Goal: Task Accomplishment & Management: Use online tool/utility

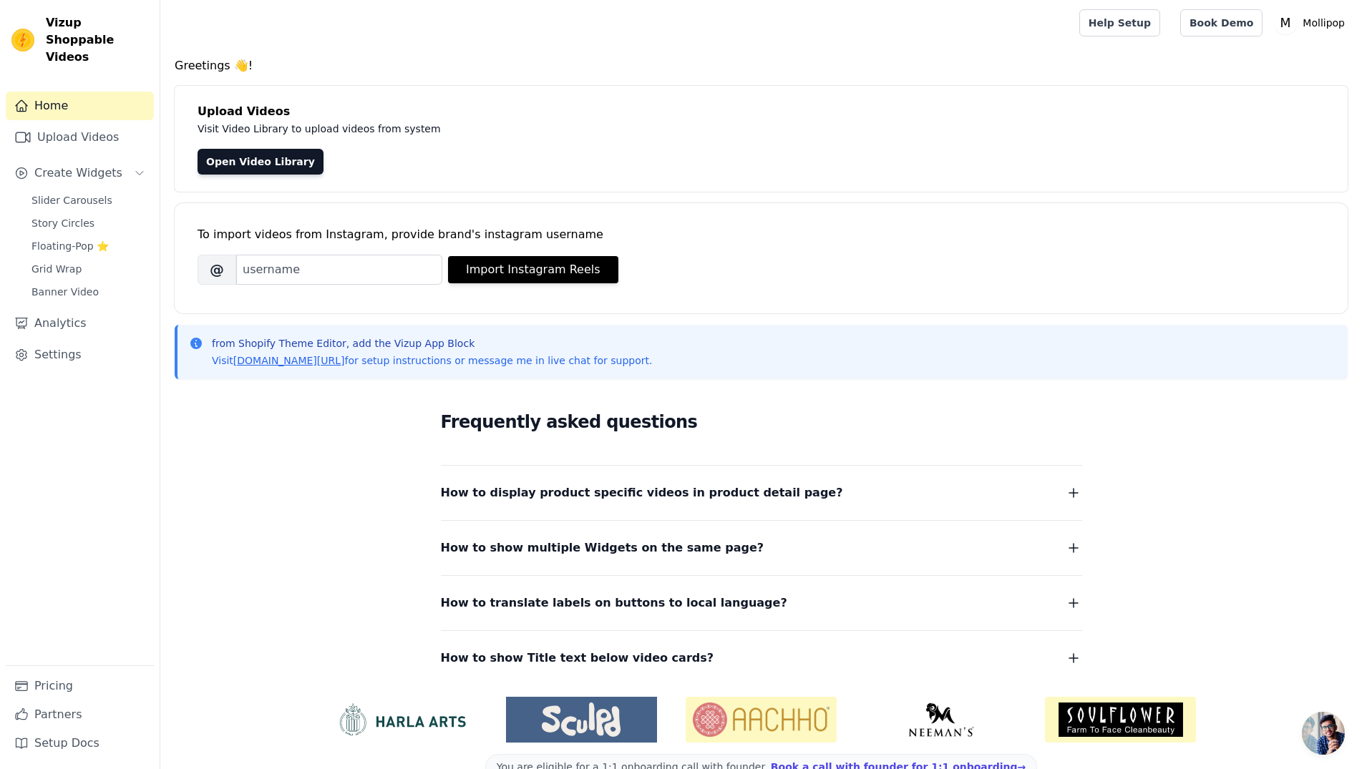
scroll to position [34, 0]
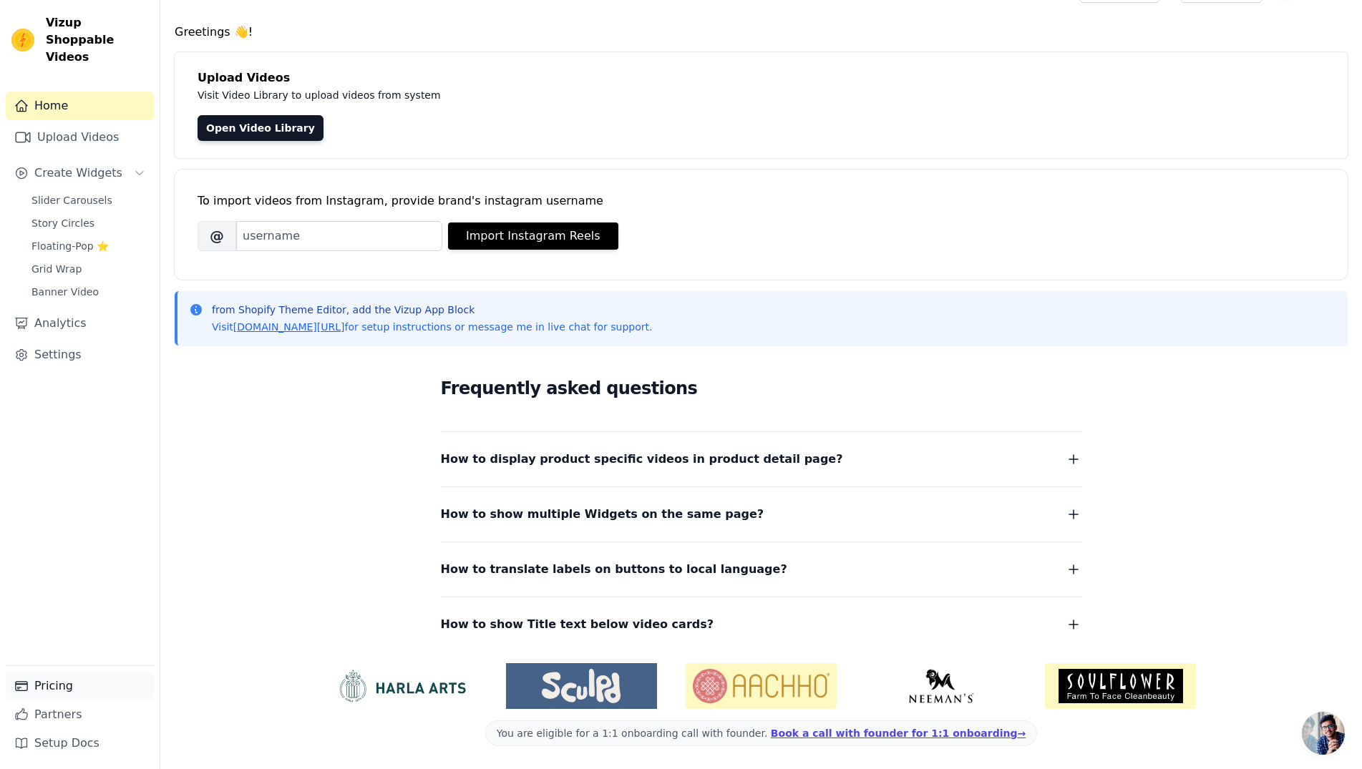
click at [54, 693] on link "Pricing" at bounding box center [80, 686] width 148 height 29
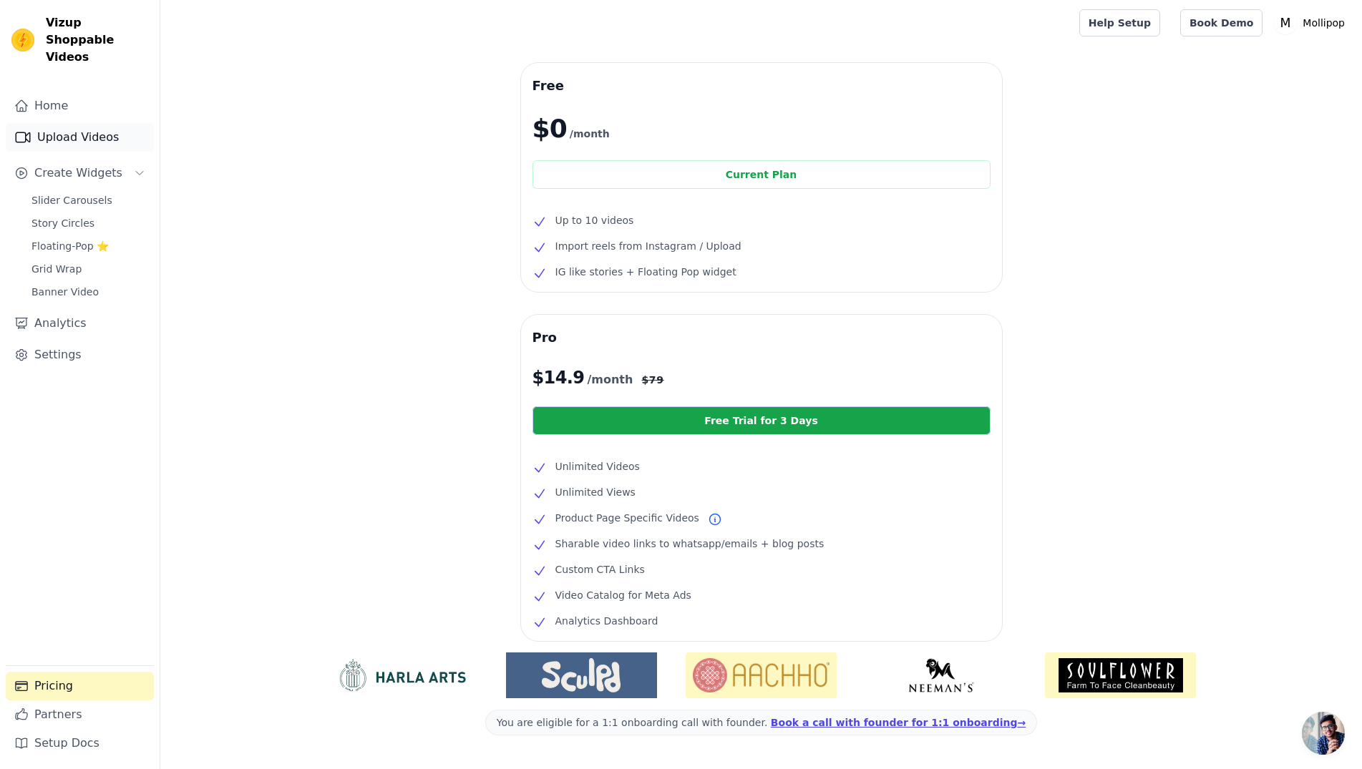
click at [60, 125] on link "Upload Videos" at bounding box center [80, 137] width 148 height 29
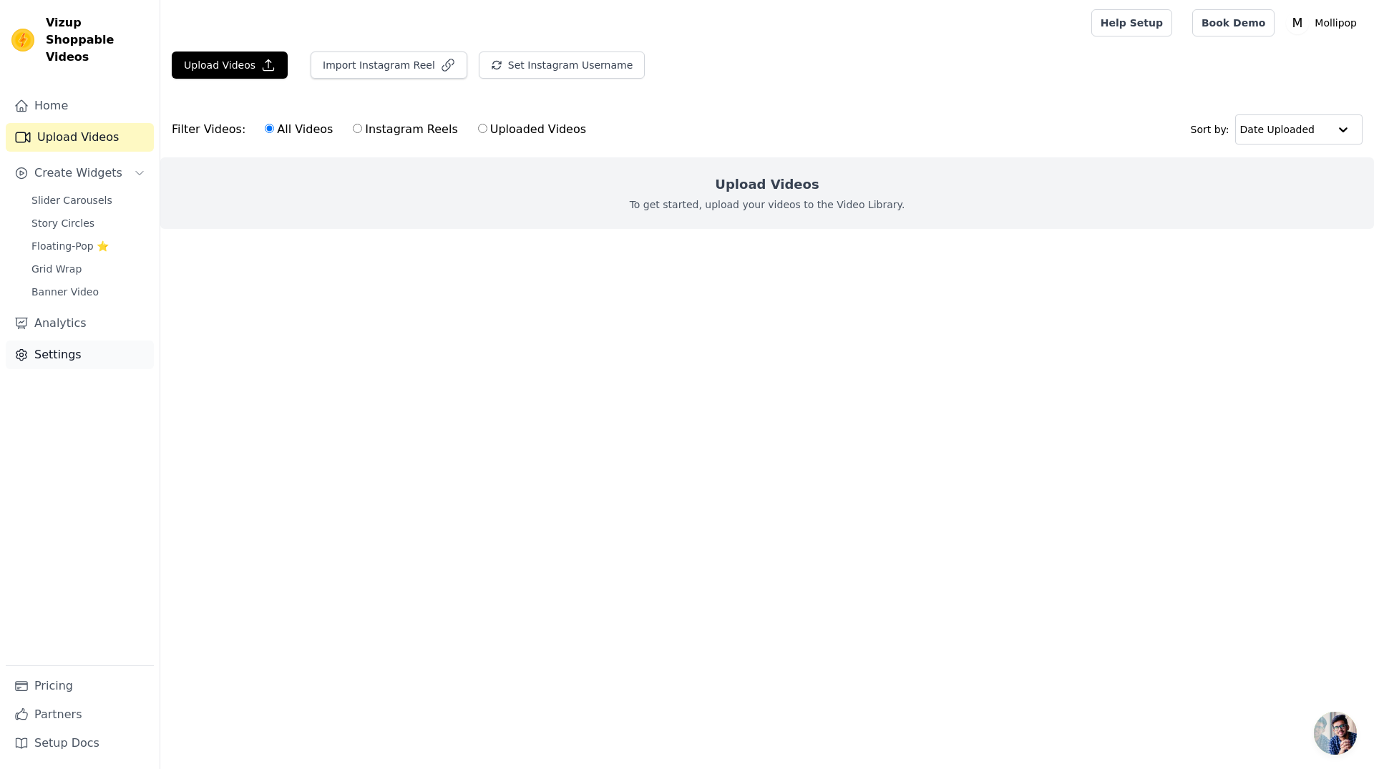
click at [53, 342] on link "Settings" at bounding box center [80, 355] width 148 height 29
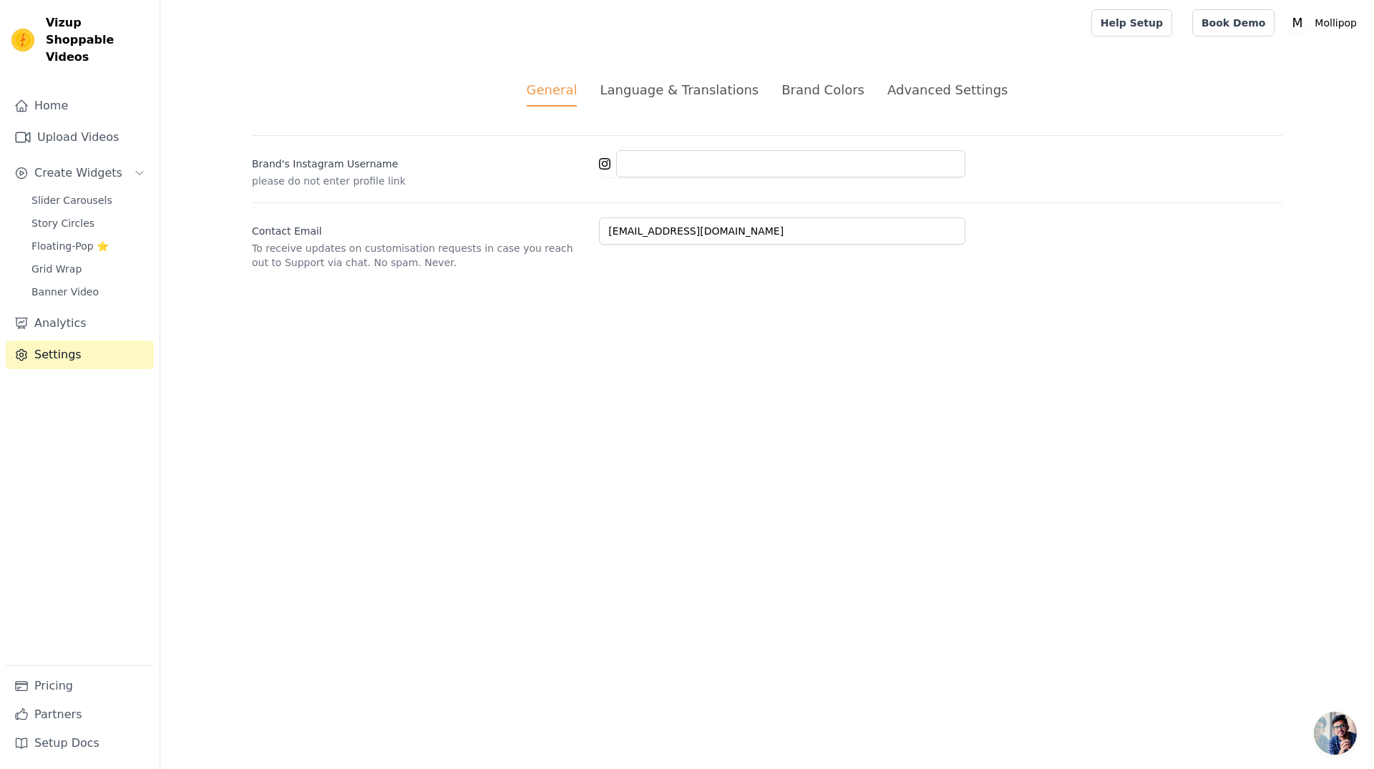
click at [938, 91] on div "Advanced Settings" at bounding box center [948, 89] width 120 height 19
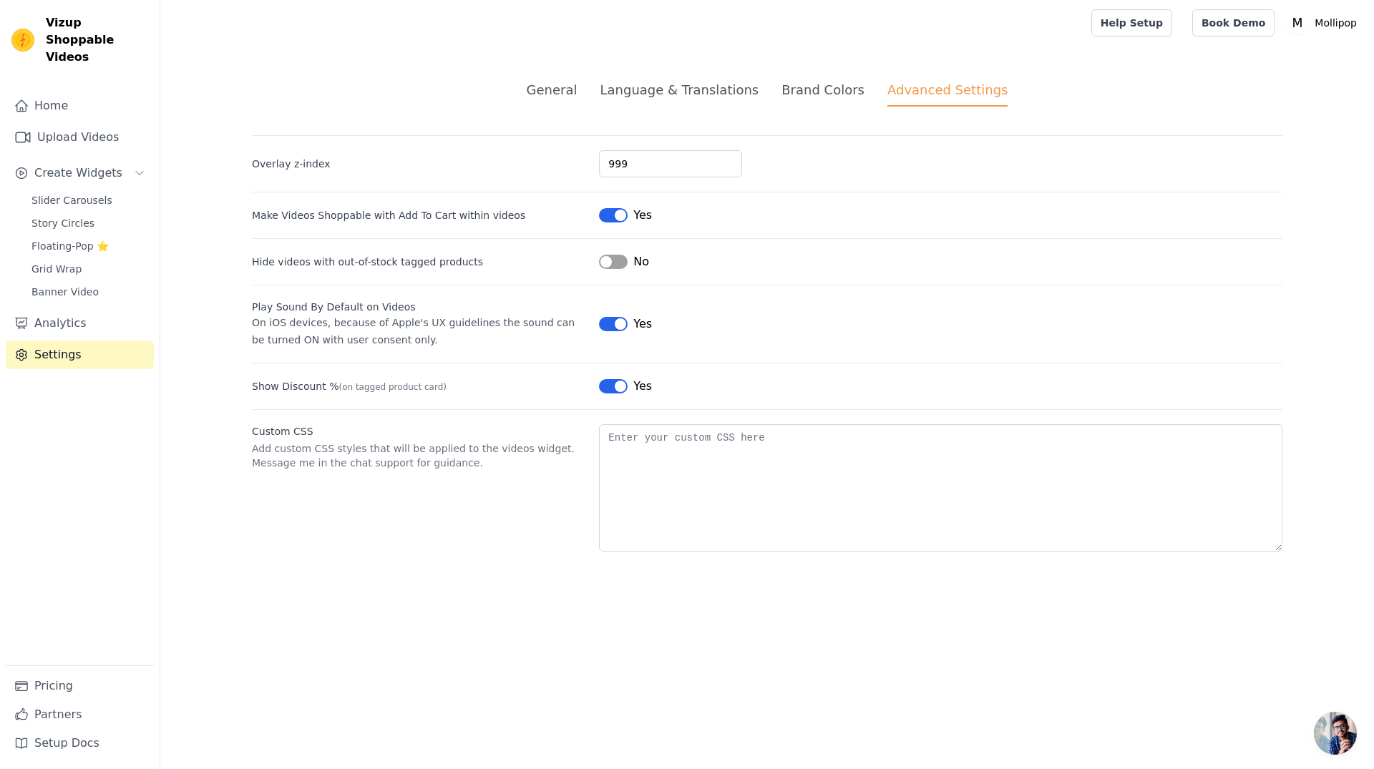
click at [610, 215] on button "Label" at bounding box center [613, 215] width 29 height 14
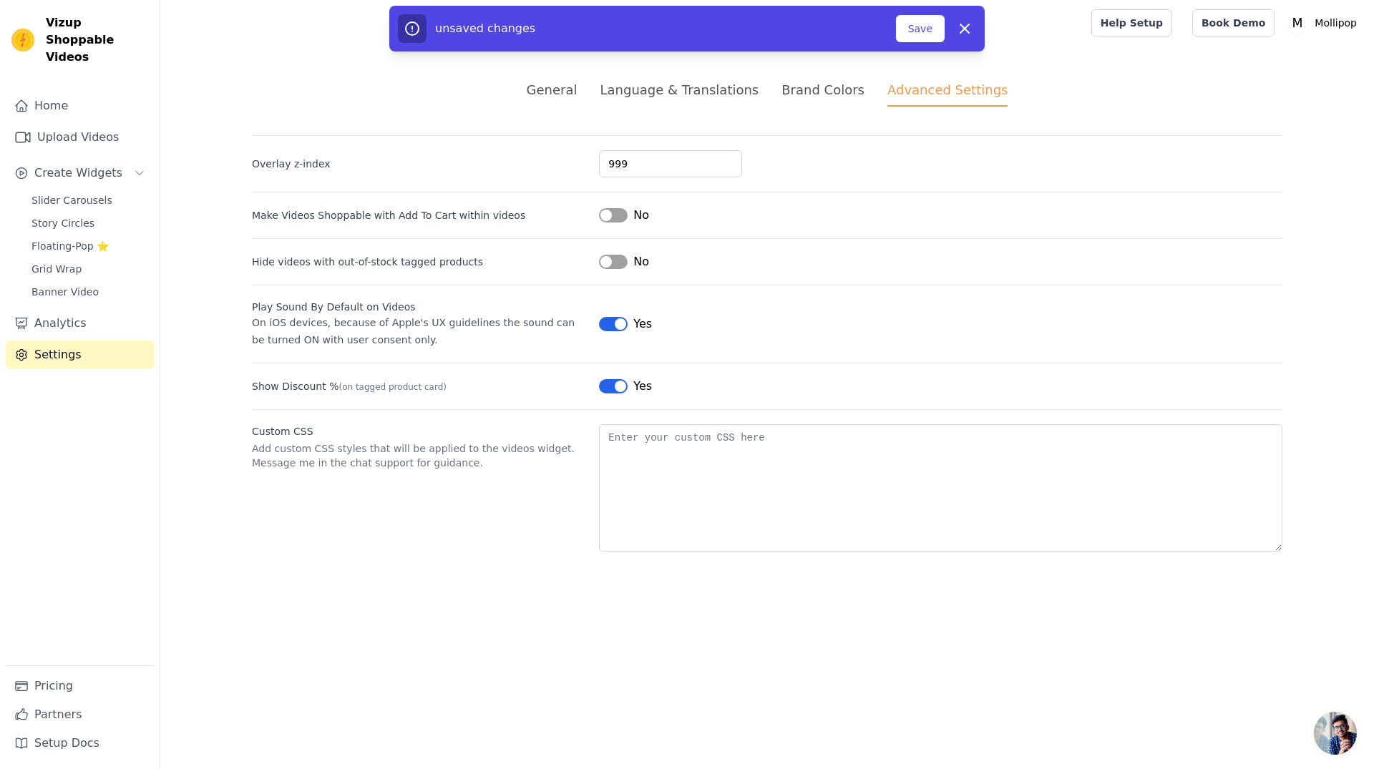
click at [606, 388] on button "Label" at bounding box center [613, 386] width 29 height 14
click at [574, 90] on div "General" at bounding box center [552, 89] width 51 height 19
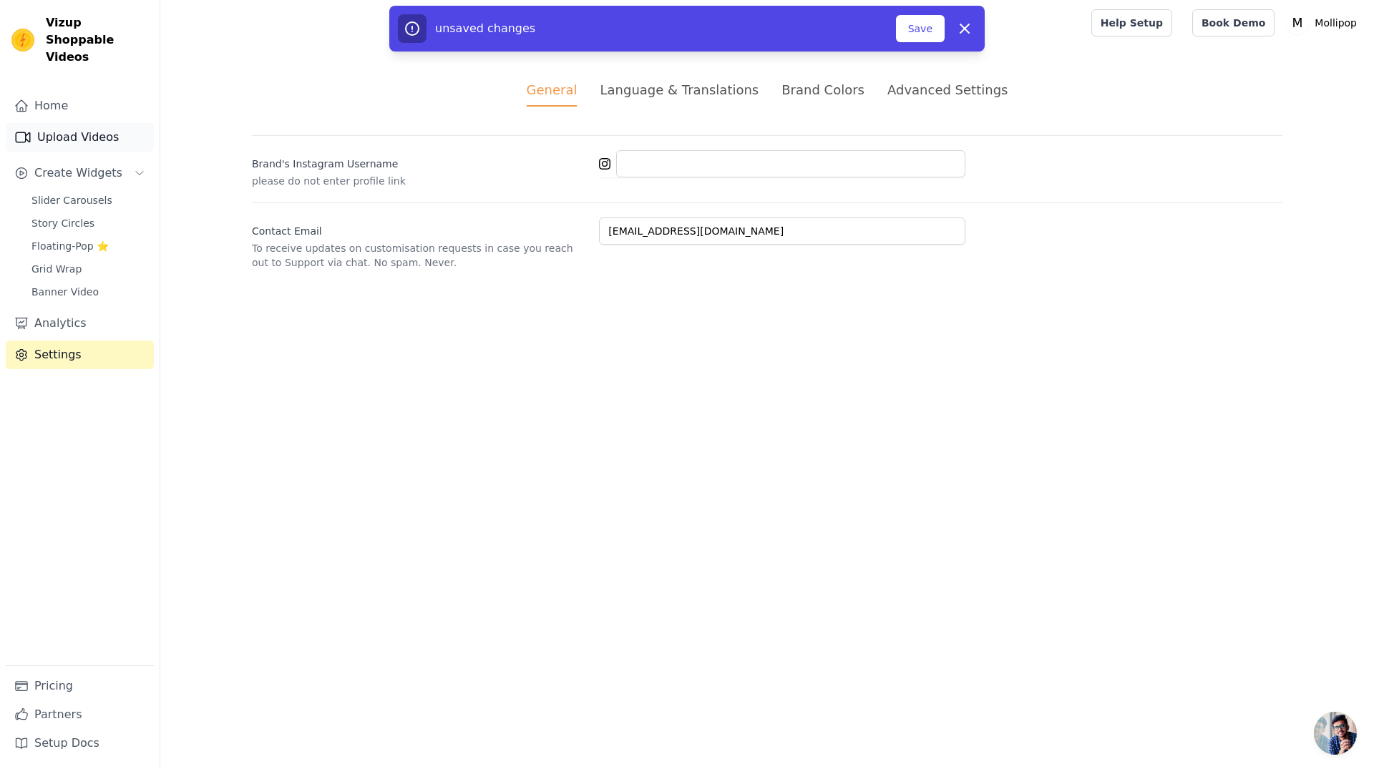
click at [64, 123] on link "Upload Videos" at bounding box center [80, 137] width 148 height 29
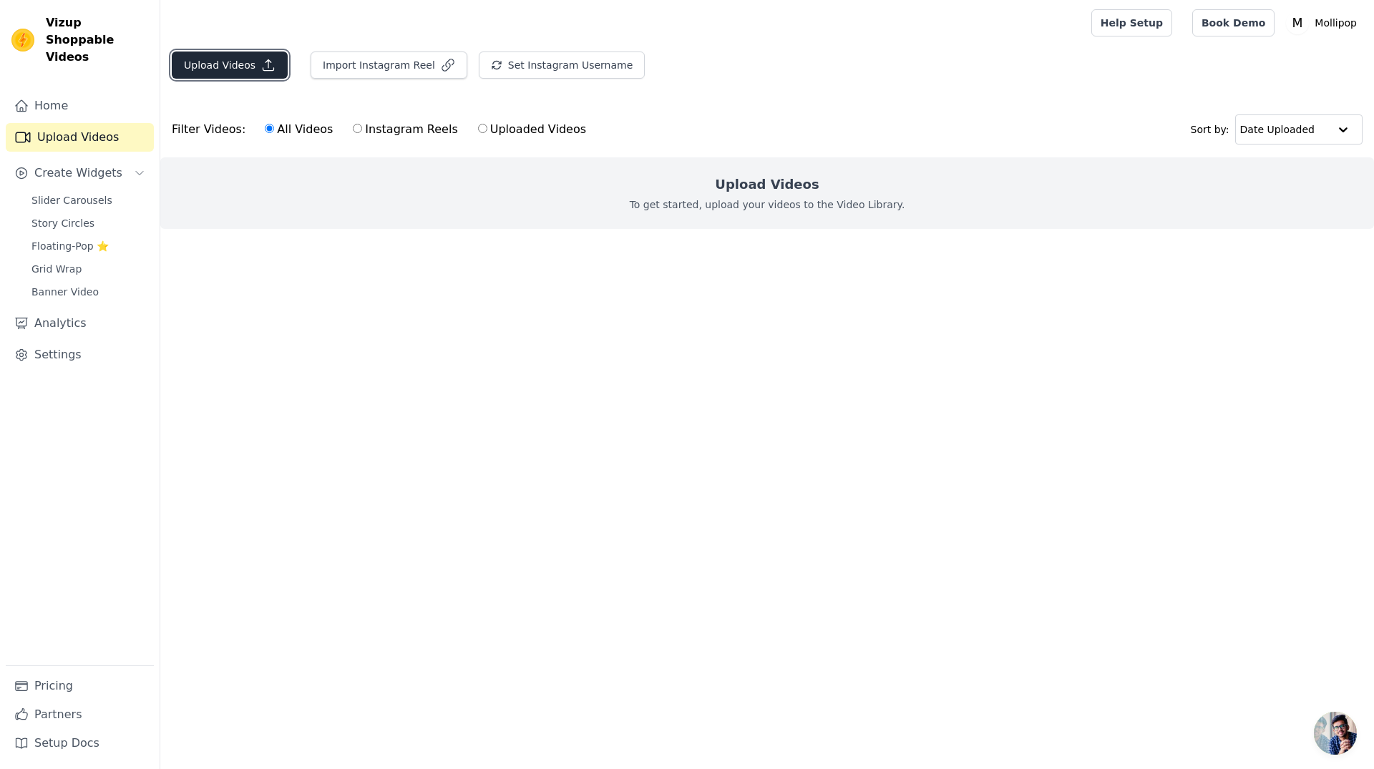
click at [229, 69] on button "Upload Videos" at bounding box center [230, 65] width 116 height 27
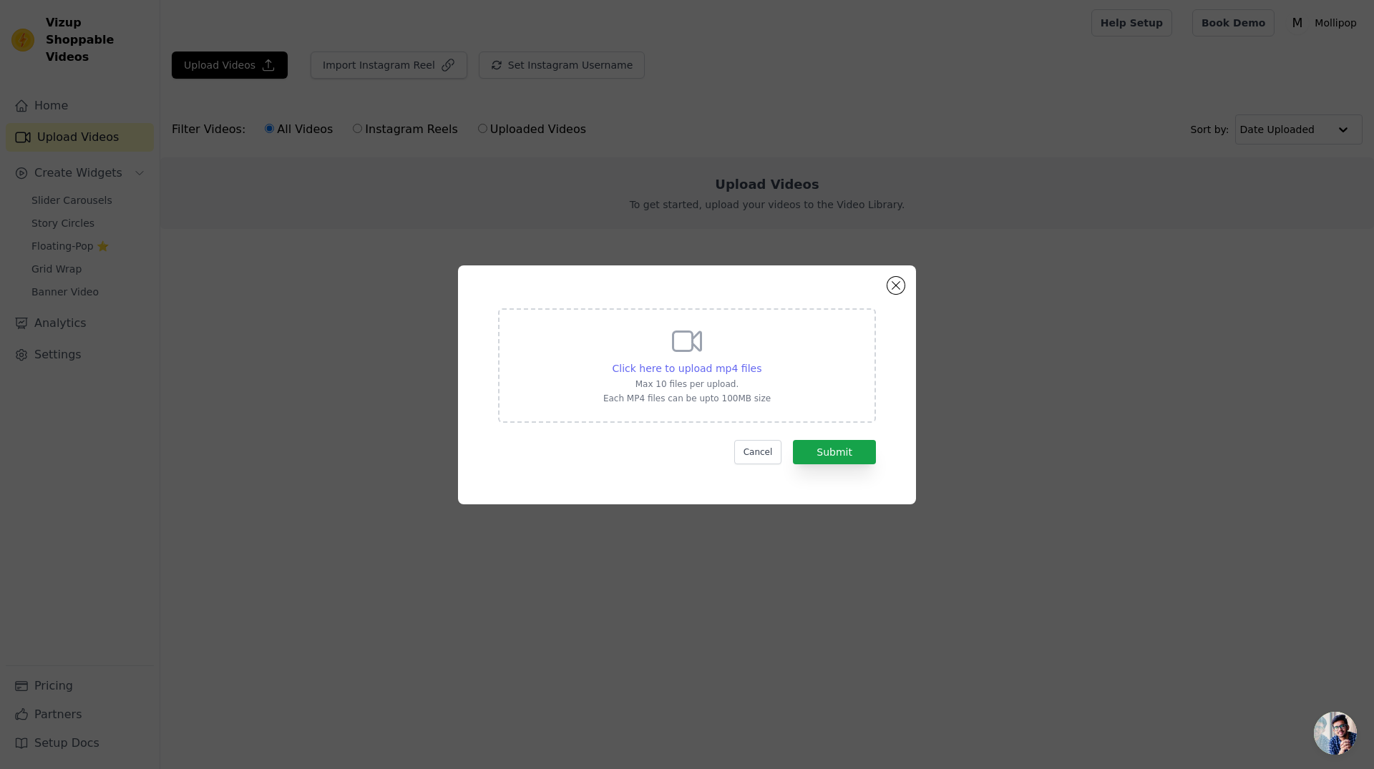
drag, startPoint x: 727, startPoint y: 367, endPoint x: 737, endPoint y: 372, distance: 11.2
click at [726, 367] on span "Click here to upload mp4 files" at bounding box center [688, 368] width 150 height 11
click at [761, 361] on input "Click here to upload mp4 files Max 10 files per upload. Each MP4 files can be u…" at bounding box center [761, 361] width 1 height 1
type input "C:\fakepath\ssstik.io_@_julaluk__1752114660722.mp4"
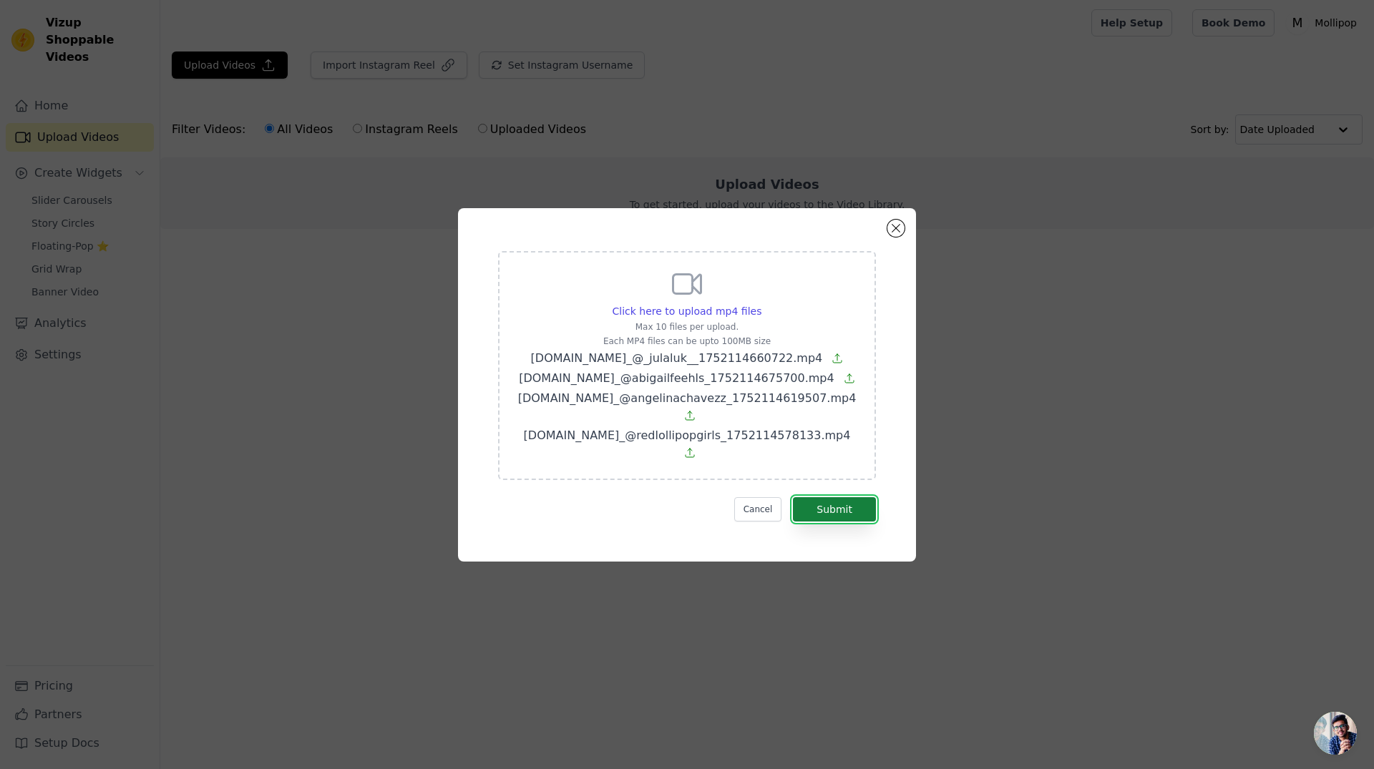
click at [838, 497] on button "Submit" at bounding box center [834, 509] width 83 height 24
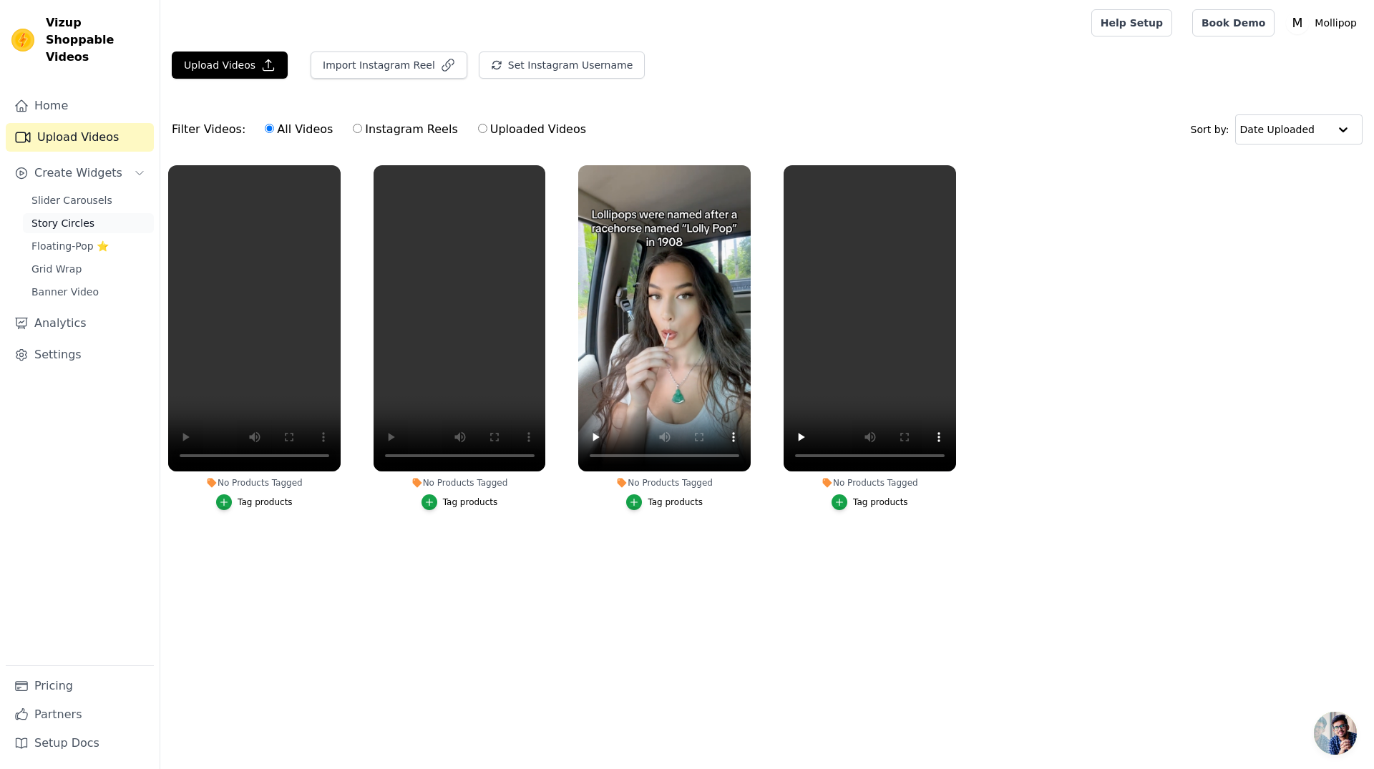
click at [74, 216] on span "Story Circles" at bounding box center [62, 223] width 63 height 14
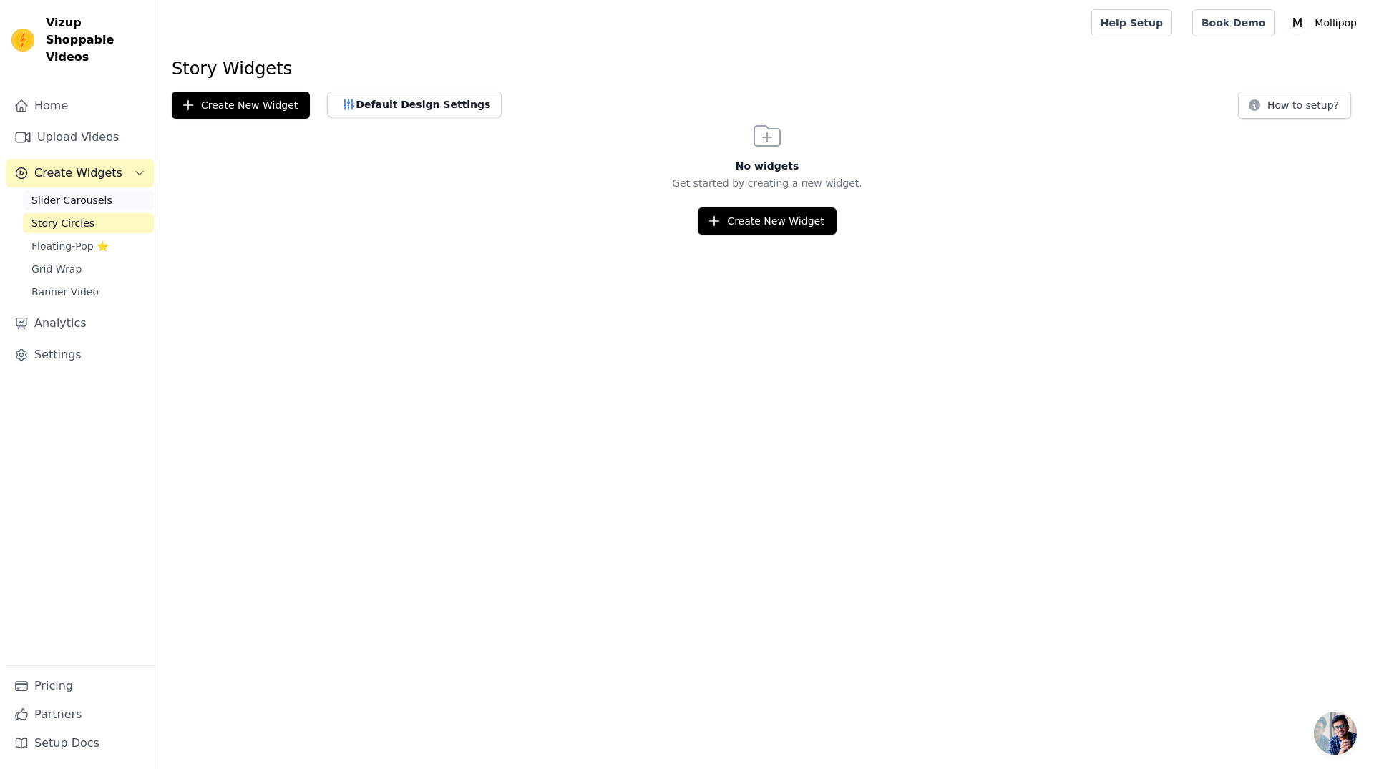
click at [84, 193] on span "Slider Carousels" at bounding box center [71, 200] width 81 height 14
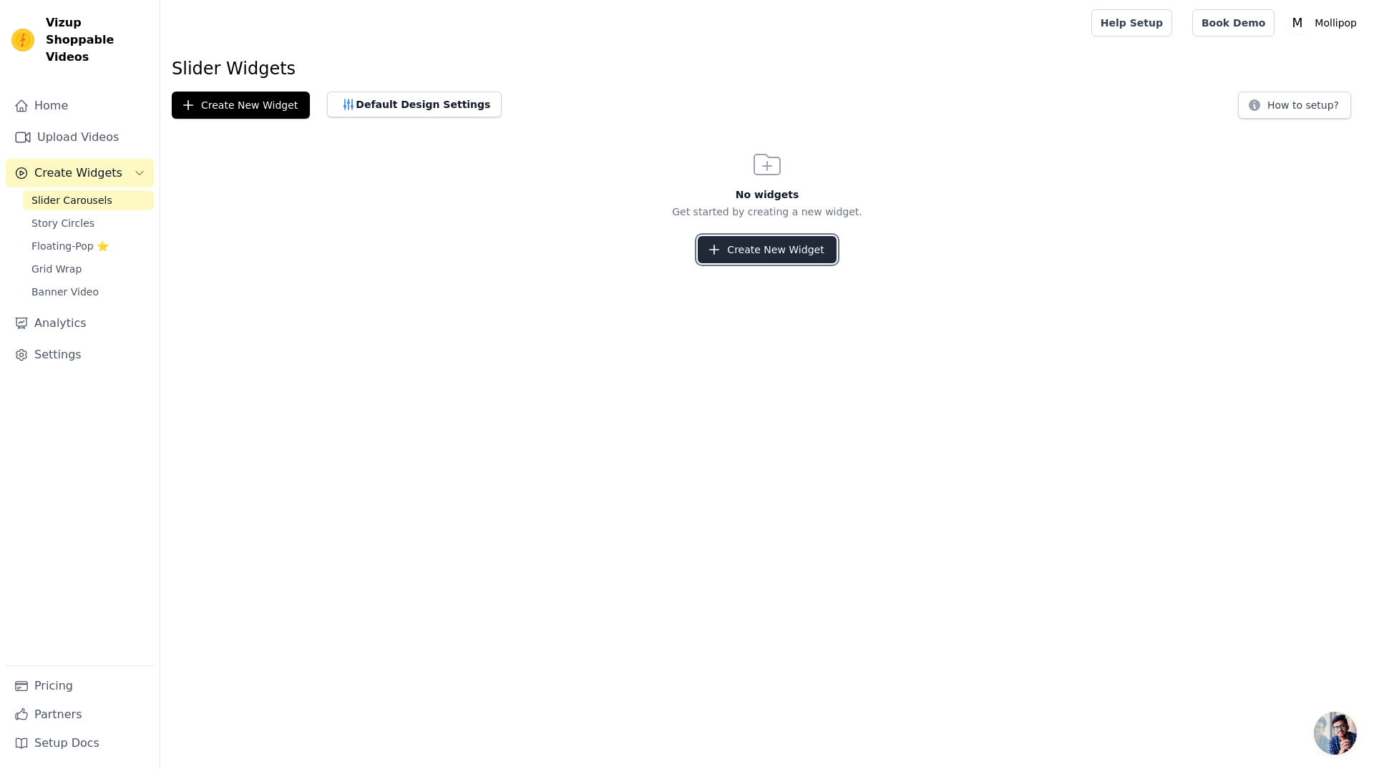
click at [783, 253] on button "Create New Widget" at bounding box center [767, 249] width 138 height 27
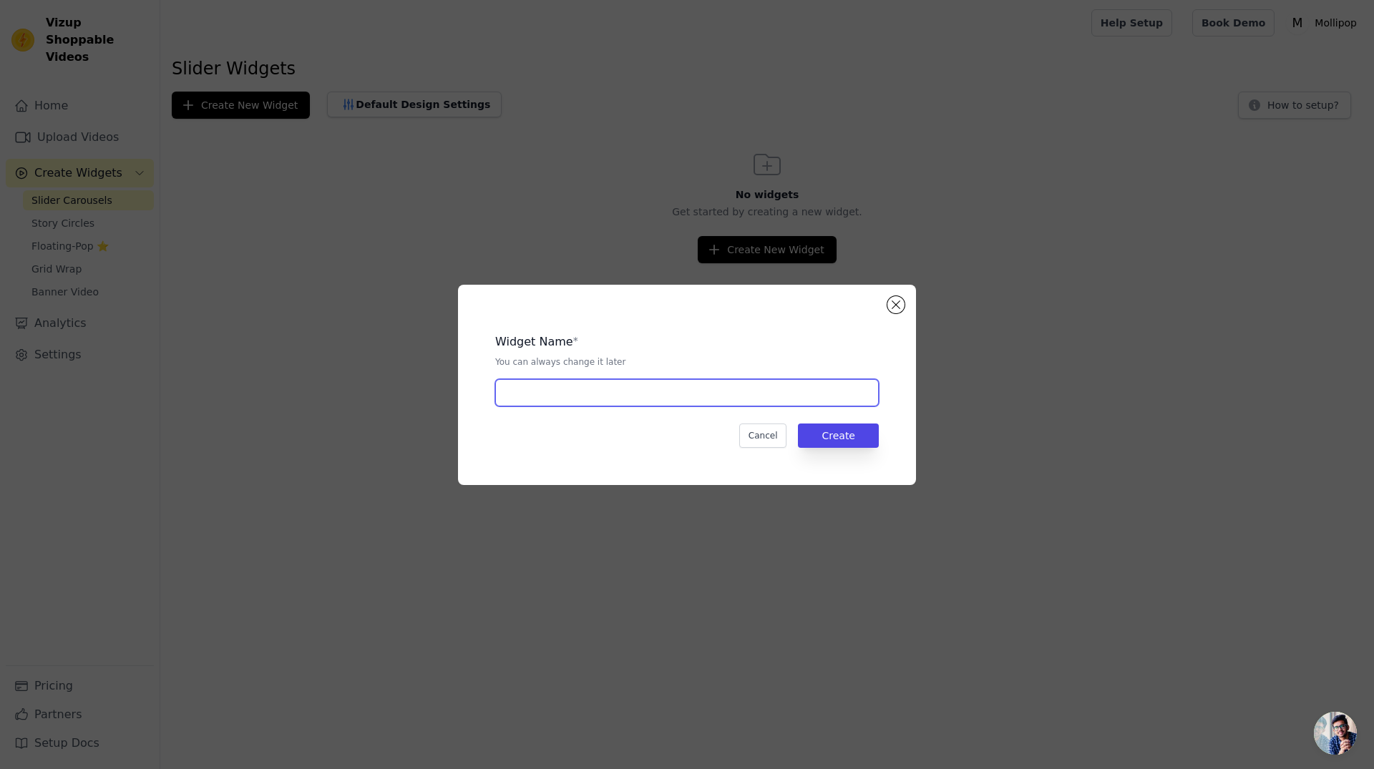
click at [630, 387] on input "text" at bounding box center [687, 392] width 384 height 27
type input "Product Page Video"
click at [841, 439] on button "Create" at bounding box center [838, 436] width 81 height 24
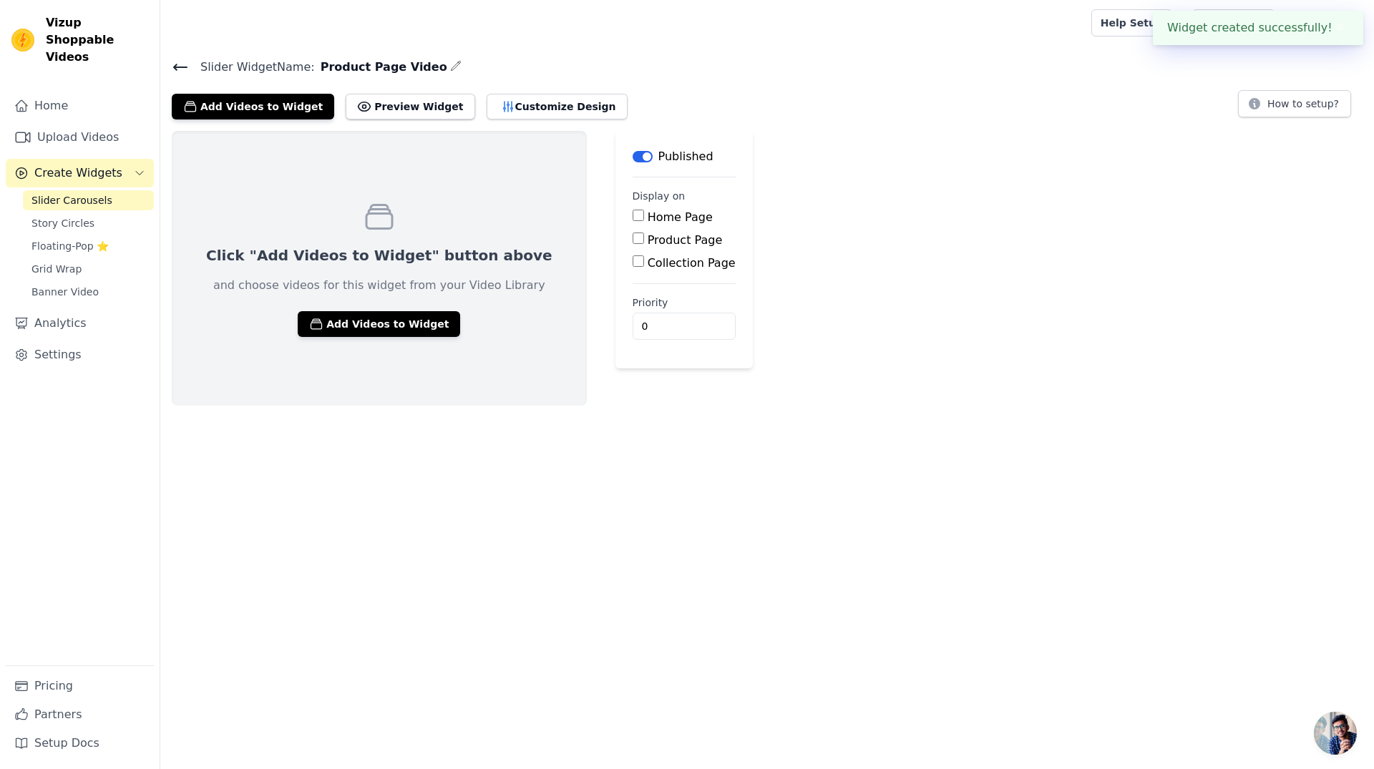
click at [633, 239] on input "Product Page" at bounding box center [638, 238] width 11 height 11
checkbox input "true"
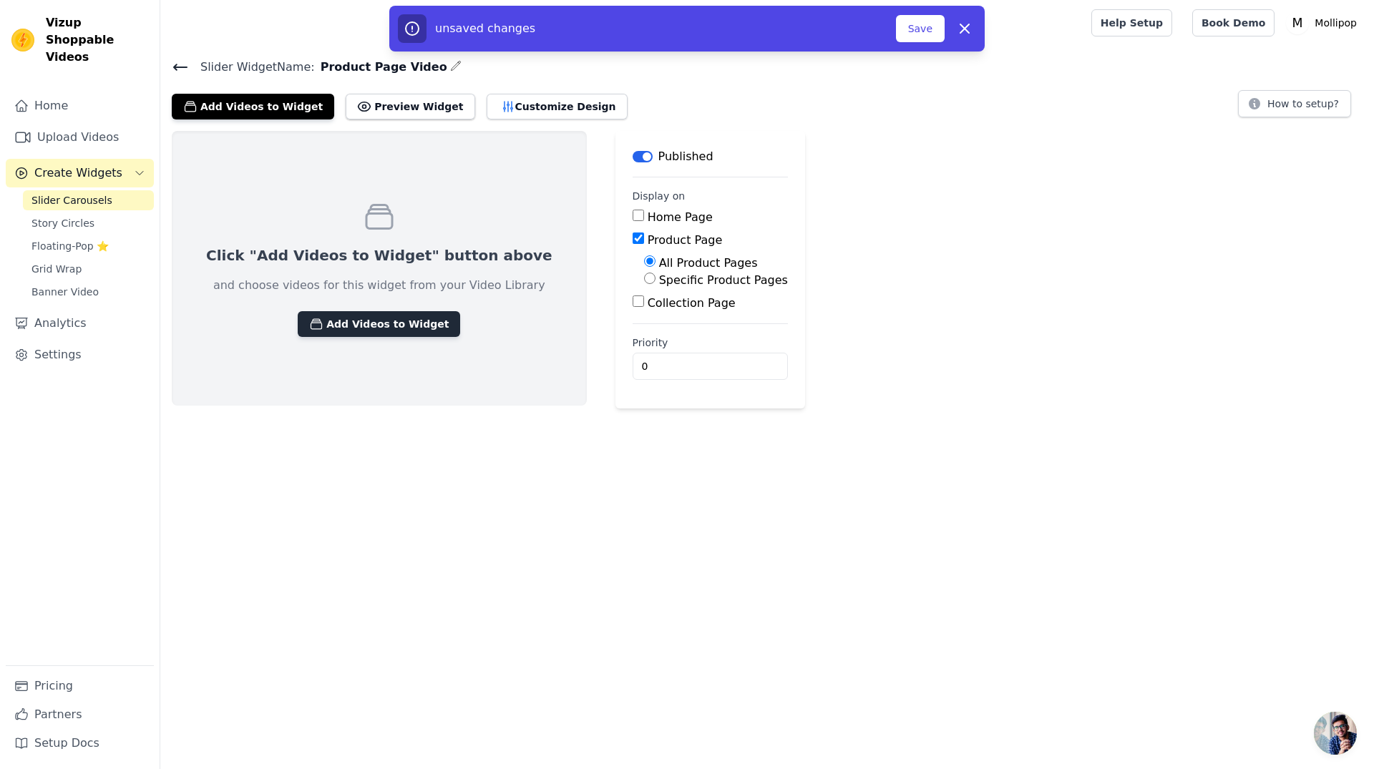
click at [359, 323] on button "Add Videos to Widget" at bounding box center [379, 324] width 162 height 26
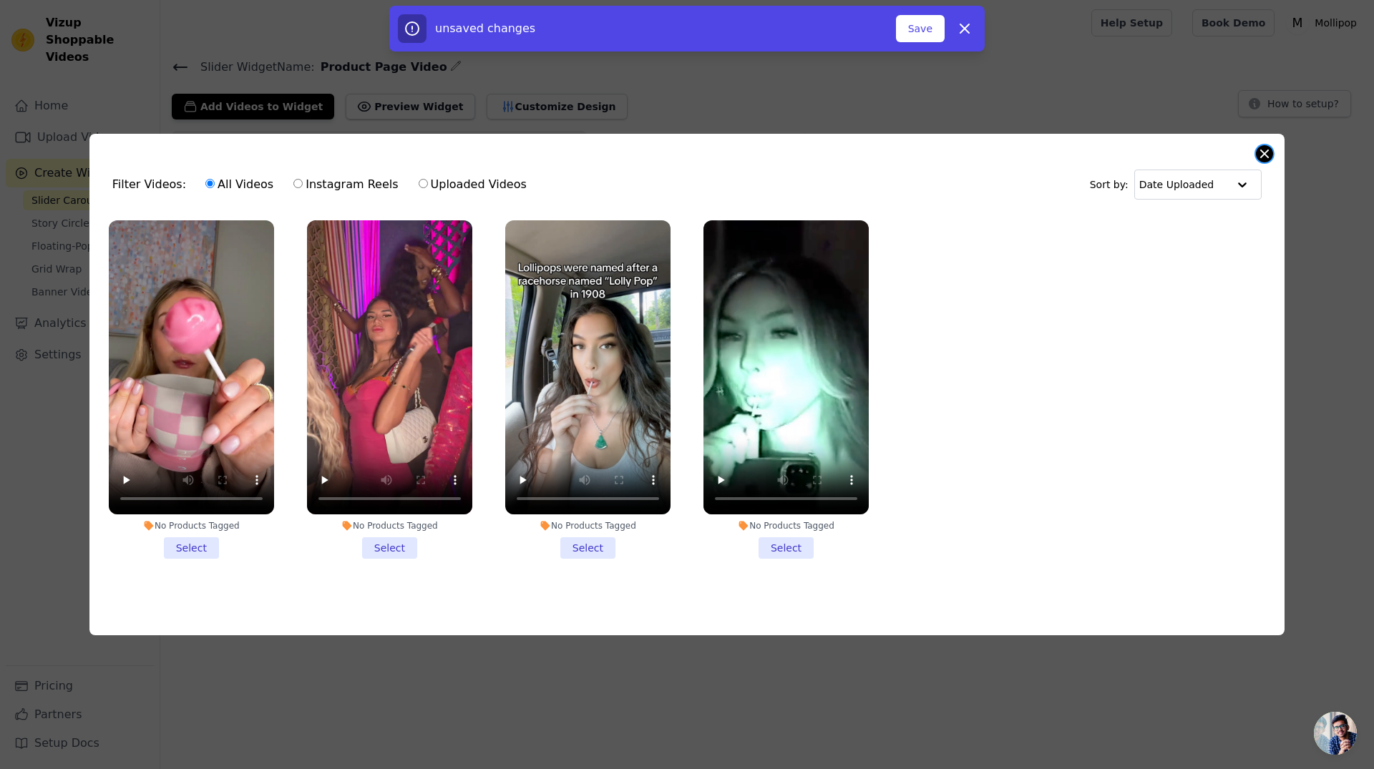
click at [1267, 150] on button "Close modal" at bounding box center [1264, 153] width 17 height 17
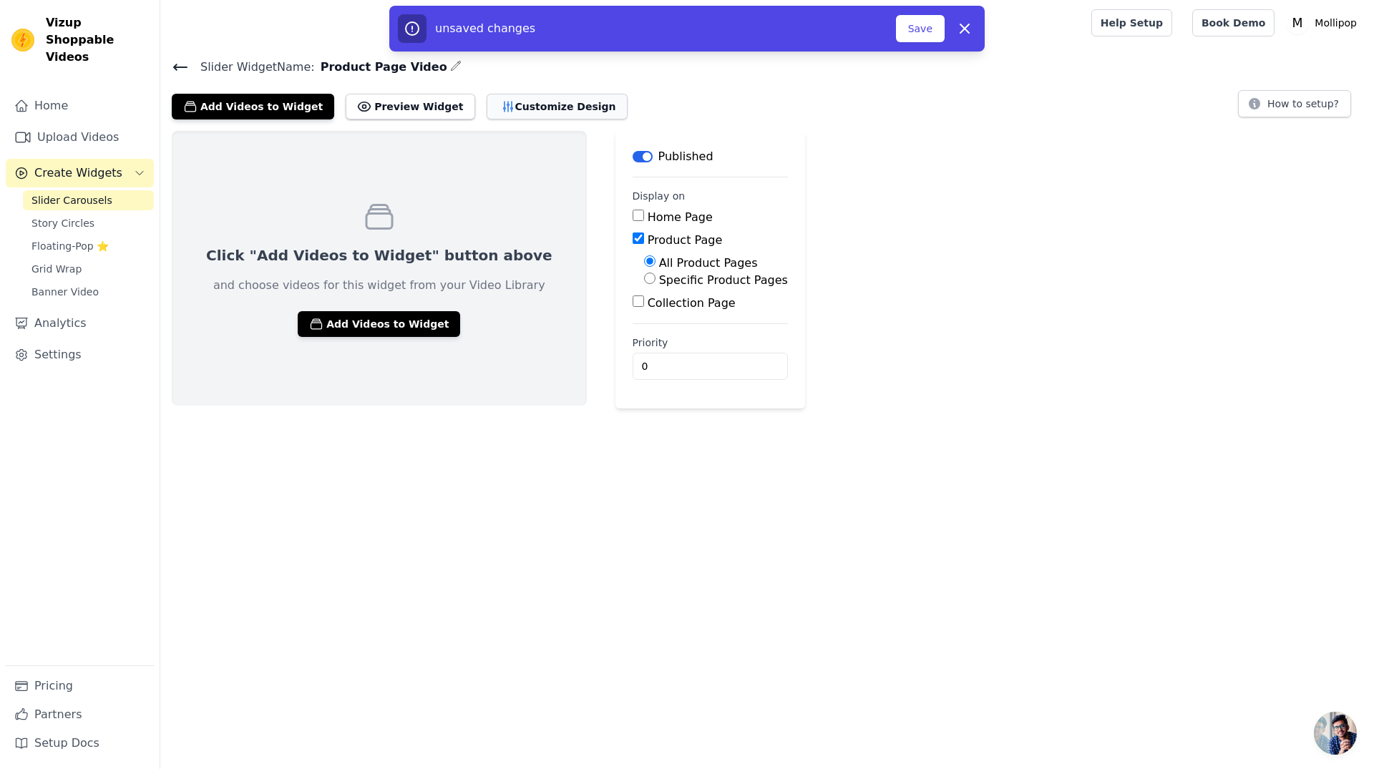
click at [519, 110] on button "Customize Design" at bounding box center [557, 107] width 141 height 26
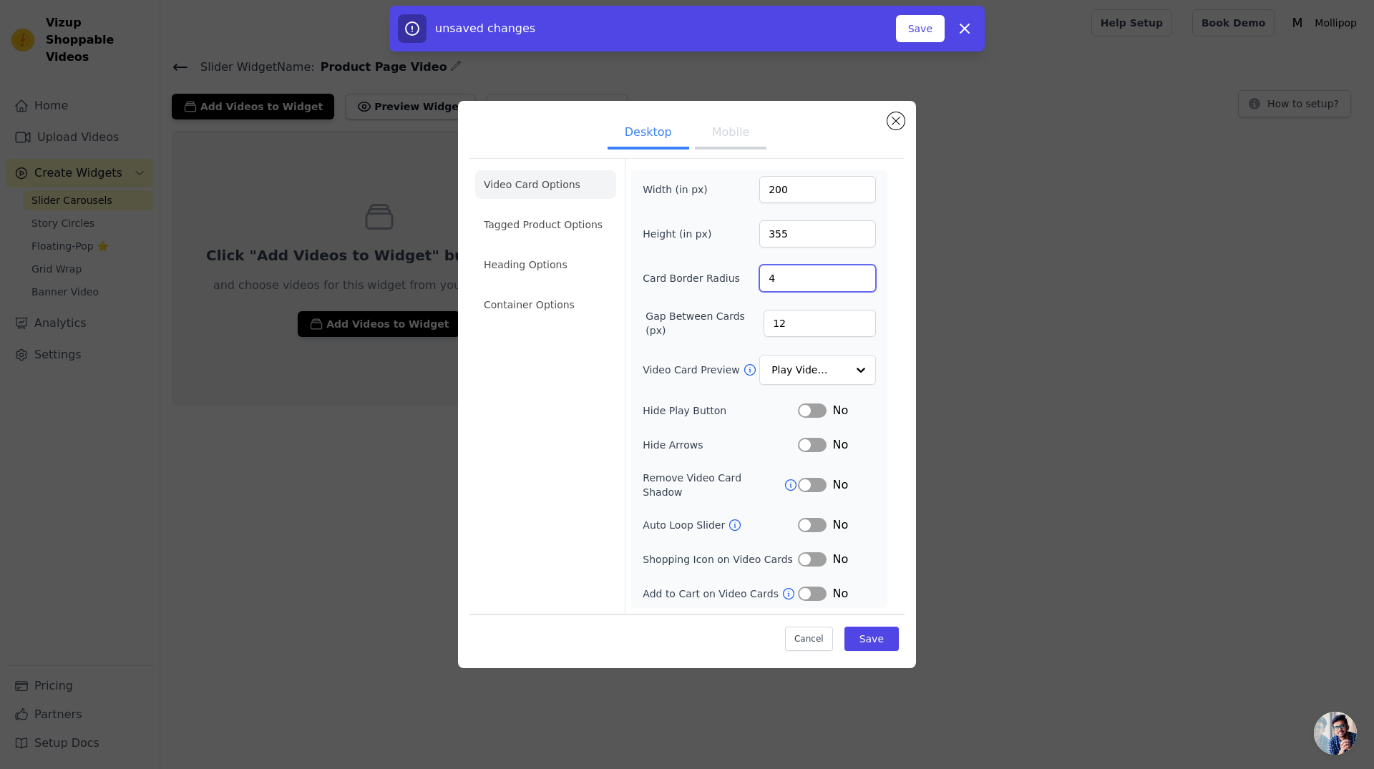
click at [769, 285] on input "4" at bounding box center [817, 278] width 117 height 27
type input "10"
click at [862, 372] on div at bounding box center [860, 370] width 29 height 29
click at [1010, 383] on div "Desktop Mobile Video Card Options Tagged Product Options Heading Options Contai…" at bounding box center [687, 384] width 1329 height 613
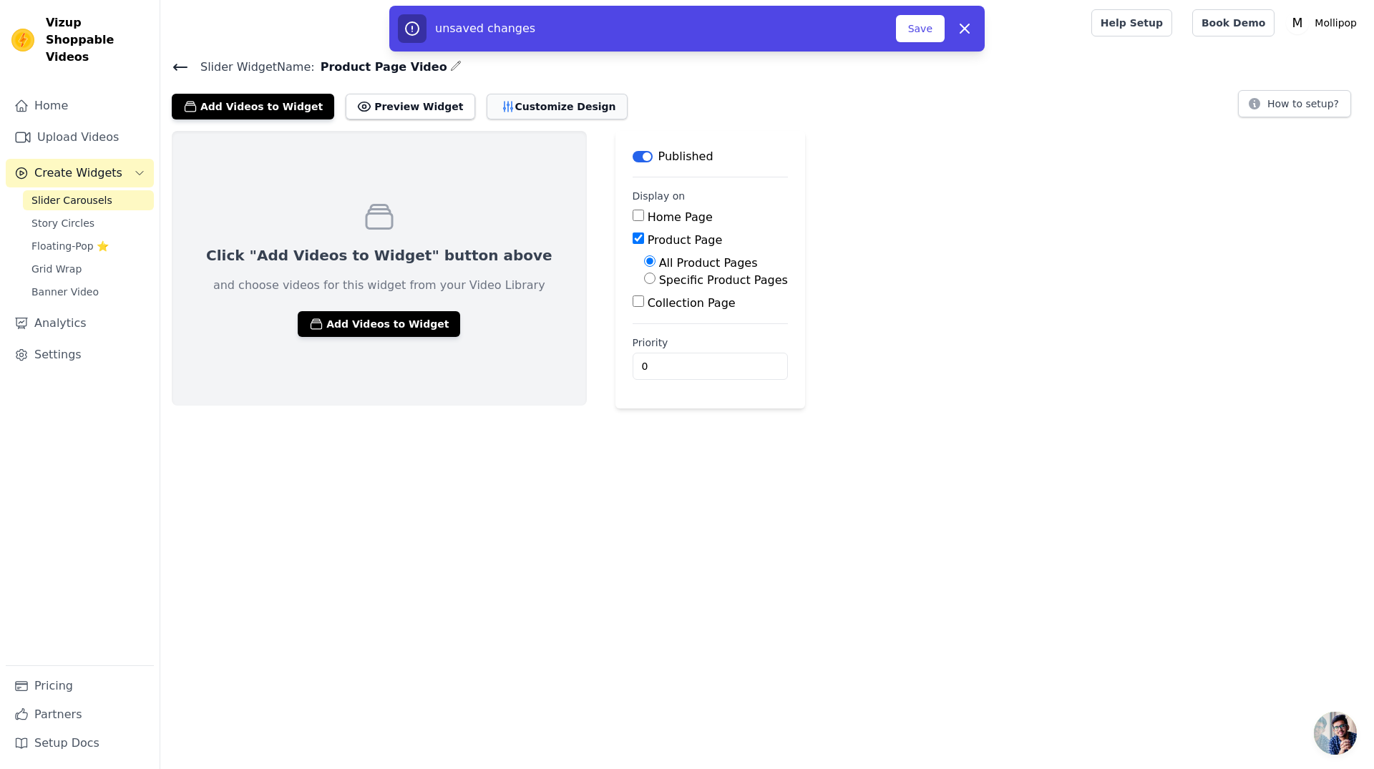
click at [537, 114] on button "Customize Design" at bounding box center [557, 107] width 141 height 26
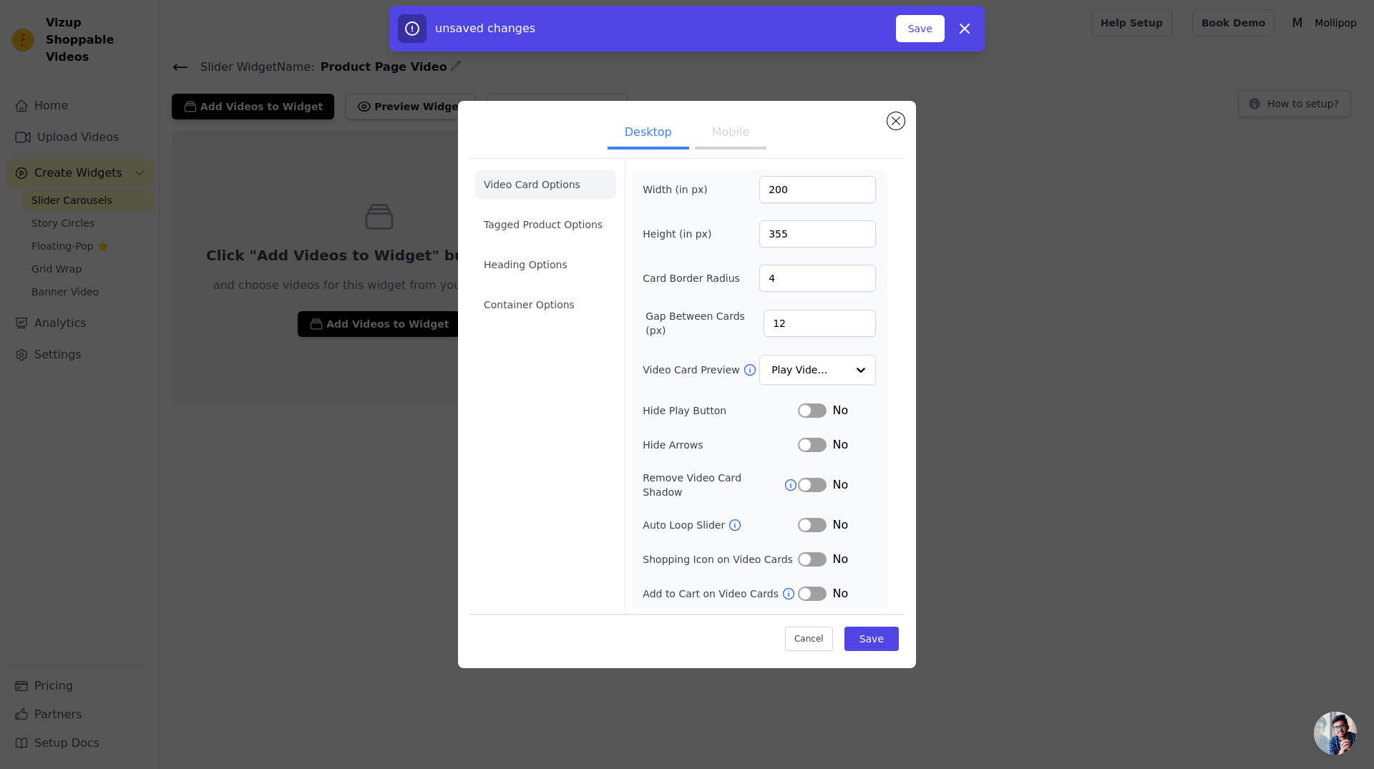
click at [820, 451] on button "Label" at bounding box center [812, 445] width 29 height 14
click at [822, 482] on button "Label" at bounding box center [812, 485] width 29 height 14
click at [819, 518] on button "Label" at bounding box center [812, 525] width 29 height 14
click at [807, 520] on button "Label" at bounding box center [812, 525] width 29 height 14
click at [550, 233] on li "Tagged Product Options" at bounding box center [545, 224] width 141 height 29
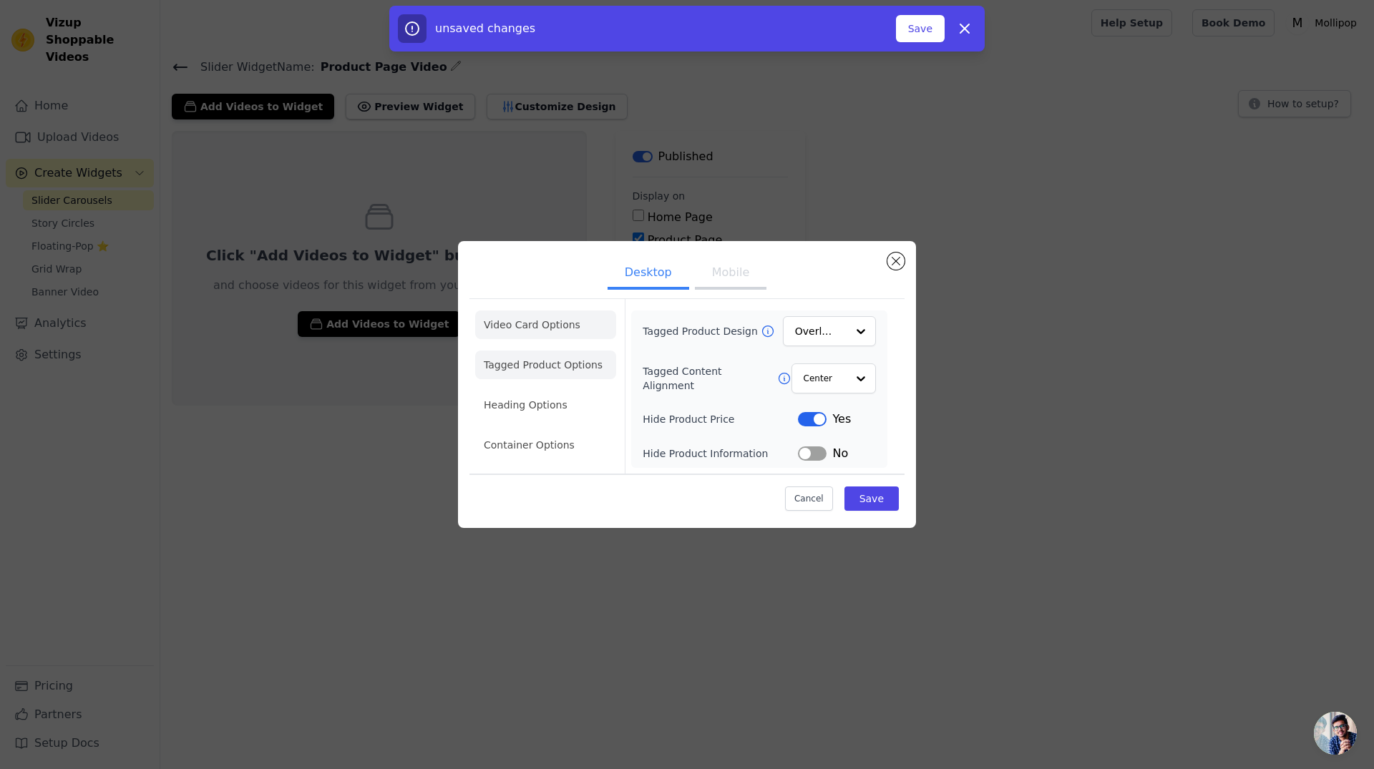
click at [555, 326] on li "Video Card Options" at bounding box center [545, 325] width 141 height 29
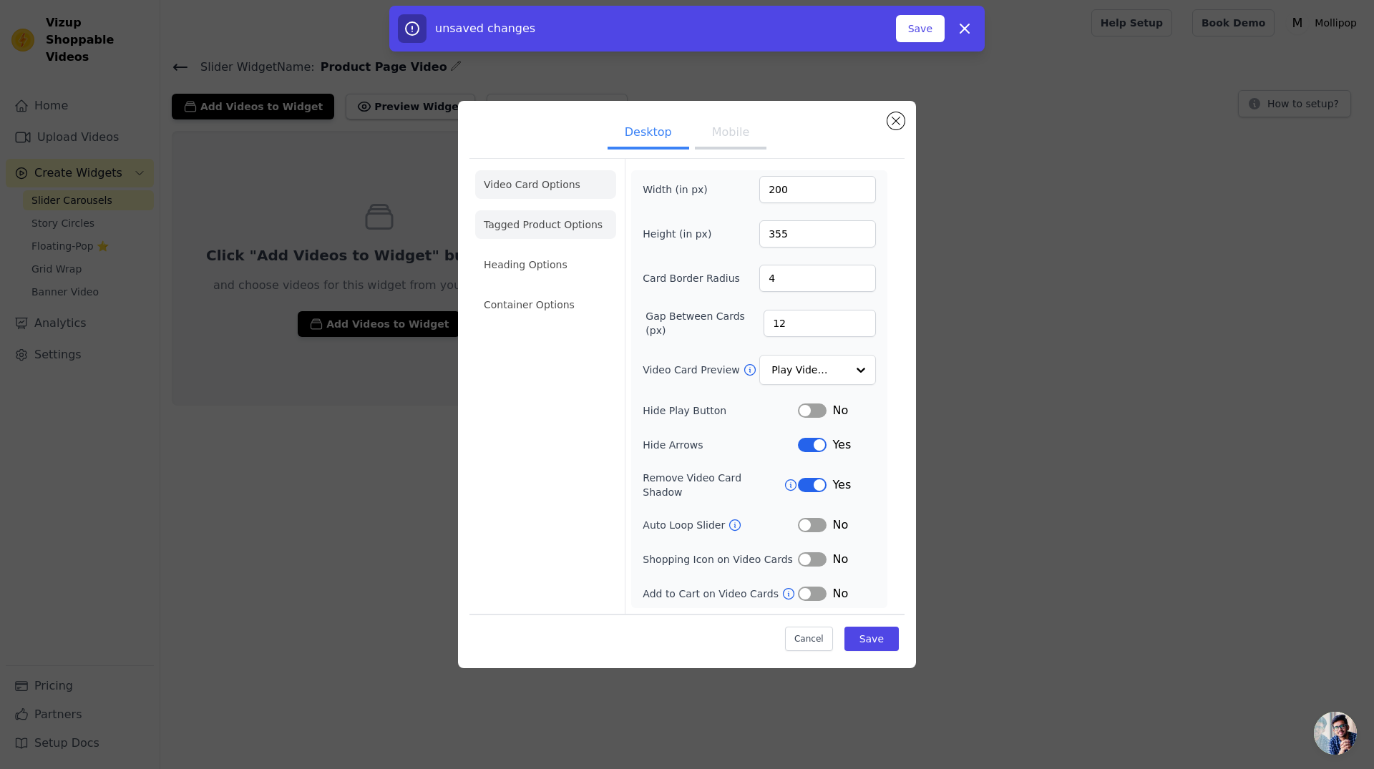
click at [540, 233] on li "Tagged Product Options" at bounding box center [545, 224] width 141 height 29
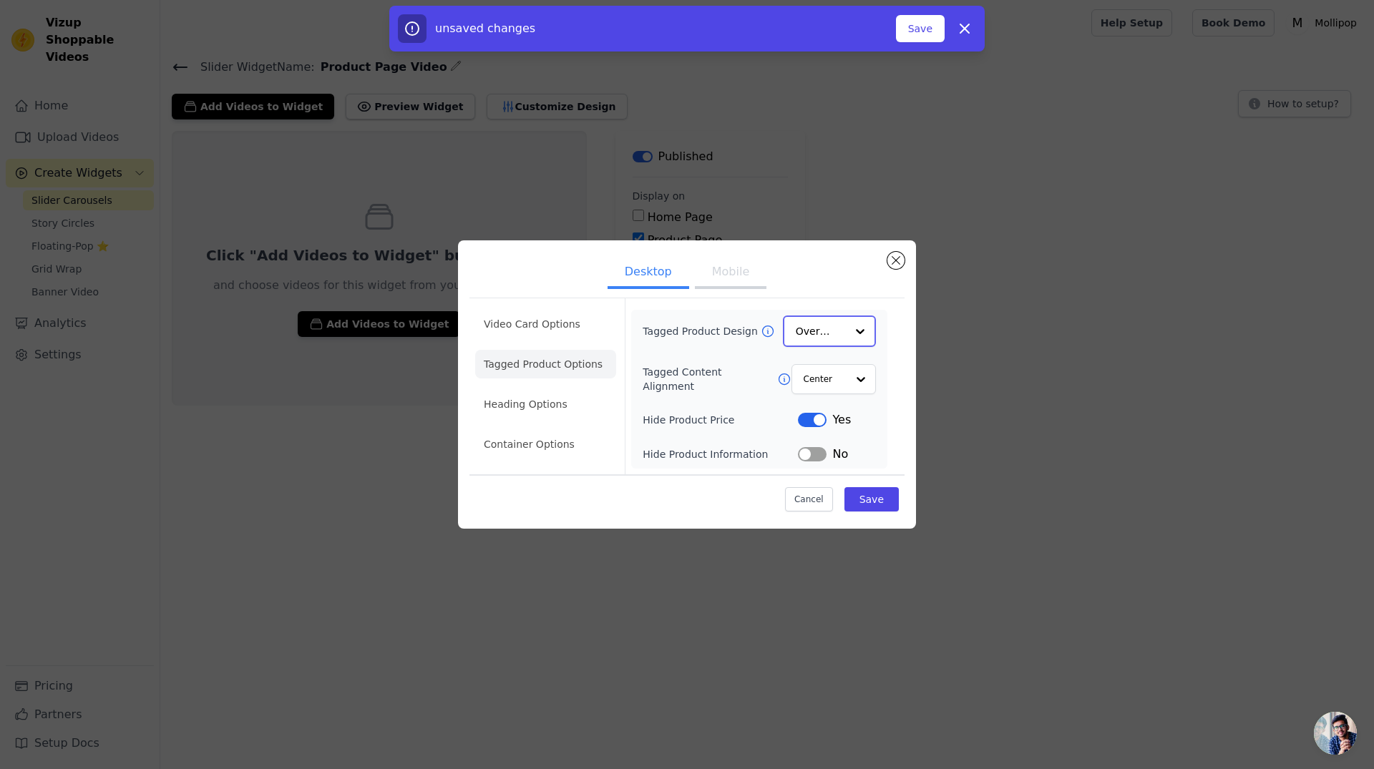
click at [855, 331] on div at bounding box center [860, 331] width 29 height 29
click at [856, 331] on div at bounding box center [860, 331] width 29 height 29
click at [857, 331] on div at bounding box center [860, 331] width 29 height 29
click at [861, 329] on div at bounding box center [860, 331] width 29 height 29
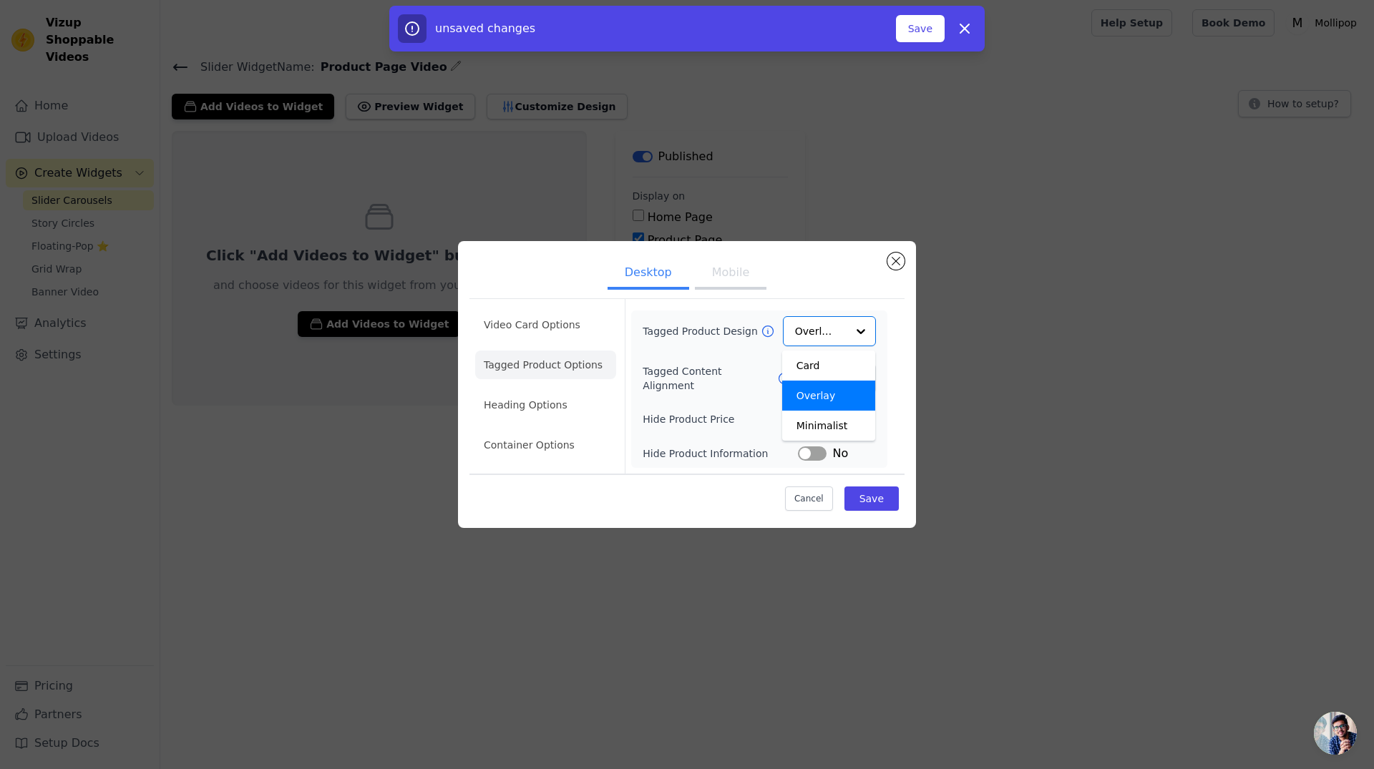
click at [953, 364] on div "Desktop Mobile Video Card Options Tagged Product Options Heading Options Contai…" at bounding box center [687, 384] width 1329 height 333
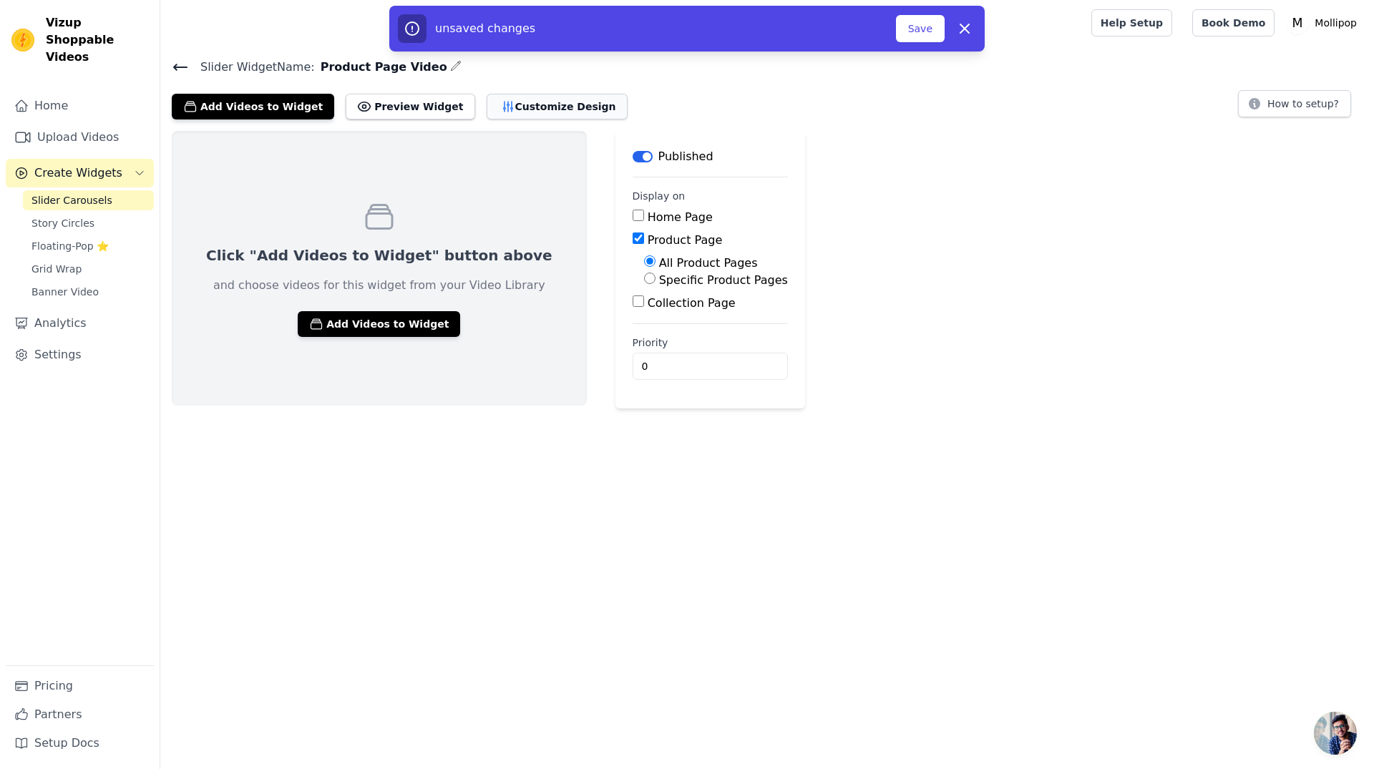
click at [487, 101] on button "Customize Design" at bounding box center [557, 107] width 141 height 26
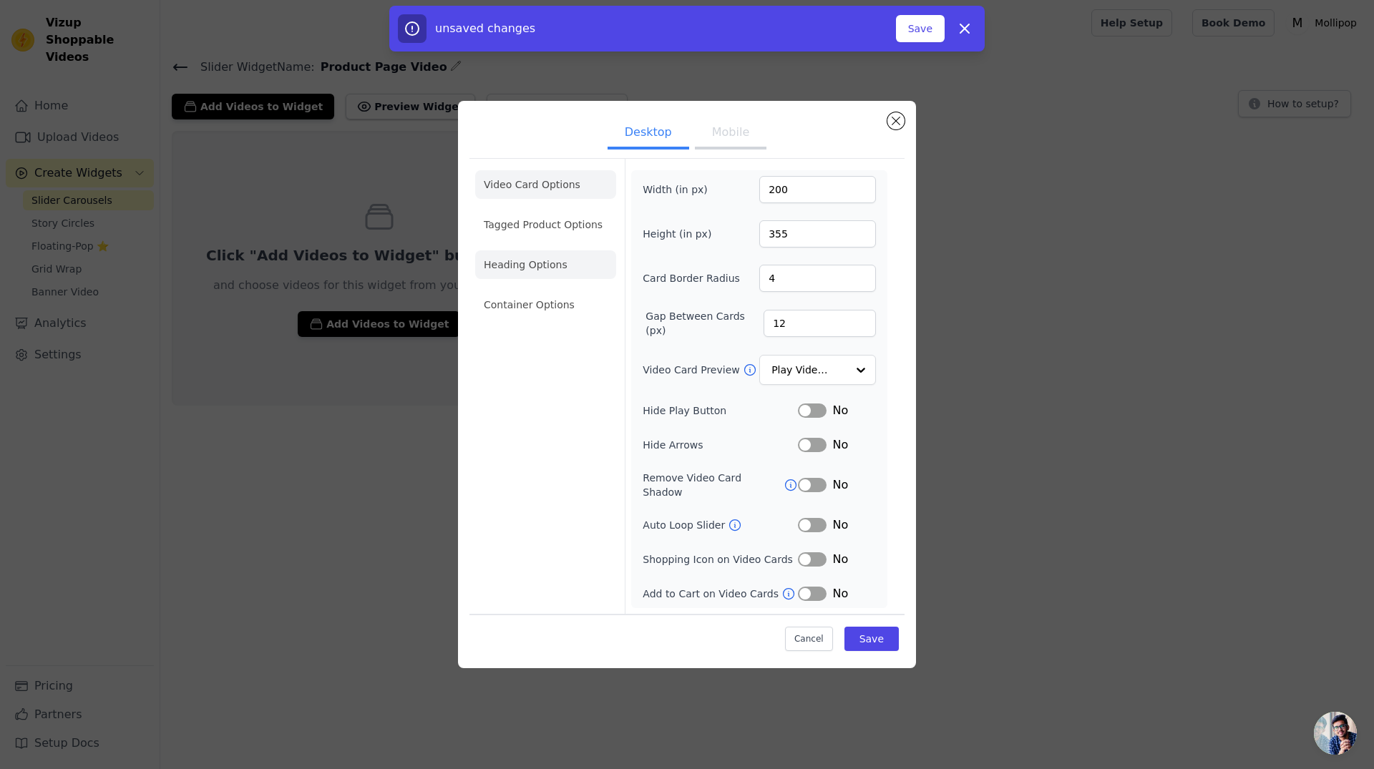
click at [538, 276] on li "Heading Options" at bounding box center [545, 265] width 141 height 29
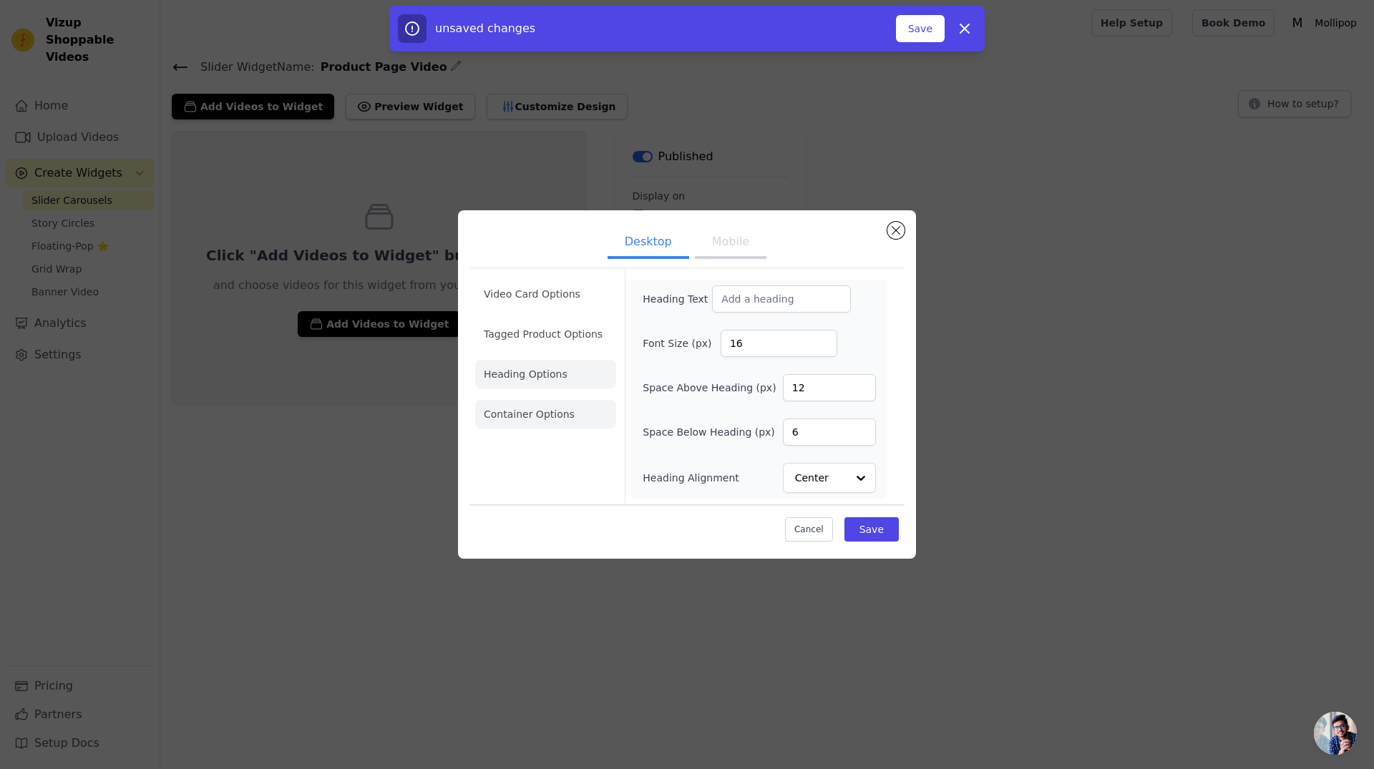
click at [556, 424] on li "Container Options" at bounding box center [545, 414] width 141 height 29
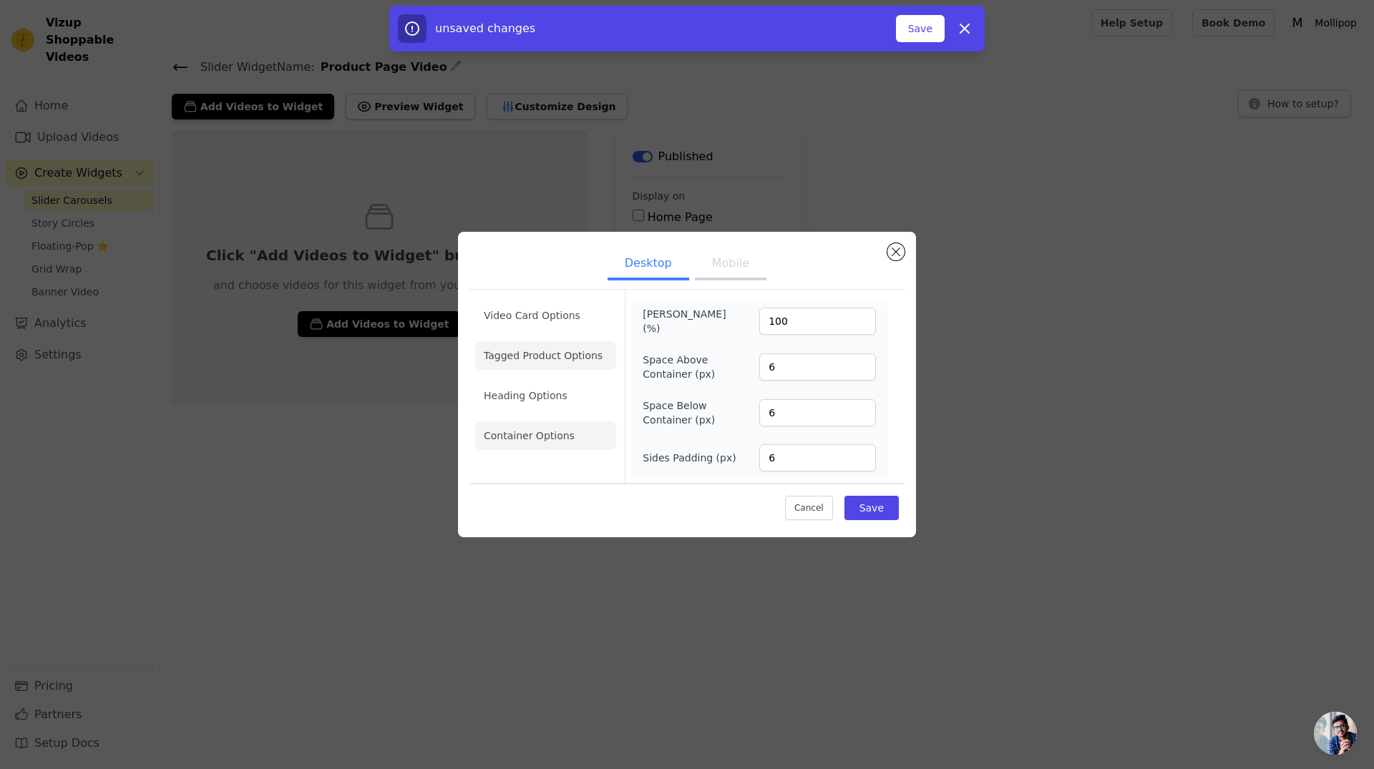
click at [574, 356] on li "Tagged Product Options" at bounding box center [545, 355] width 141 height 29
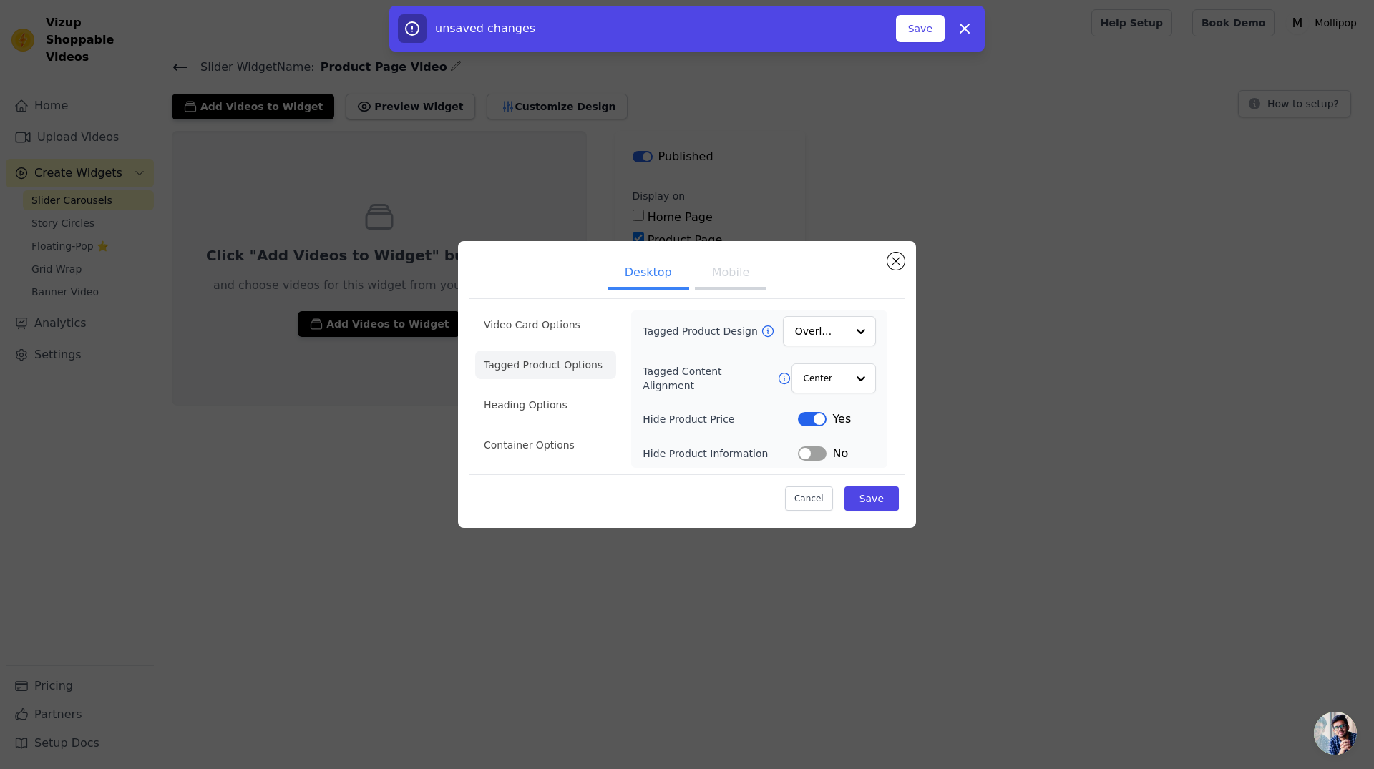
click at [820, 454] on button "Label" at bounding box center [812, 454] width 29 height 14
click at [860, 381] on div at bounding box center [860, 378] width 29 height 29
click at [891, 397] on form "Tagged Product Design Overlay Tagged Content Alignment Center Hide Product Pric…" at bounding box center [759, 386] width 268 height 175
click at [861, 333] on div at bounding box center [860, 331] width 29 height 29
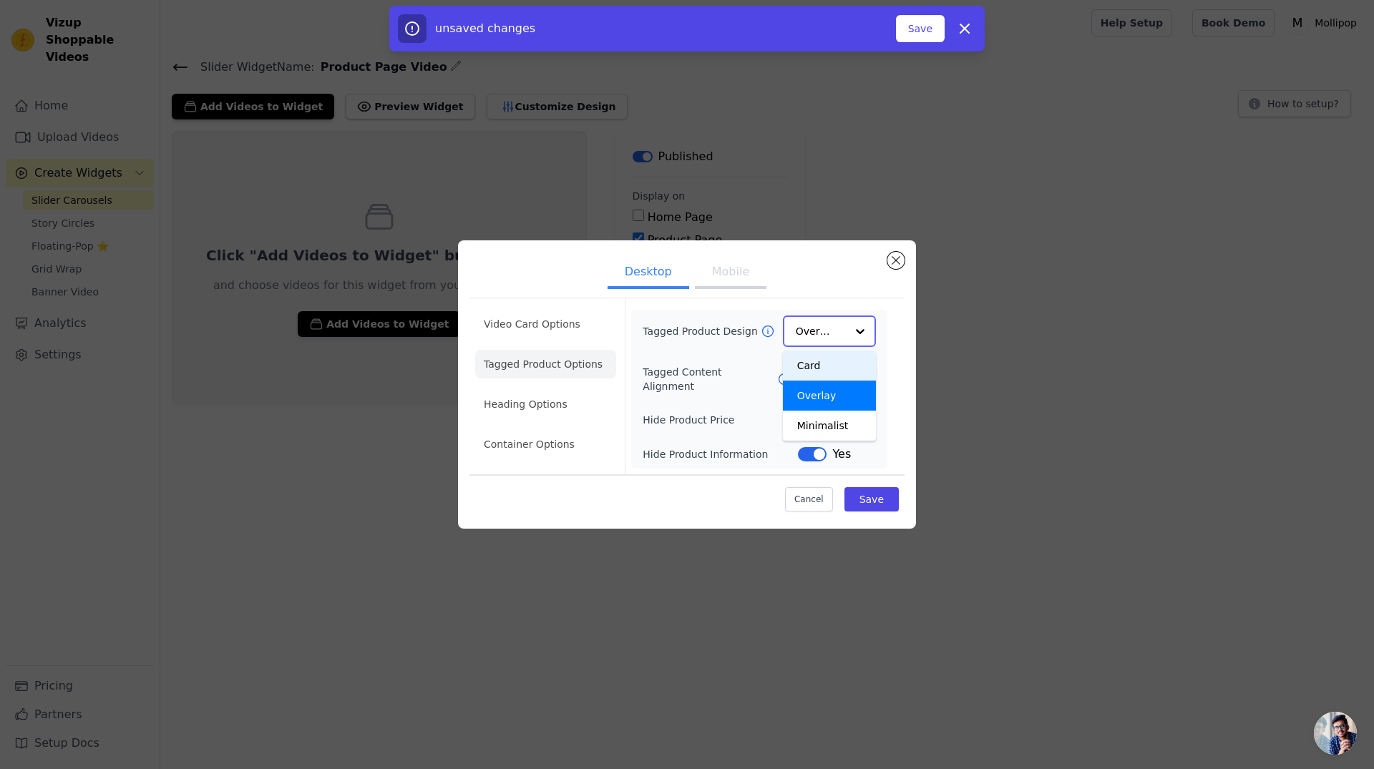
click at [814, 367] on div "Card" at bounding box center [829, 366] width 93 height 30
click at [739, 276] on button "Mobile" at bounding box center [731, 273] width 72 height 31
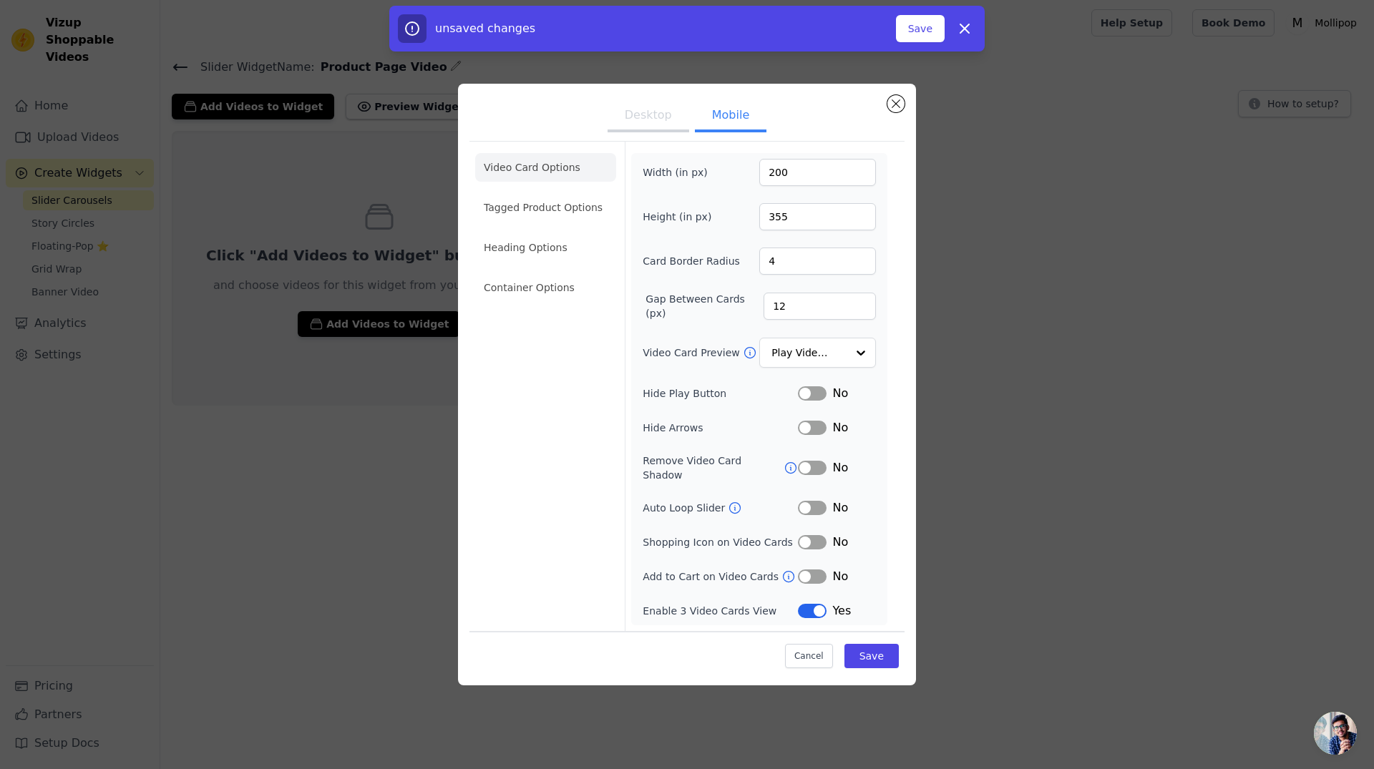
click at [654, 126] on button "Desktop" at bounding box center [649, 116] width 82 height 31
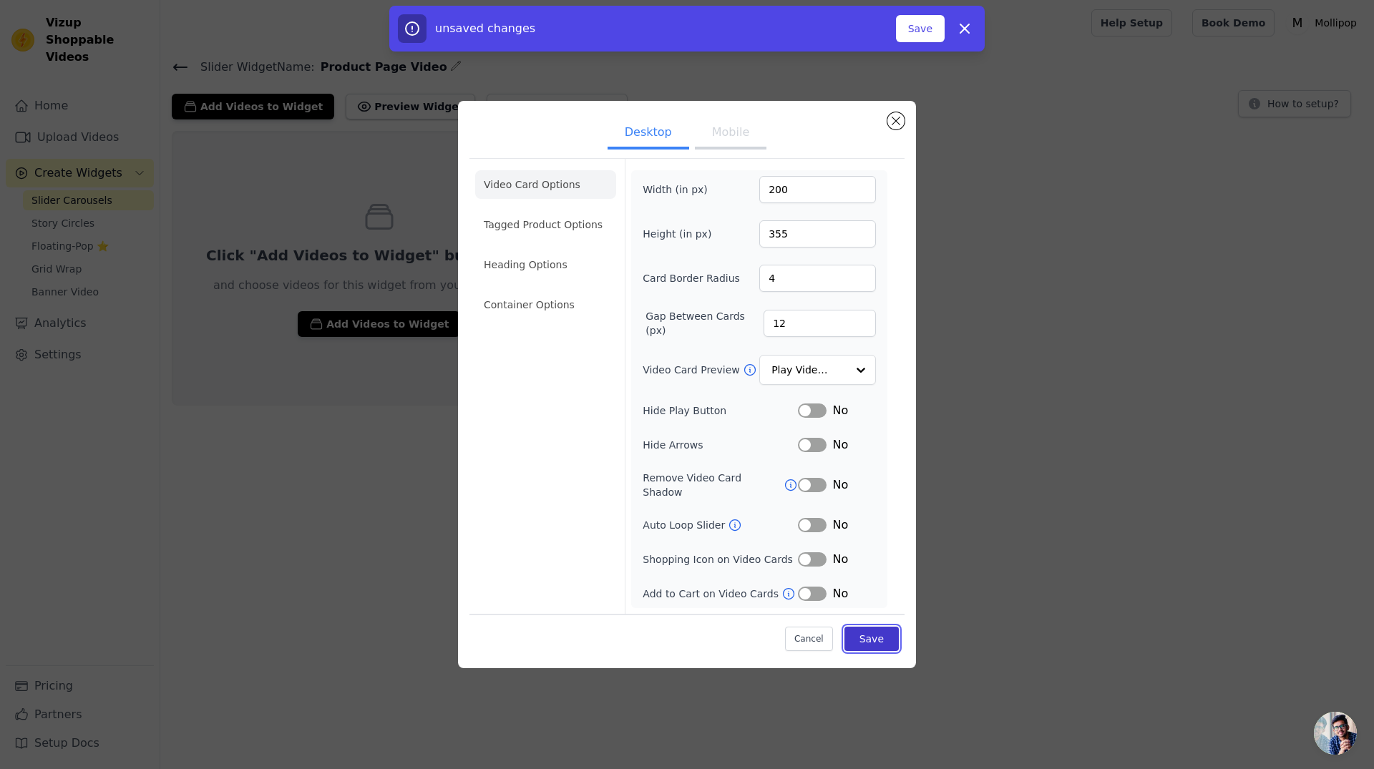
click at [881, 630] on button "Save" at bounding box center [872, 639] width 54 height 24
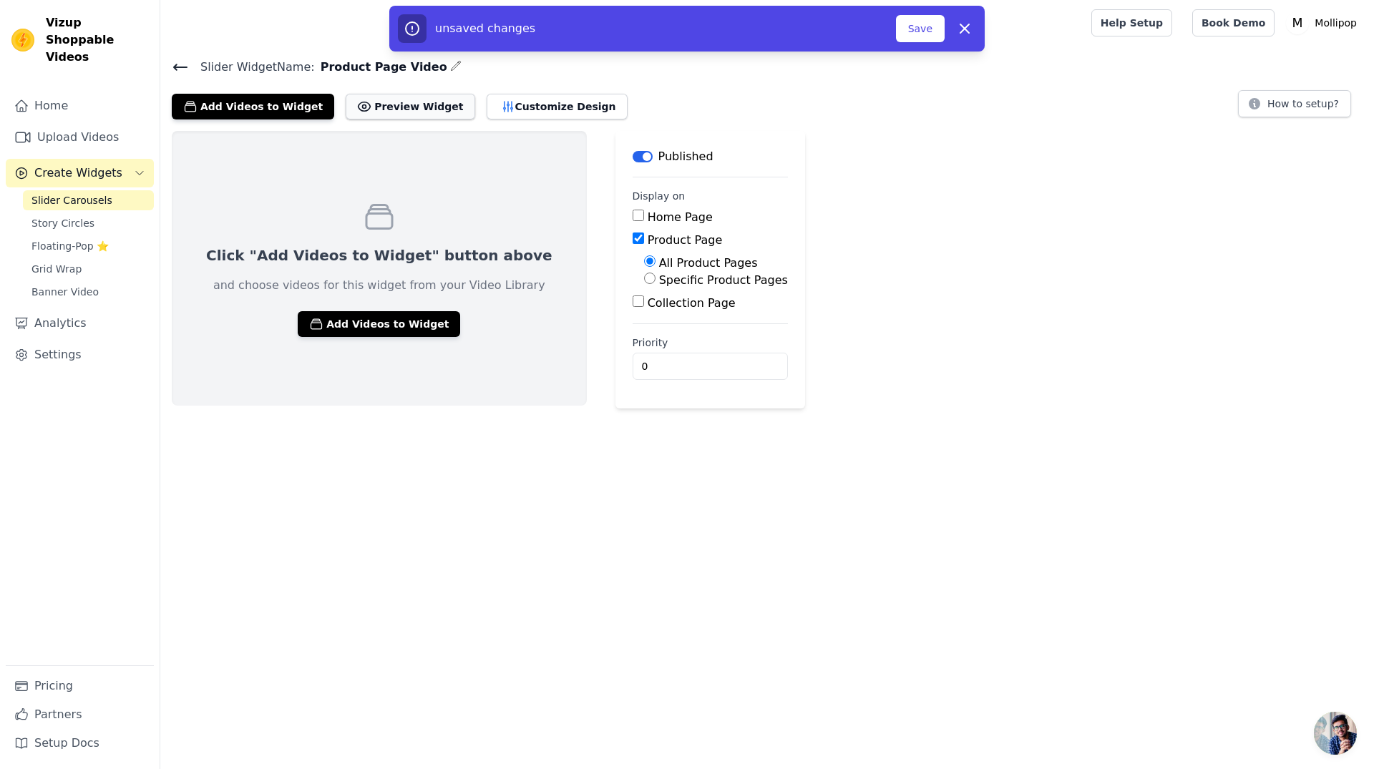
click at [387, 103] on button "Preview Widget" at bounding box center [410, 107] width 129 height 26
click at [377, 329] on button "Add Videos to Widget" at bounding box center [379, 324] width 162 height 26
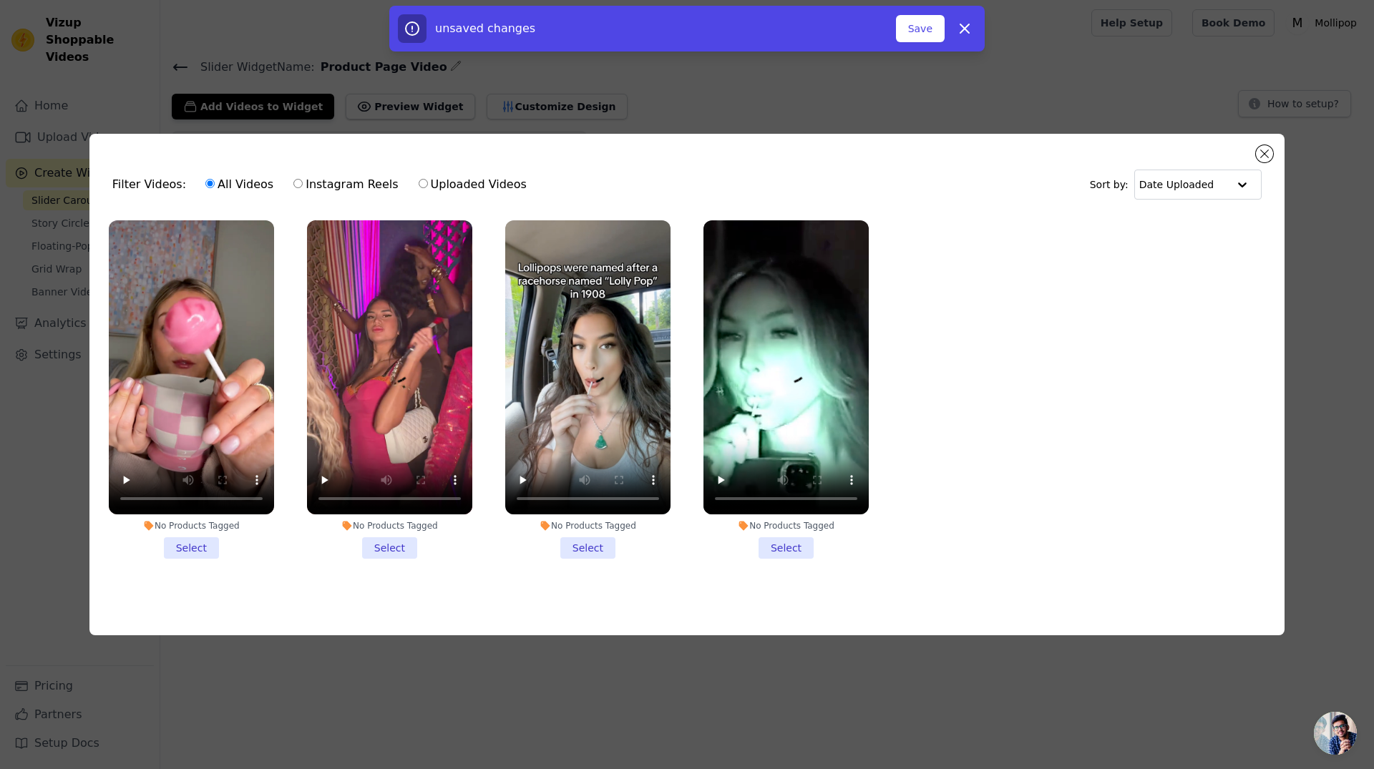
drag, startPoint x: 190, startPoint y: 544, endPoint x: 230, endPoint y: 550, distance: 40.6
click at [190, 545] on li "No Products Tagged Select" at bounding box center [191, 389] width 165 height 339
click at [0, 0] on input "No Products Tagged Select" at bounding box center [0, 0] width 0 height 0
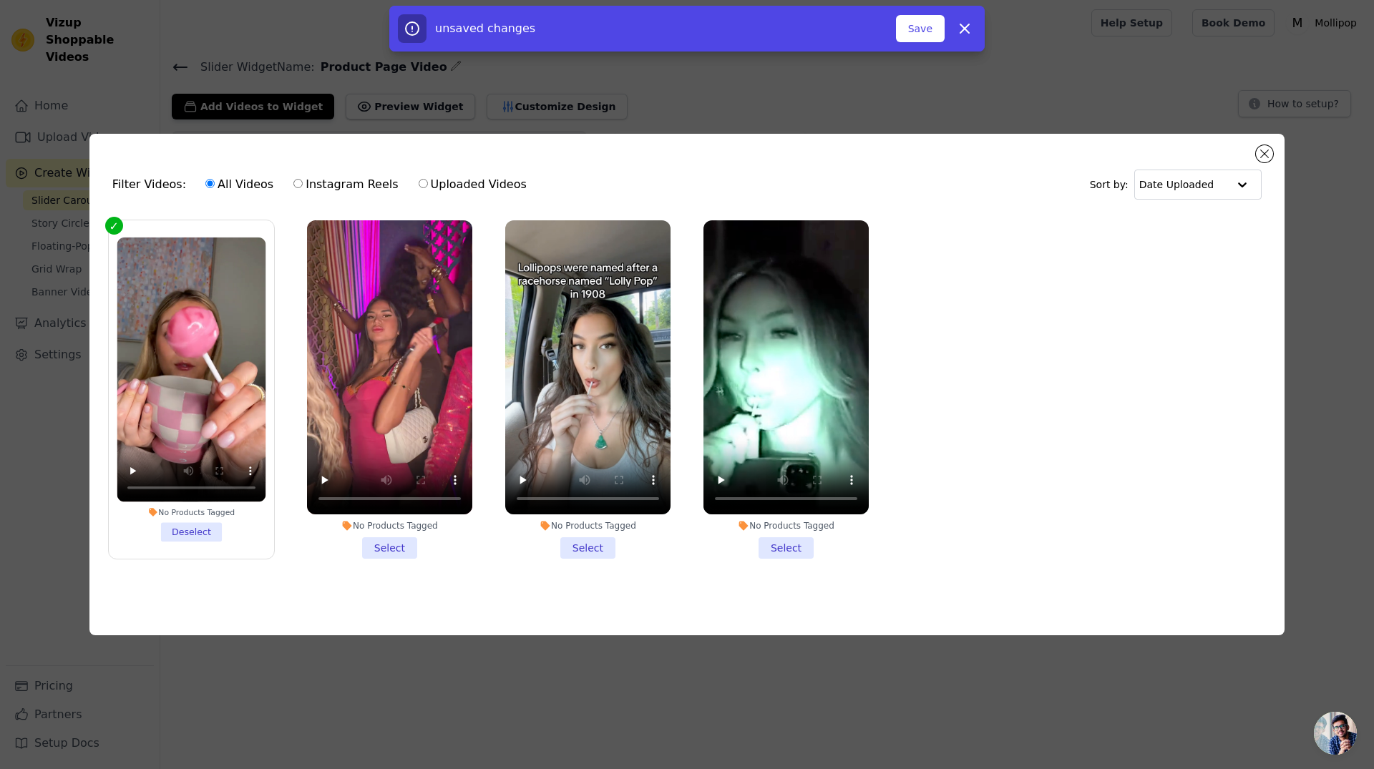
click at [386, 548] on li "No Products Tagged Select" at bounding box center [389, 389] width 165 height 339
click at [0, 0] on input "No Products Tagged Select" at bounding box center [0, 0] width 0 height 0
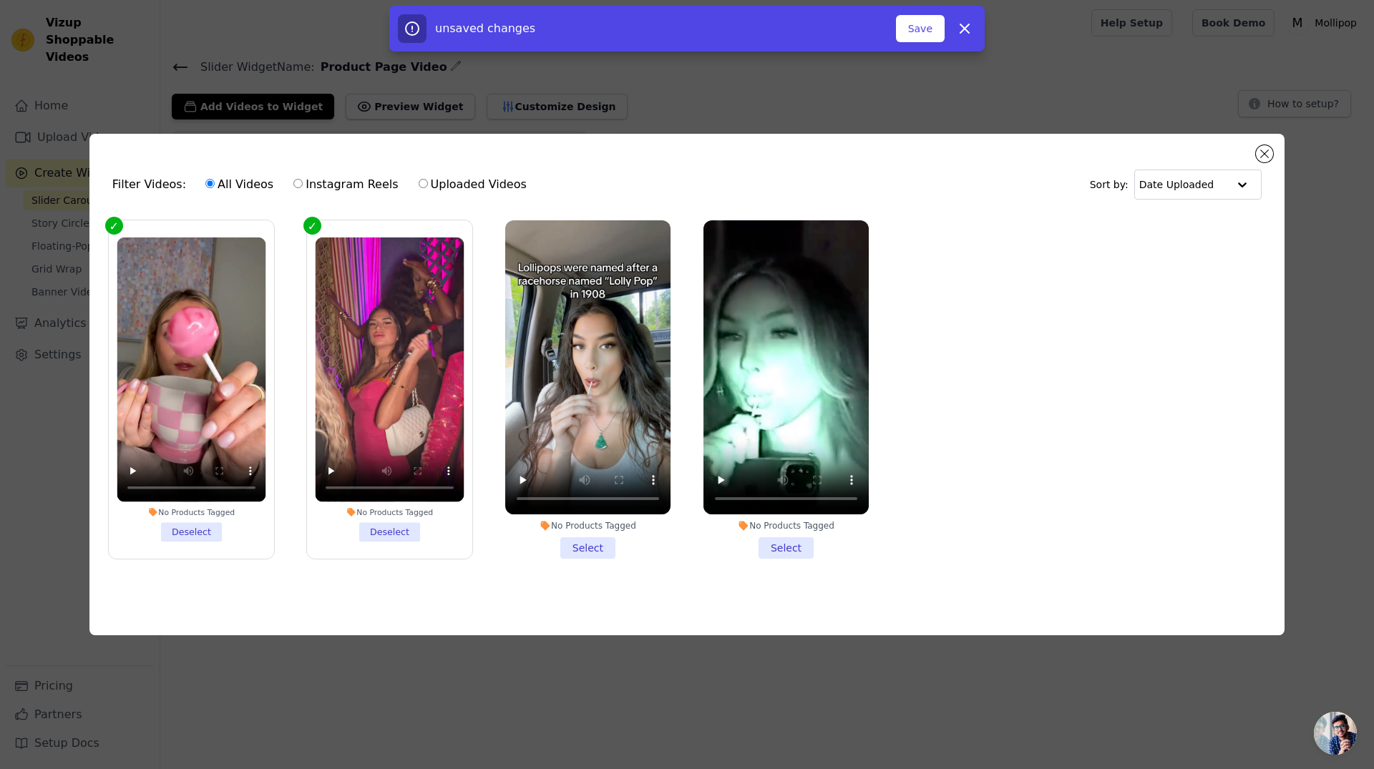
click at [584, 555] on li "No Products Tagged Select" at bounding box center [587, 389] width 165 height 339
click at [587, 544] on li "No Products Tagged Select" at bounding box center [587, 389] width 165 height 339
click at [0, 0] on input "No Products Tagged Select" at bounding box center [0, 0] width 0 height 0
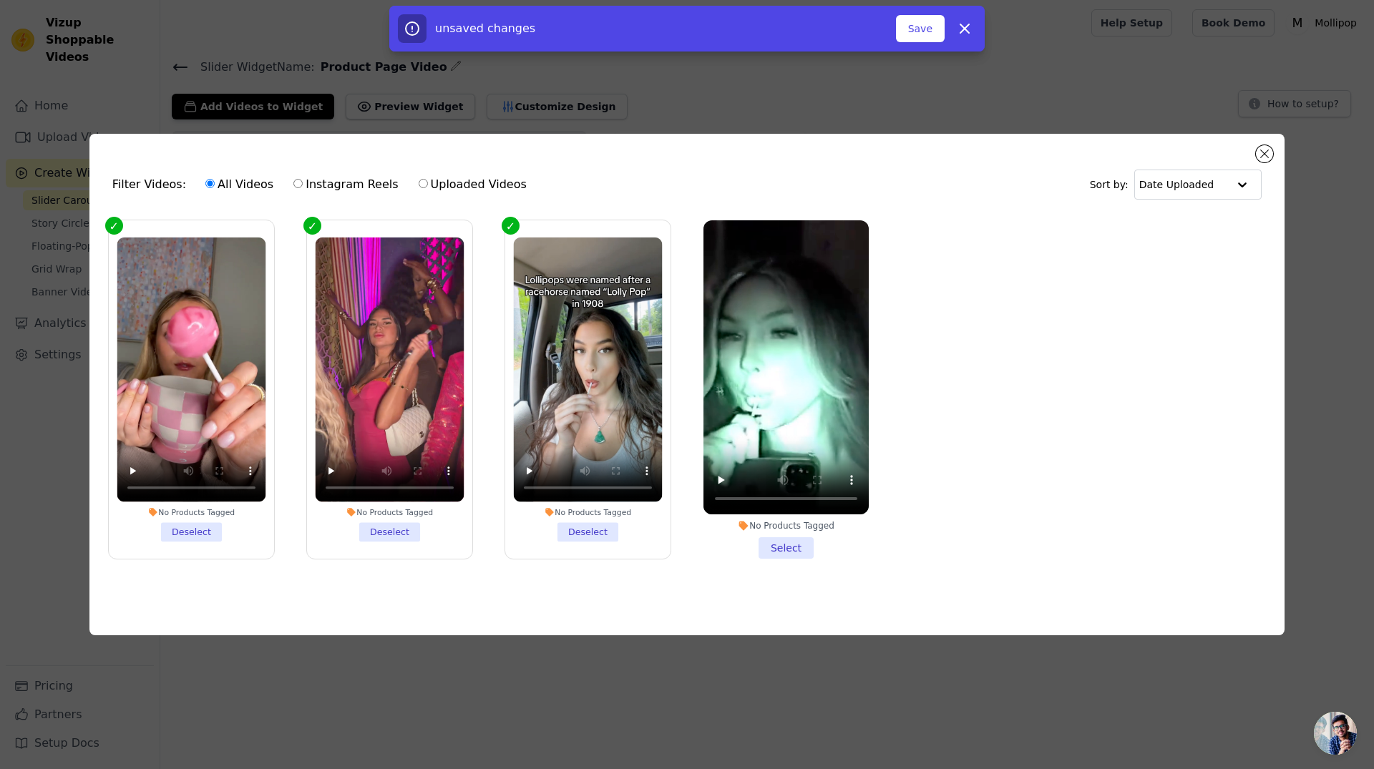
click at [793, 545] on li "No Products Tagged Select" at bounding box center [786, 389] width 165 height 339
click at [0, 0] on input "No Products Tagged Select" at bounding box center [0, 0] width 0 height 0
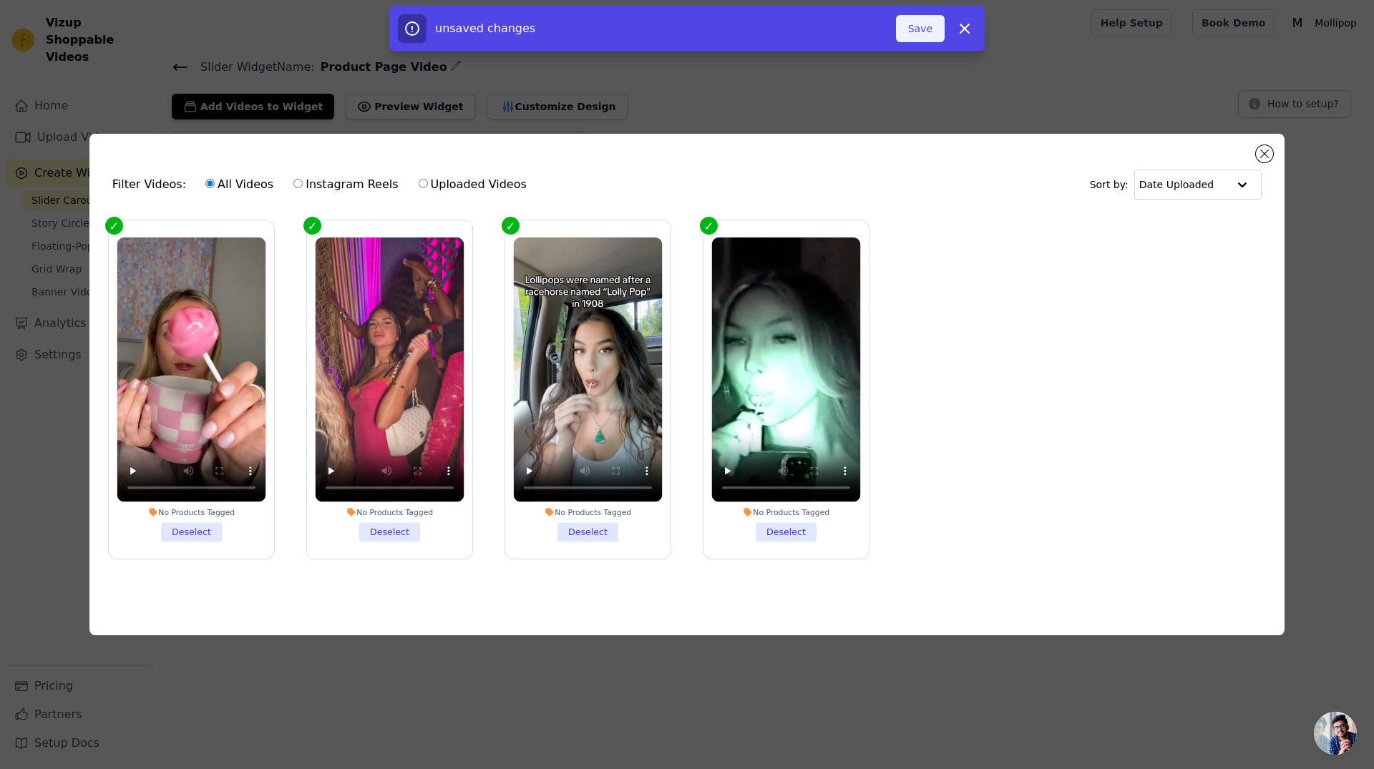
click at [926, 32] on button "Save" at bounding box center [920, 28] width 49 height 27
click at [916, 31] on button "Save" at bounding box center [920, 28] width 49 height 27
click at [915, 29] on button "Add To Widget" at bounding box center [897, 28] width 96 height 27
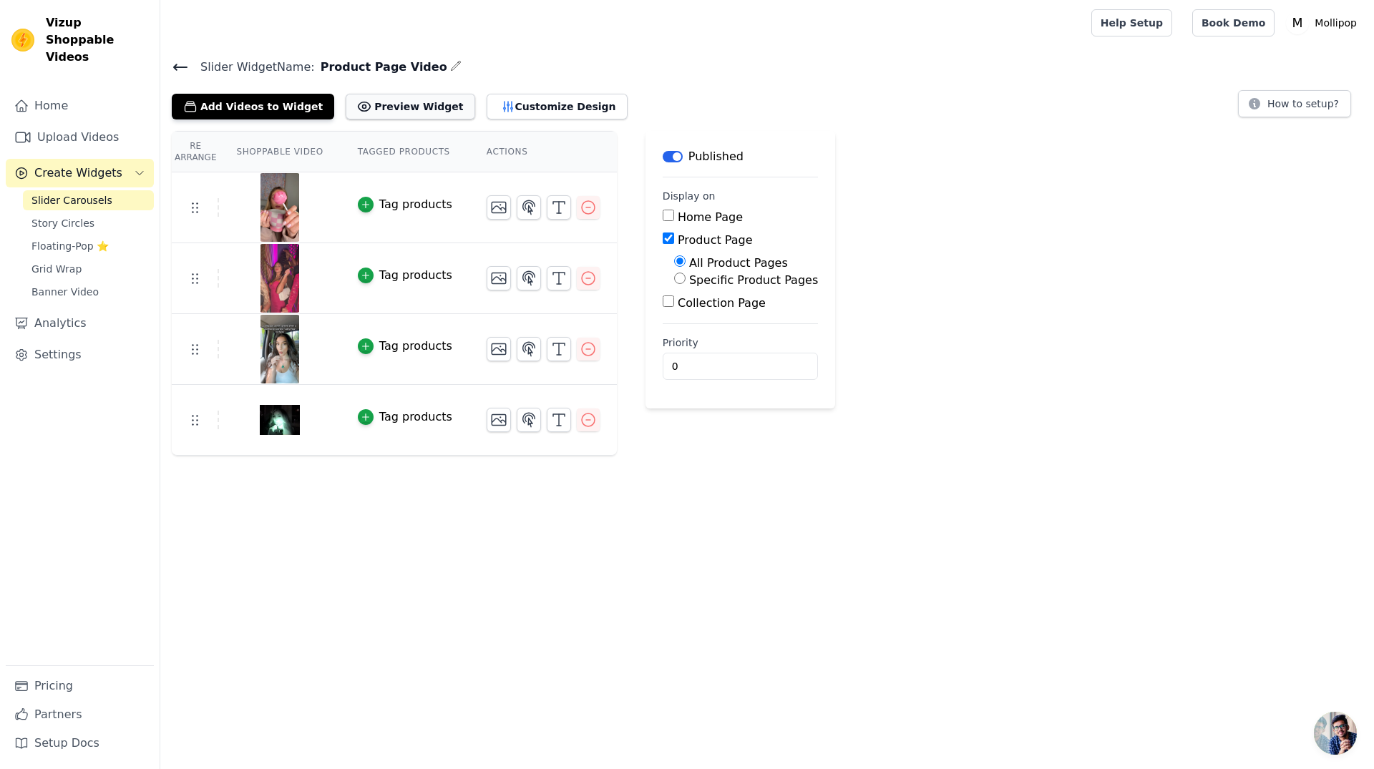
click at [384, 105] on button "Preview Widget" at bounding box center [410, 107] width 129 height 26
click at [1315, 101] on button "How to setup?" at bounding box center [1294, 103] width 113 height 27
click at [520, 105] on button "Customize Design" at bounding box center [557, 107] width 141 height 26
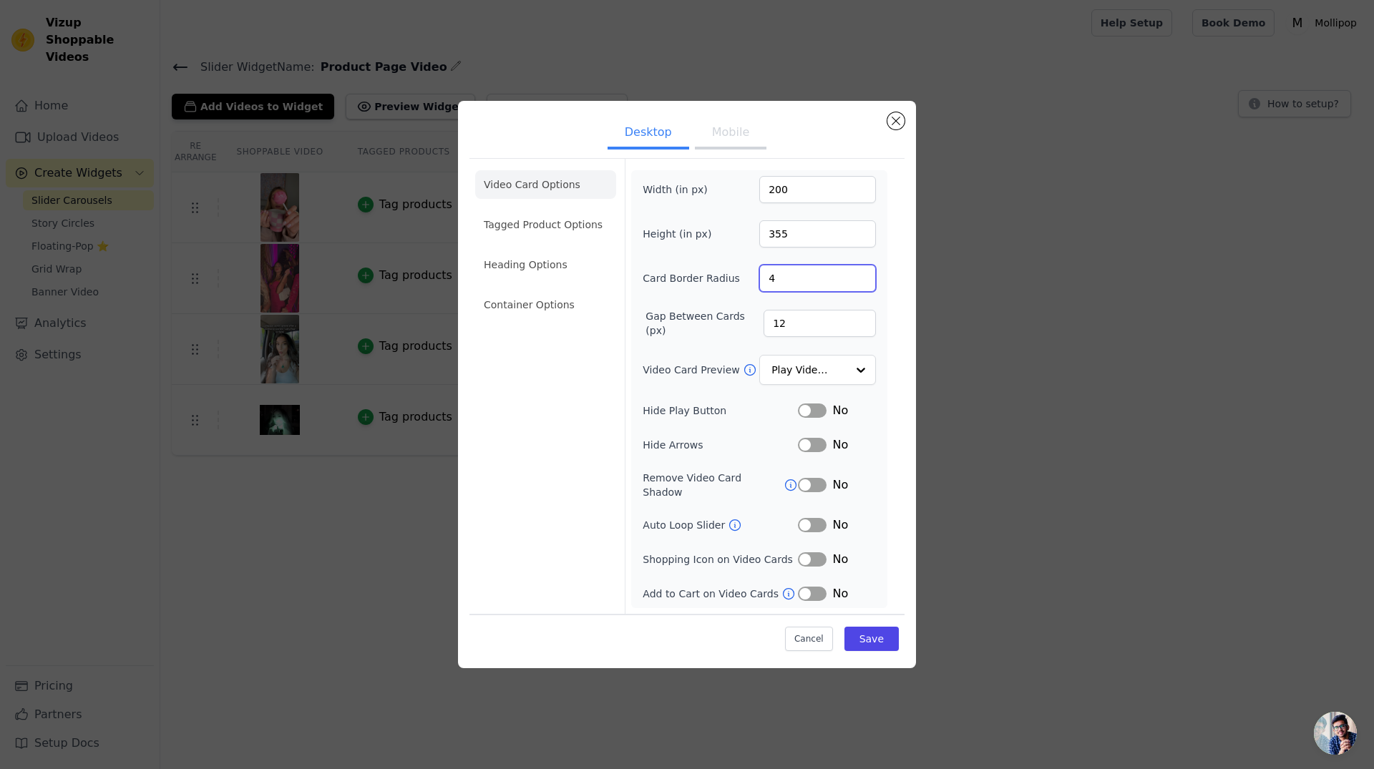
drag, startPoint x: 777, startPoint y: 285, endPoint x: 764, endPoint y: 284, distance: 12.9
click at [764, 284] on input "4" at bounding box center [817, 278] width 117 height 27
click at [864, 285] on input "3" at bounding box center [817, 278] width 117 height 27
click at [857, 292] on input "3" at bounding box center [817, 278] width 117 height 27
click at [860, 289] on input "2" at bounding box center [817, 278] width 117 height 27
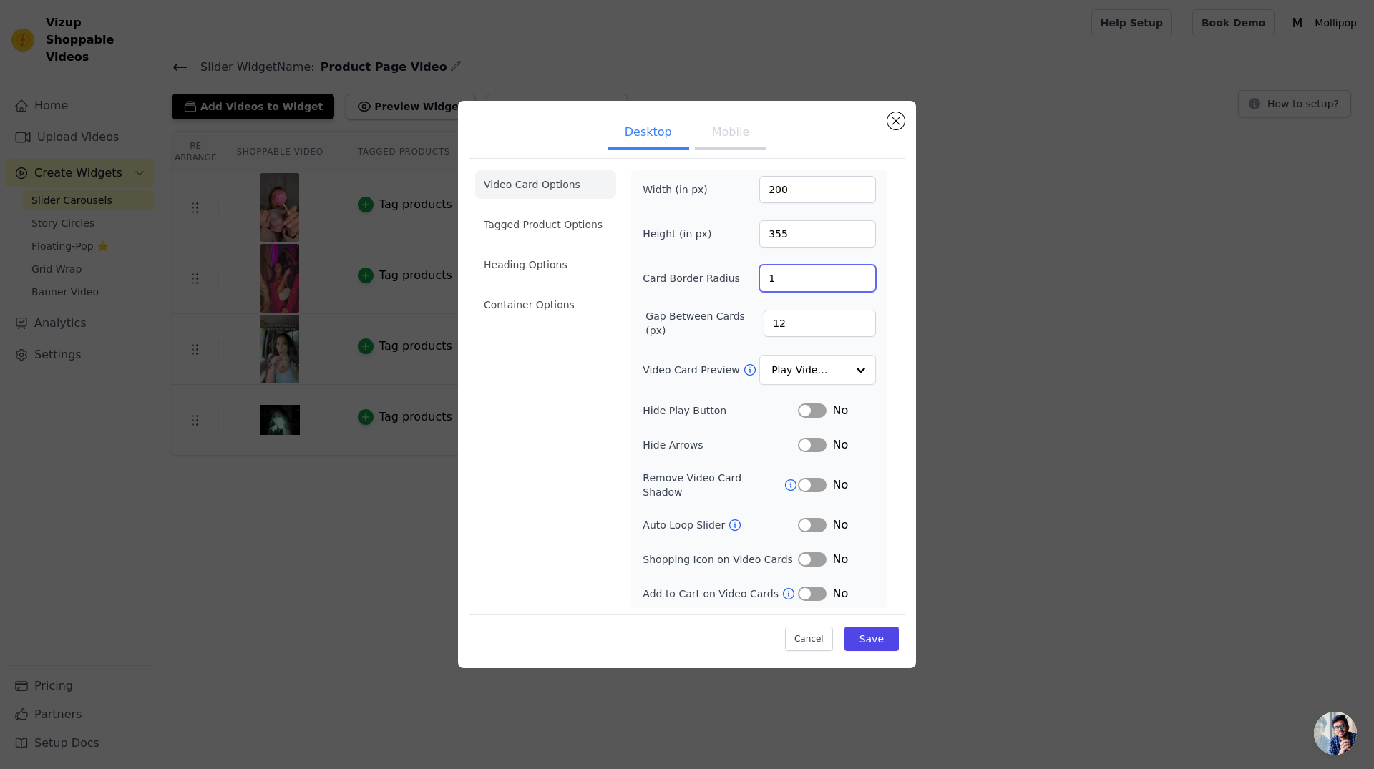
click at [860, 289] on input "1" at bounding box center [817, 278] width 117 height 27
click at [860, 289] on input "0" at bounding box center [817, 278] width 117 height 27
click at [860, 283] on input "1" at bounding box center [817, 278] width 117 height 27
click at [860, 283] on input "2" at bounding box center [817, 278] width 117 height 27
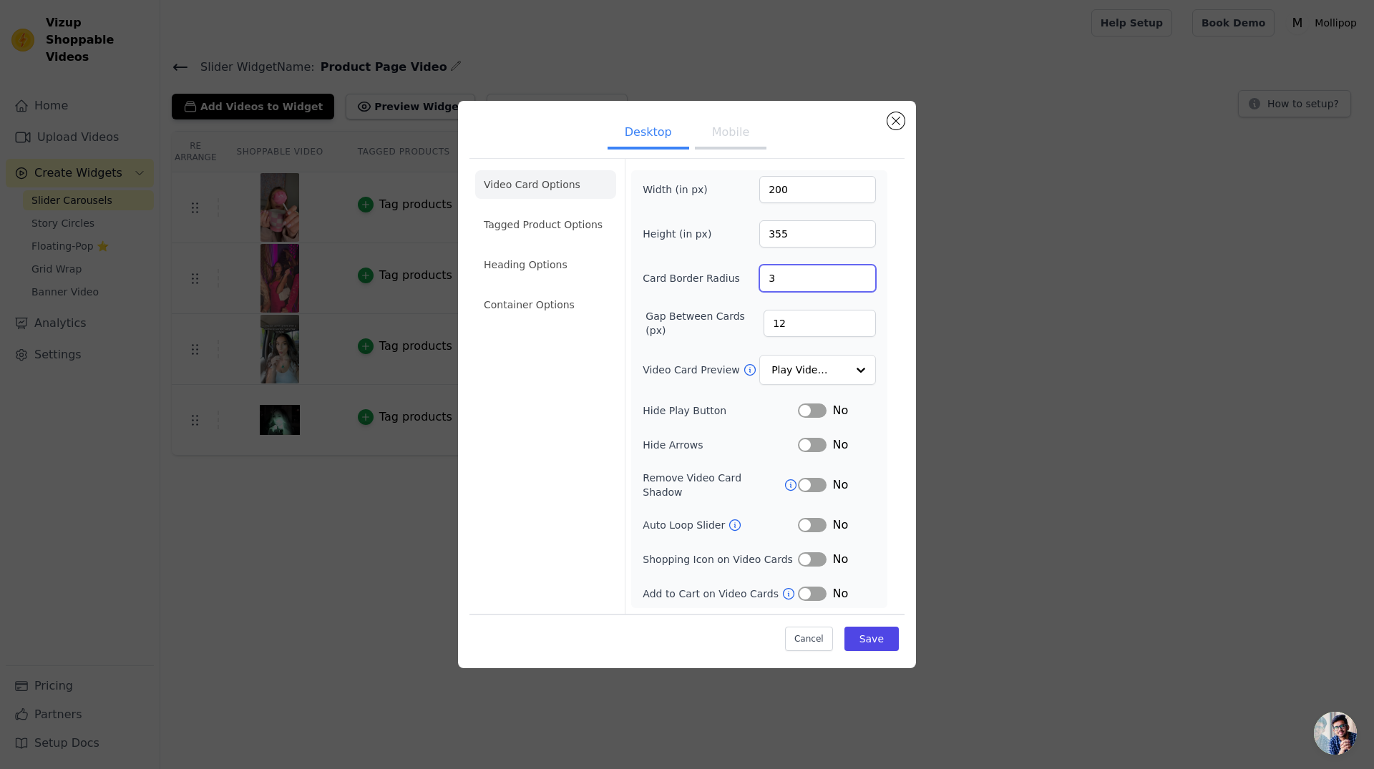
click at [860, 283] on input "3" at bounding box center [817, 278] width 117 height 27
click at [860, 283] on input "4" at bounding box center [817, 278] width 117 height 27
click at [860, 283] on input "5" at bounding box center [817, 278] width 117 height 27
click at [860, 283] on input "6" at bounding box center [817, 278] width 117 height 27
click at [860, 283] on input "7" at bounding box center [817, 278] width 117 height 27
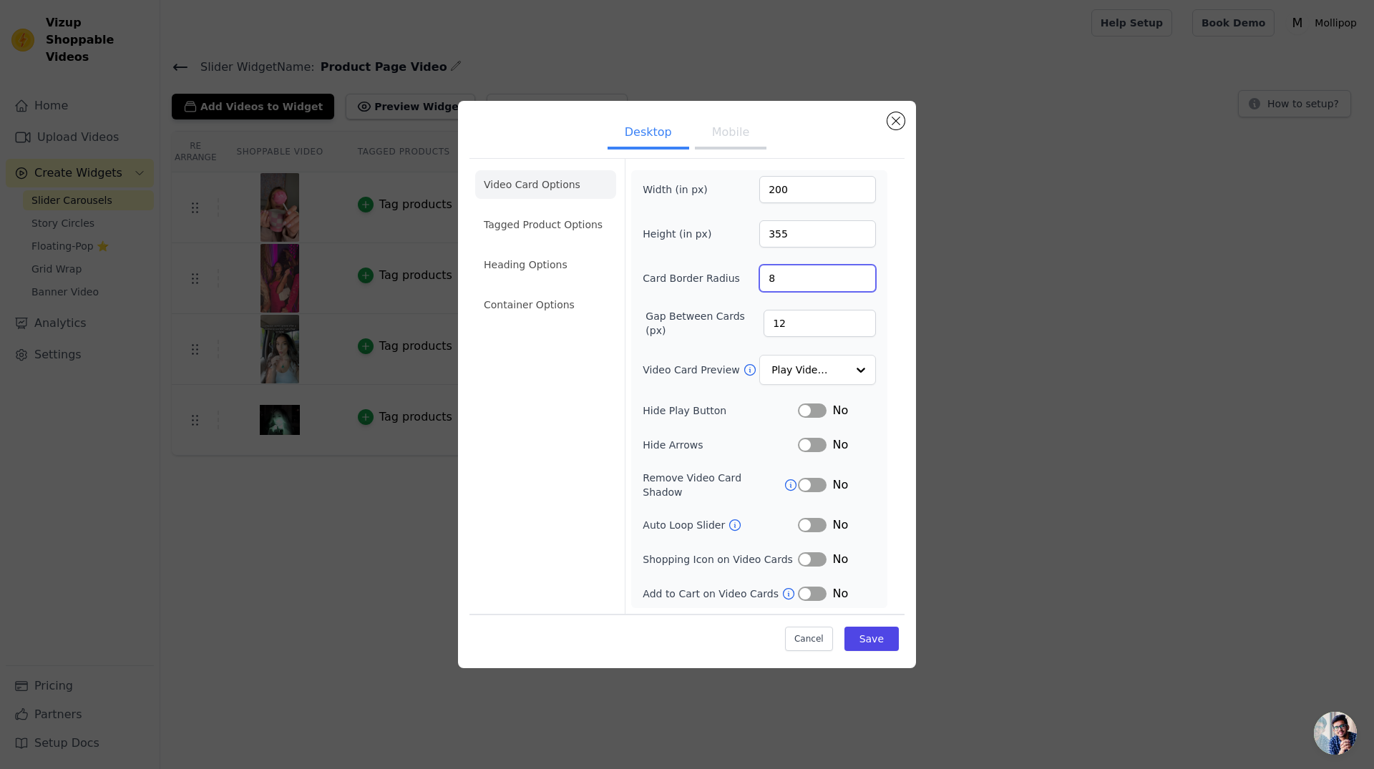
click at [860, 283] on input "8" at bounding box center [817, 278] width 117 height 27
click at [860, 283] on input "9" at bounding box center [817, 278] width 117 height 27
type input "10"
click at [860, 283] on input "10" at bounding box center [817, 278] width 117 height 27
click at [865, 376] on div at bounding box center [860, 370] width 29 height 29
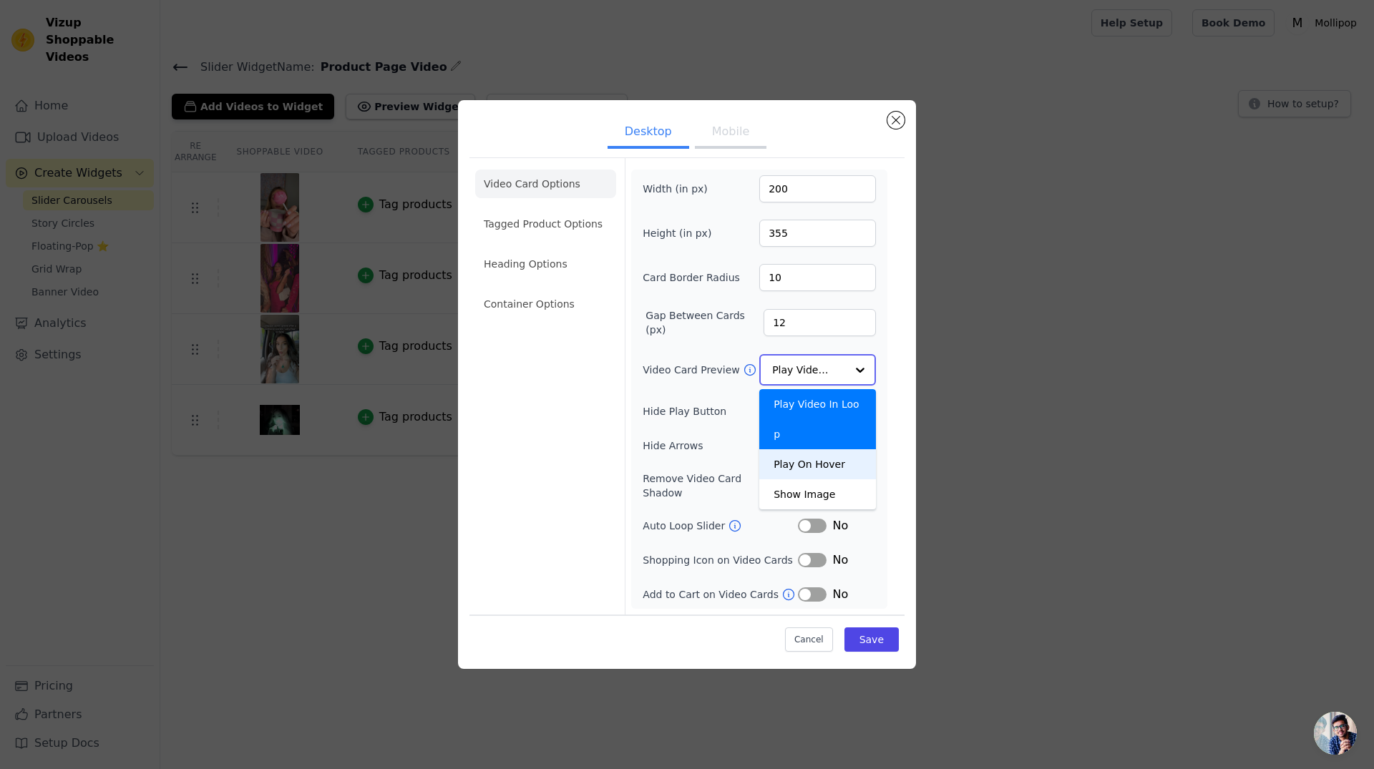
click at [824, 450] on div "Play On Hover" at bounding box center [817, 465] width 117 height 30
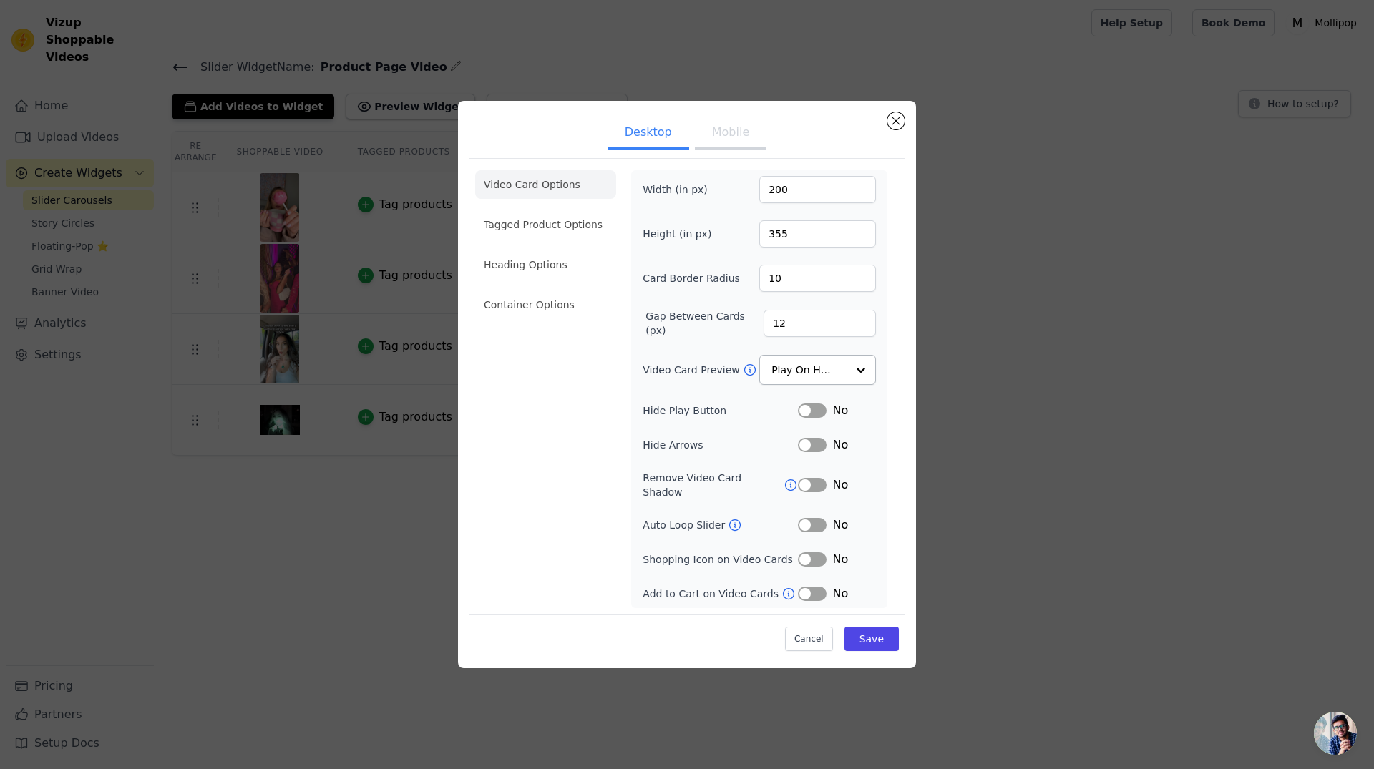
click at [822, 485] on button "Label" at bounding box center [812, 485] width 29 height 14
click at [820, 450] on button "Label" at bounding box center [812, 445] width 29 height 14
click at [821, 415] on button "Label" at bounding box center [812, 411] width 29 height 14
click at [803, 417] on button "Label" at bounding box center [812, 411] width 29 height 14
click at [549, 235] on li "Tagged Product Options" at bounding box center [545, 224] width 141 height 29
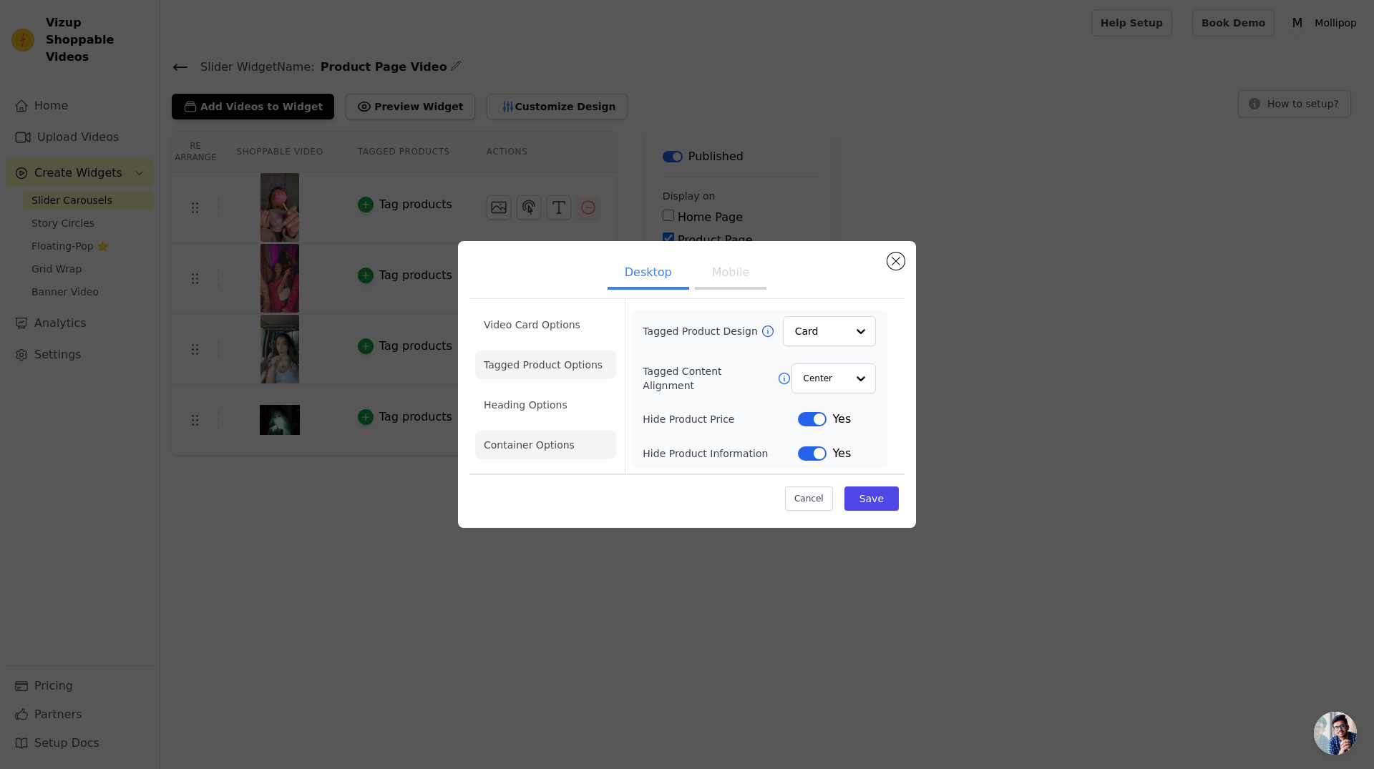
click at [532, 403] on li "Heading Options" at bounding box center [545, 405] width 141 height 29
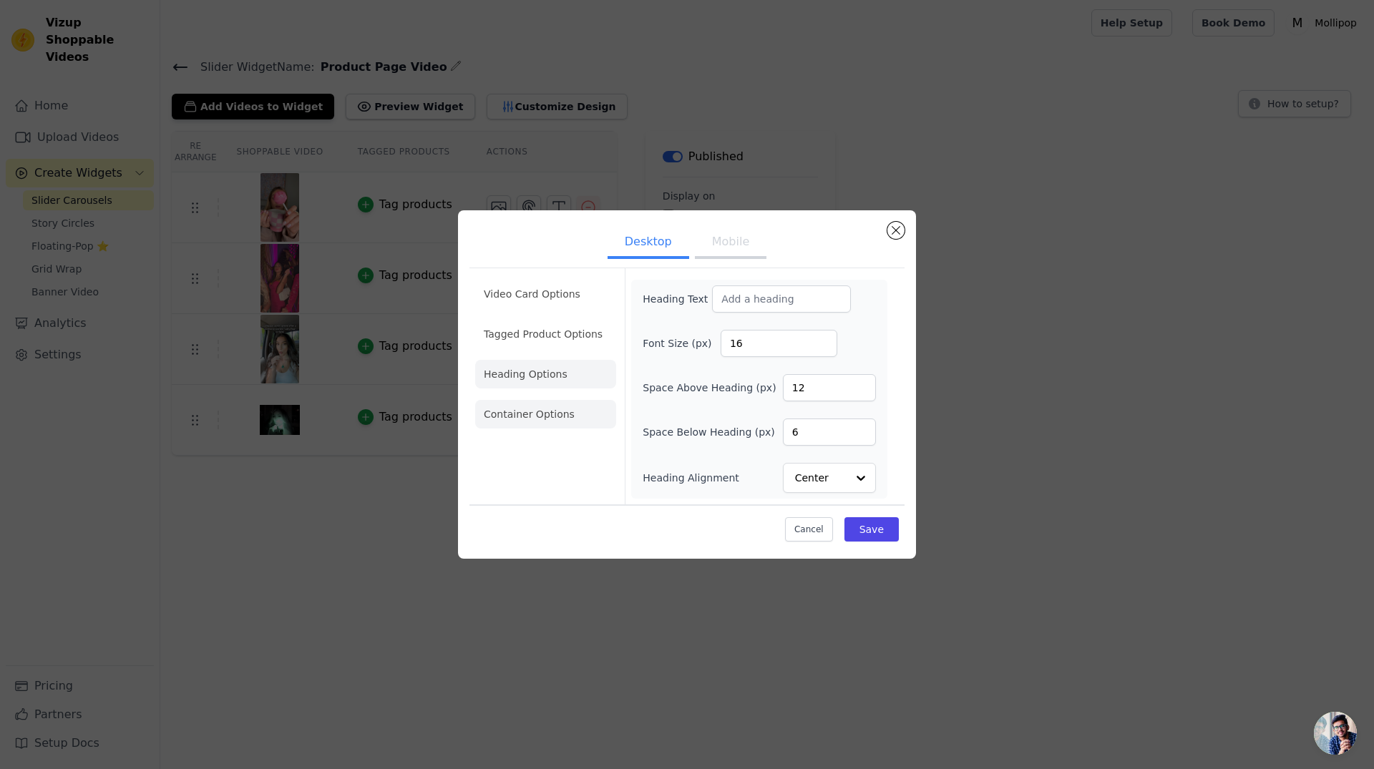
click at [533, 417] on li "Container Options" at bounding box center [545, 414] width 141 height 29
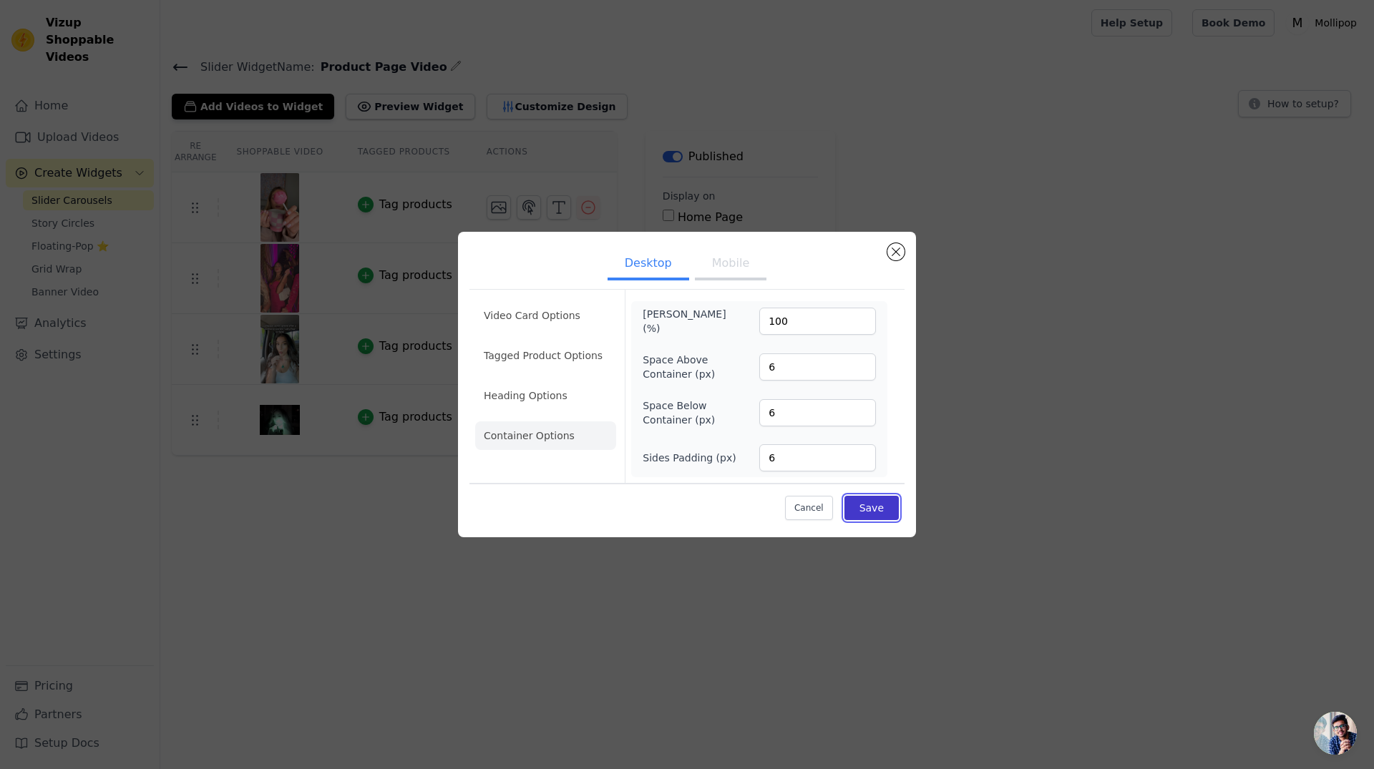
click at [881, 511] on button "Save" at bounding box center [872, 508] width 54 height 24
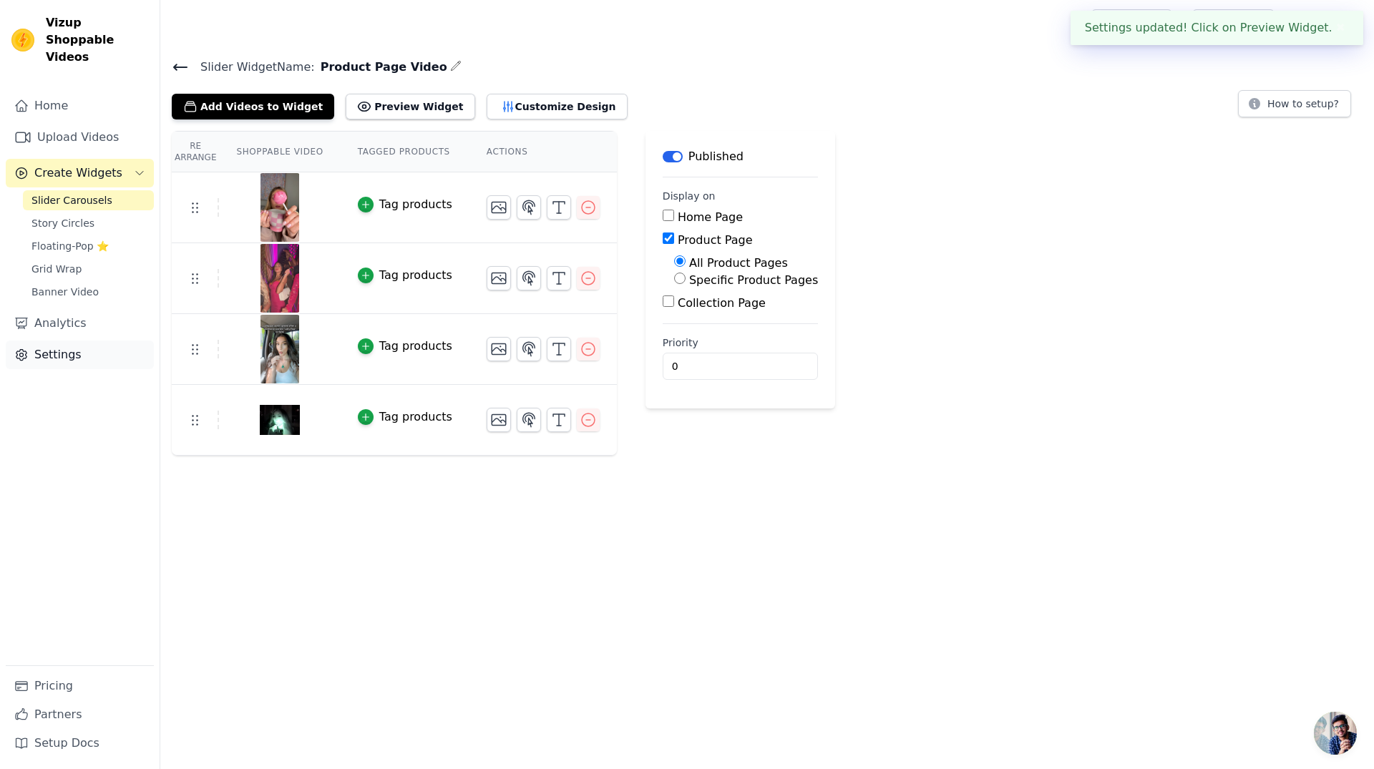
click at [72, 341] on link "Settings" at bounding box center [80, 355] width 148 height 29
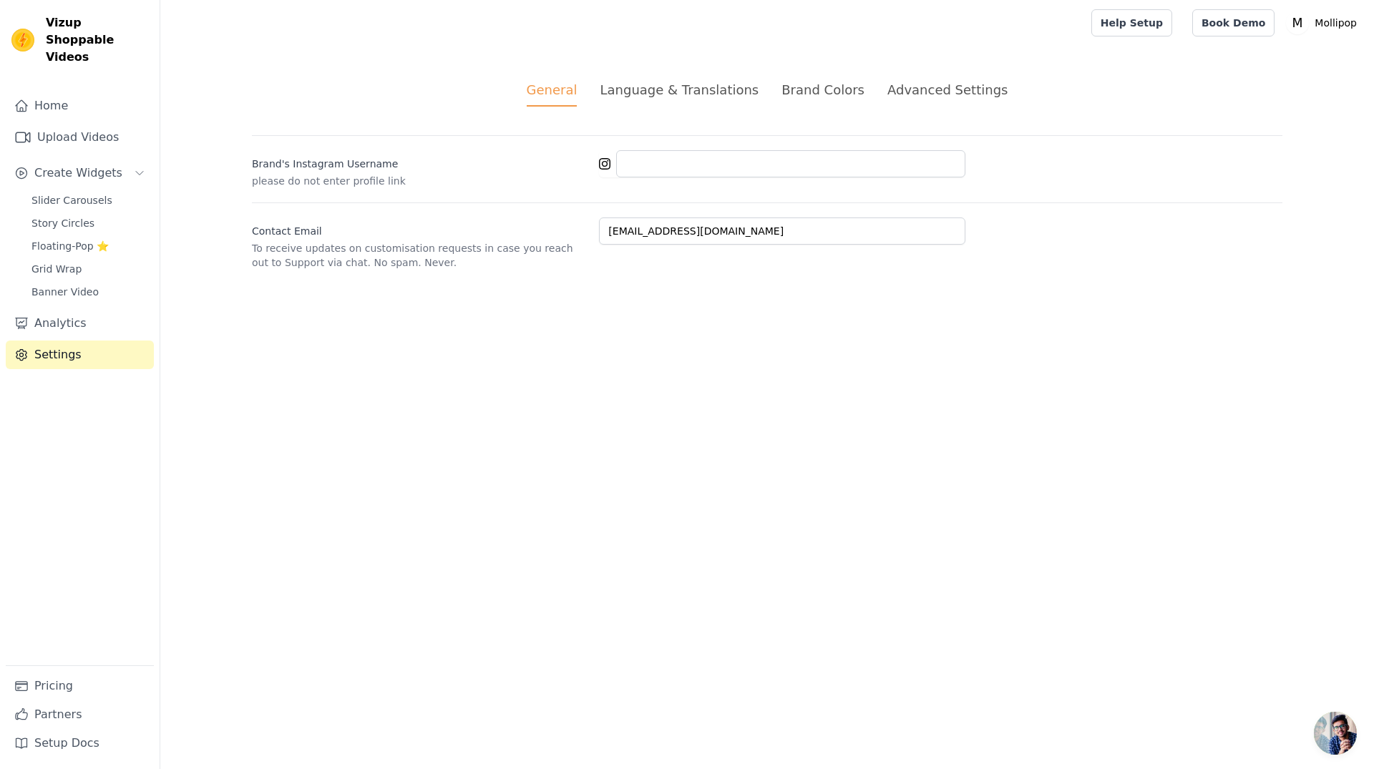
click at [720, 91] on div "Language & Translations" at bounding box center [679, 89] width 159 height 19
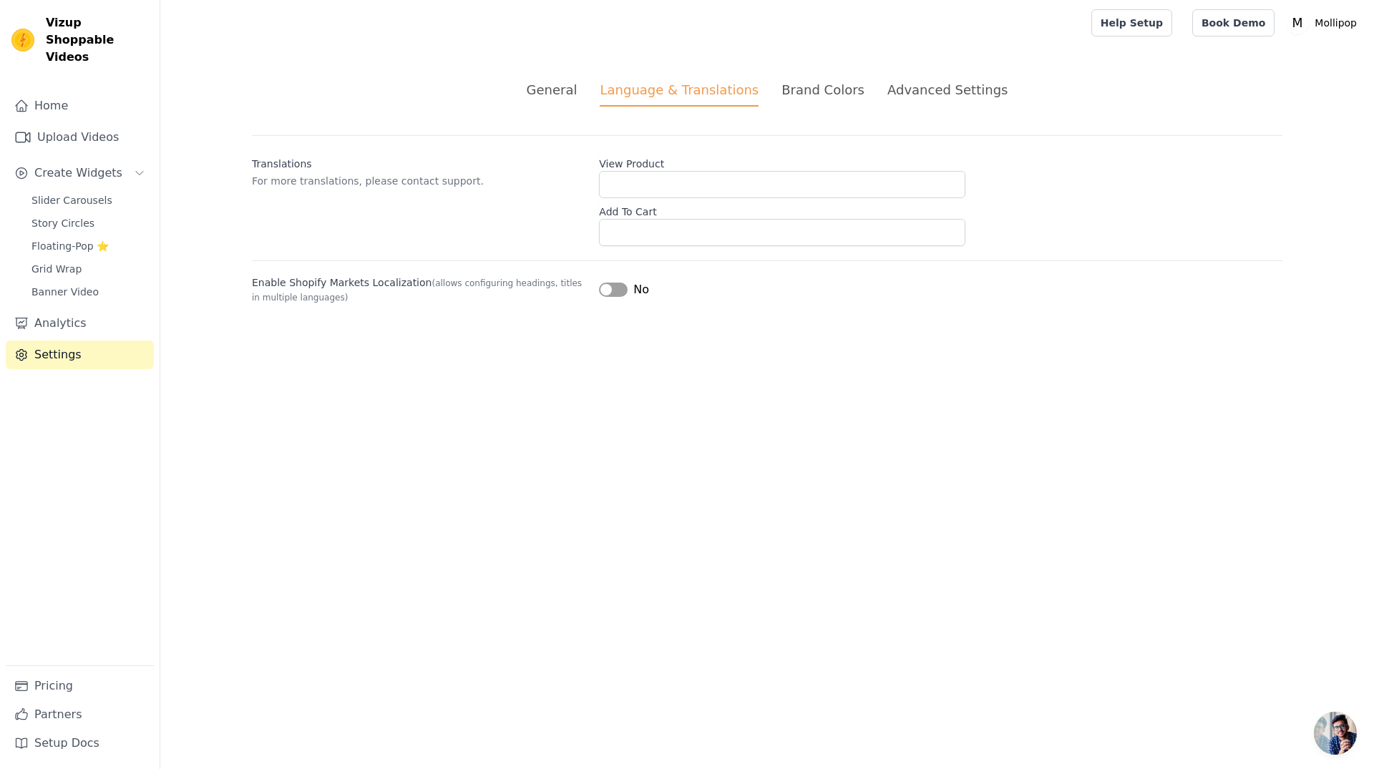
click at [832, 97] on div "Brand Colors" at bounding box center [823, 89] width 83 height 19
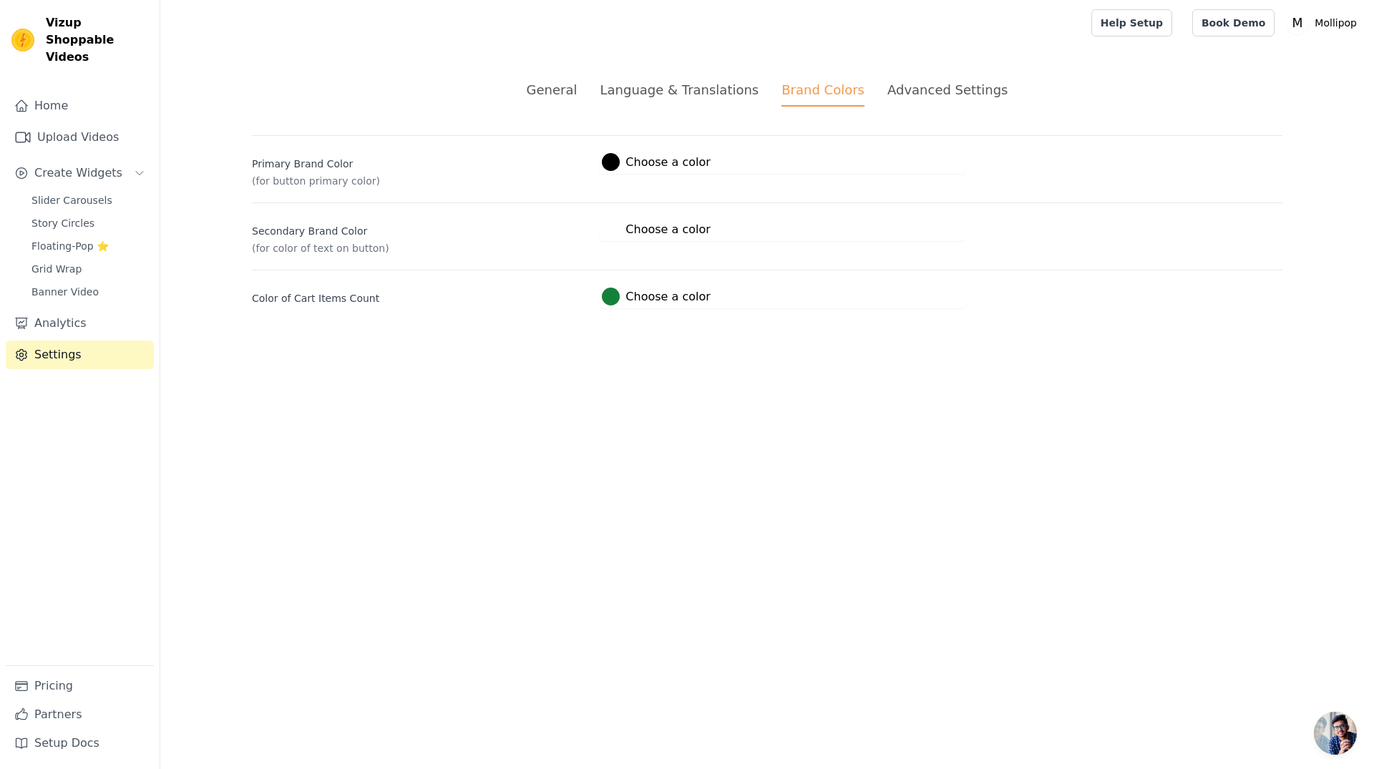
click at [933, 94] on div "Advanced Settings" at bounding box center [948, 89] width 120 height 19
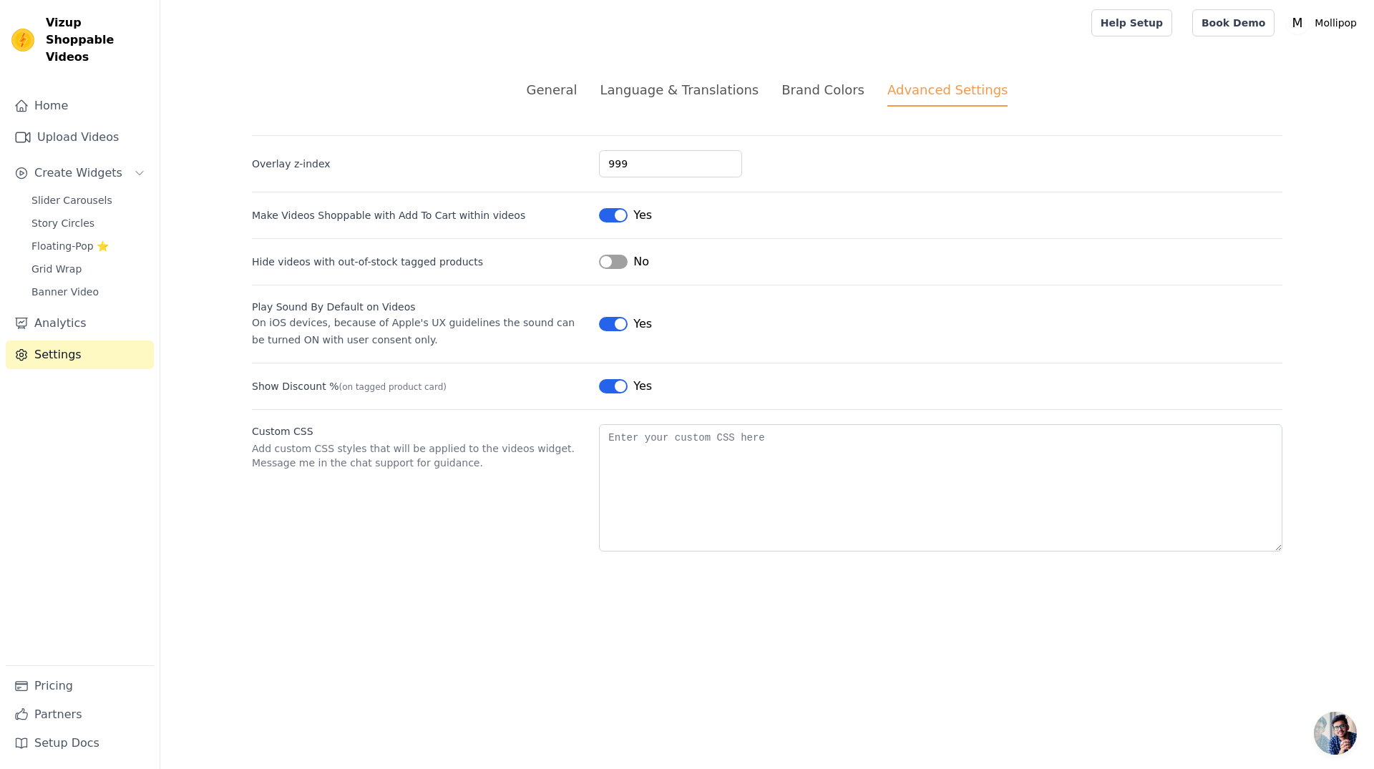
click at [608, 218] on button "Label" at bounding box center [613, 215] width 29 height 14
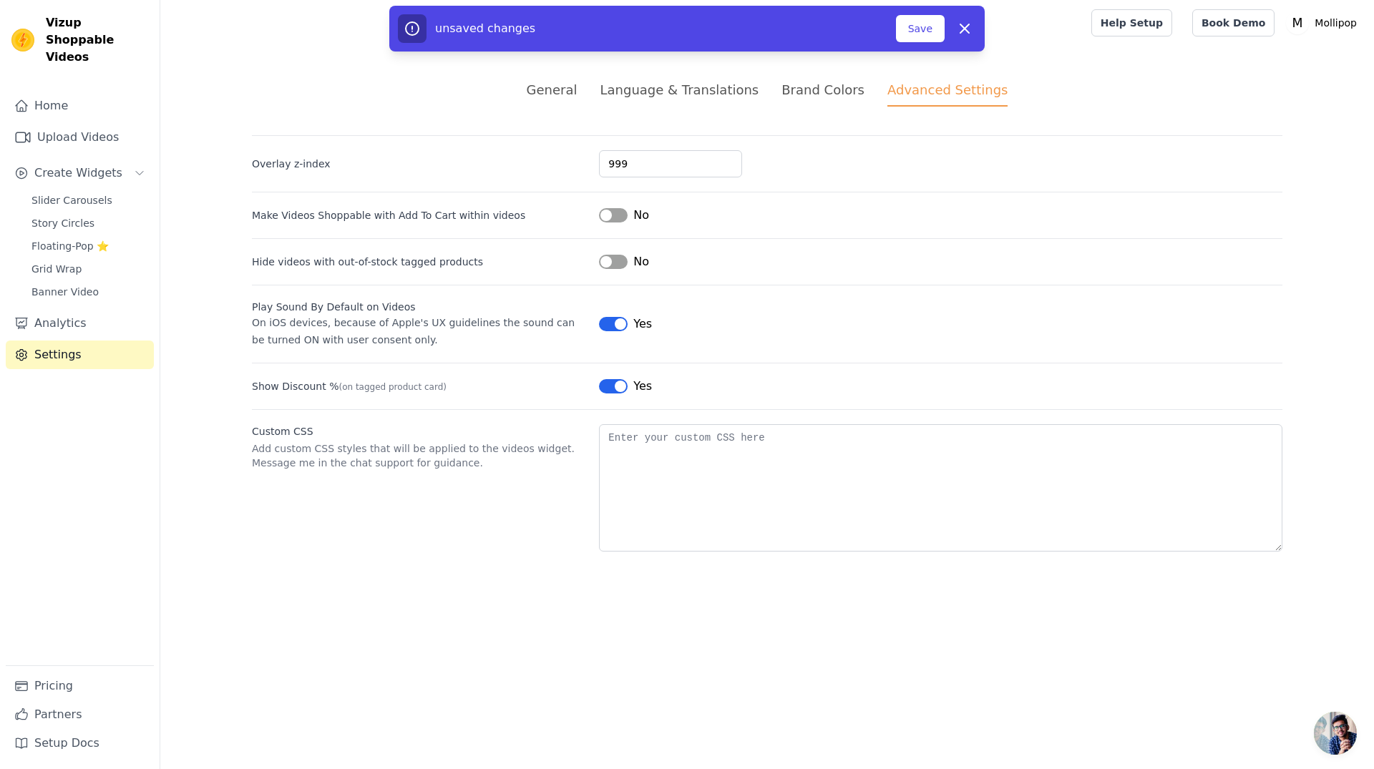
click at [608, 325] on button "Label" at bounding box center [613, 324] width 29 height 14
click at [605, 389] on button "Label" at bounding box center [613, 386] width 29 height 14
click at [922, 29] on button "Save" at bounding box center [920, 28] width 49 height 27
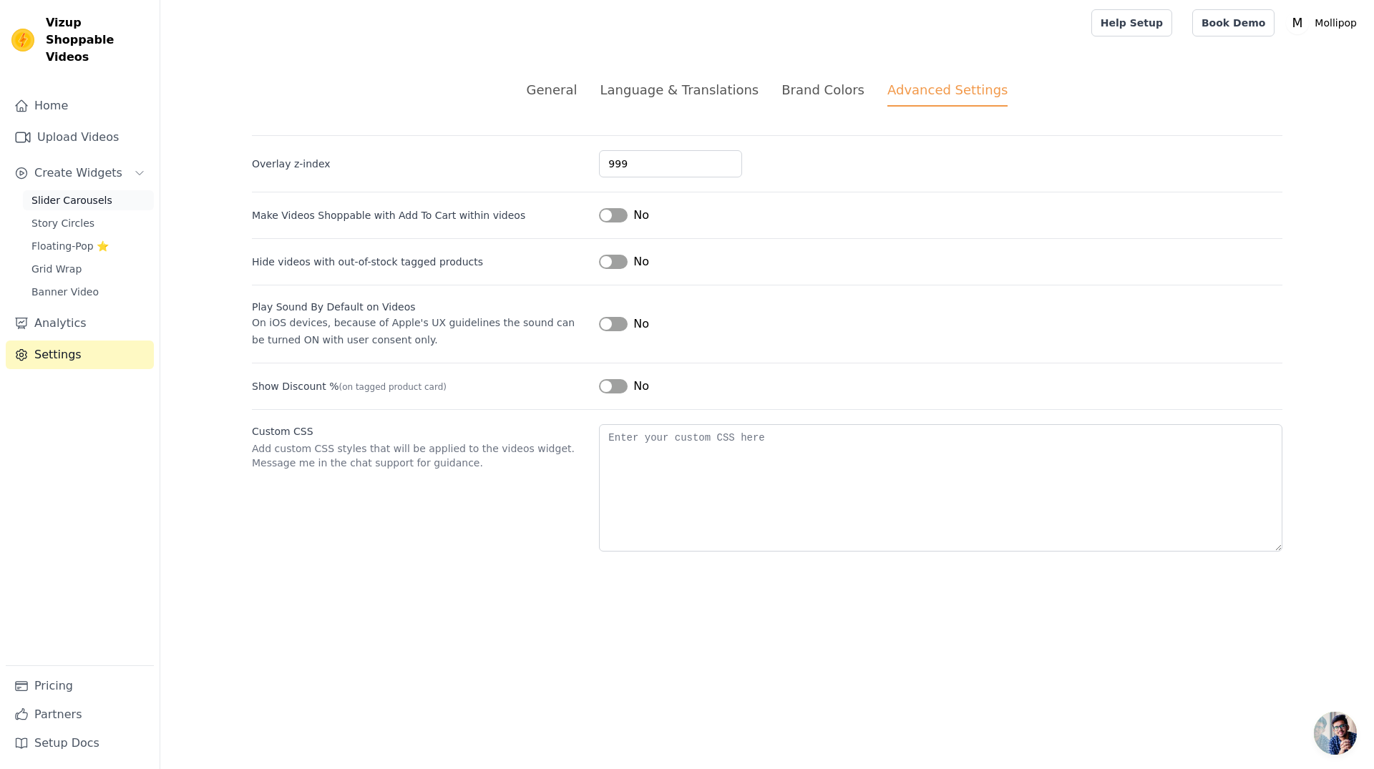
click at [77, 193] on span "Slider Carousels" at bounding box center [71, 200] width 81 height 14
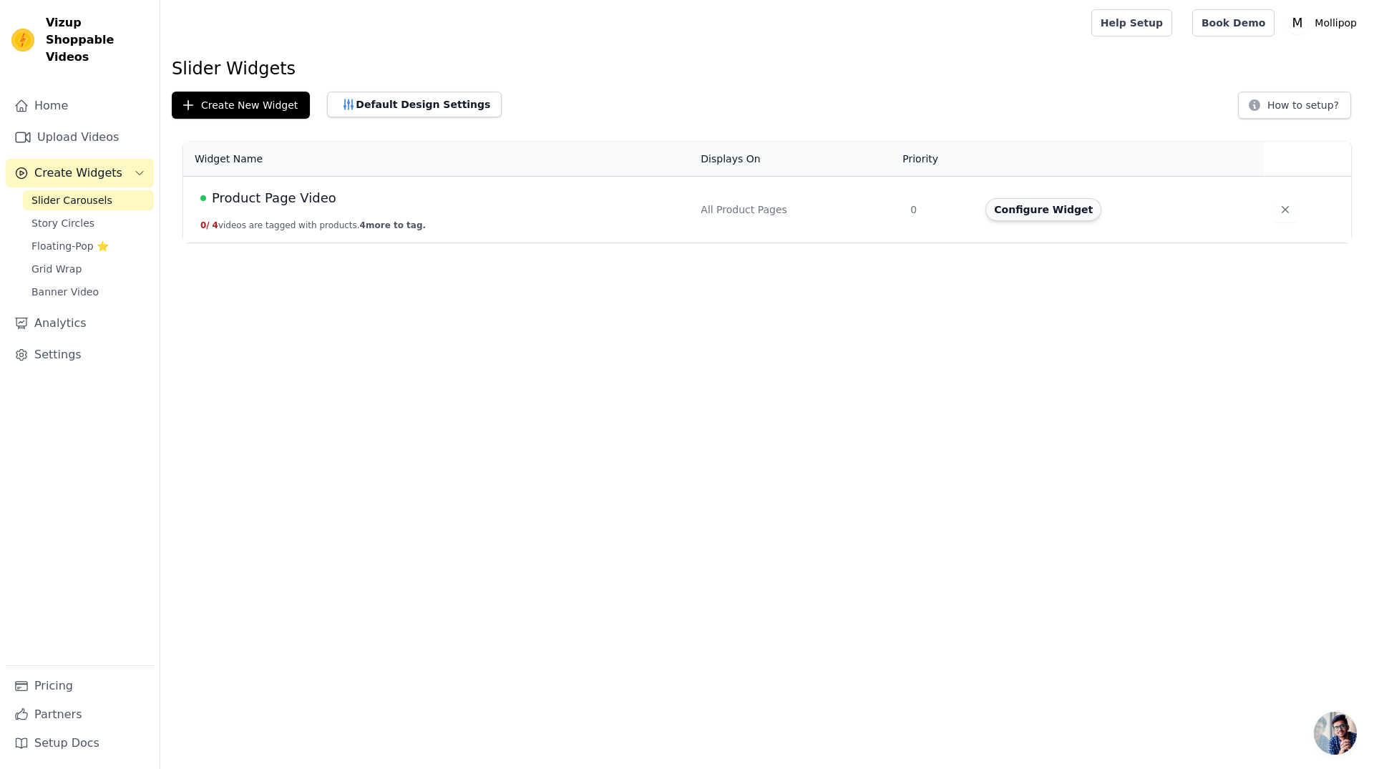
click at [1050, 211] on button "Configure Widget" at bounding box center [1044, 209] width 116 height 23
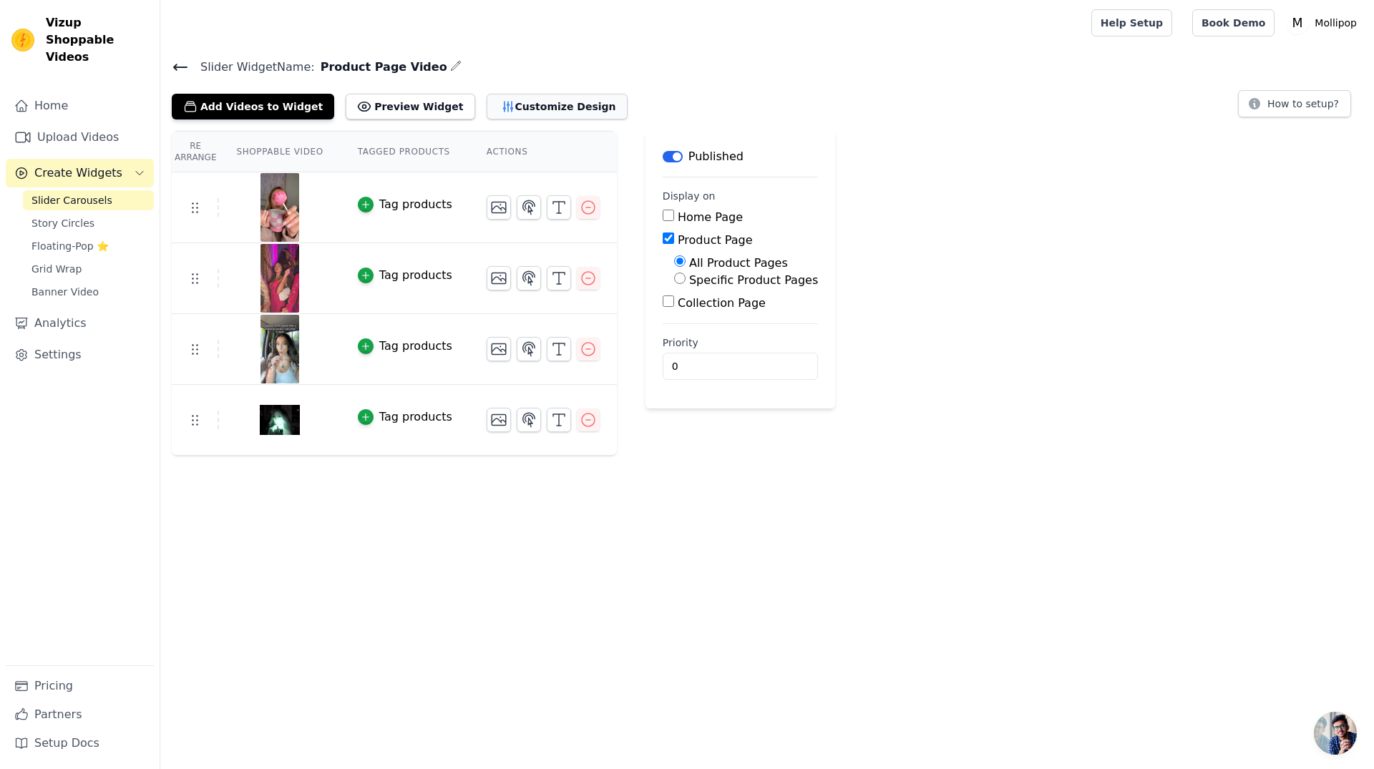
click at [505, 103] on button "Customize Design" at bounding box center [557, 107] width 141 height 26
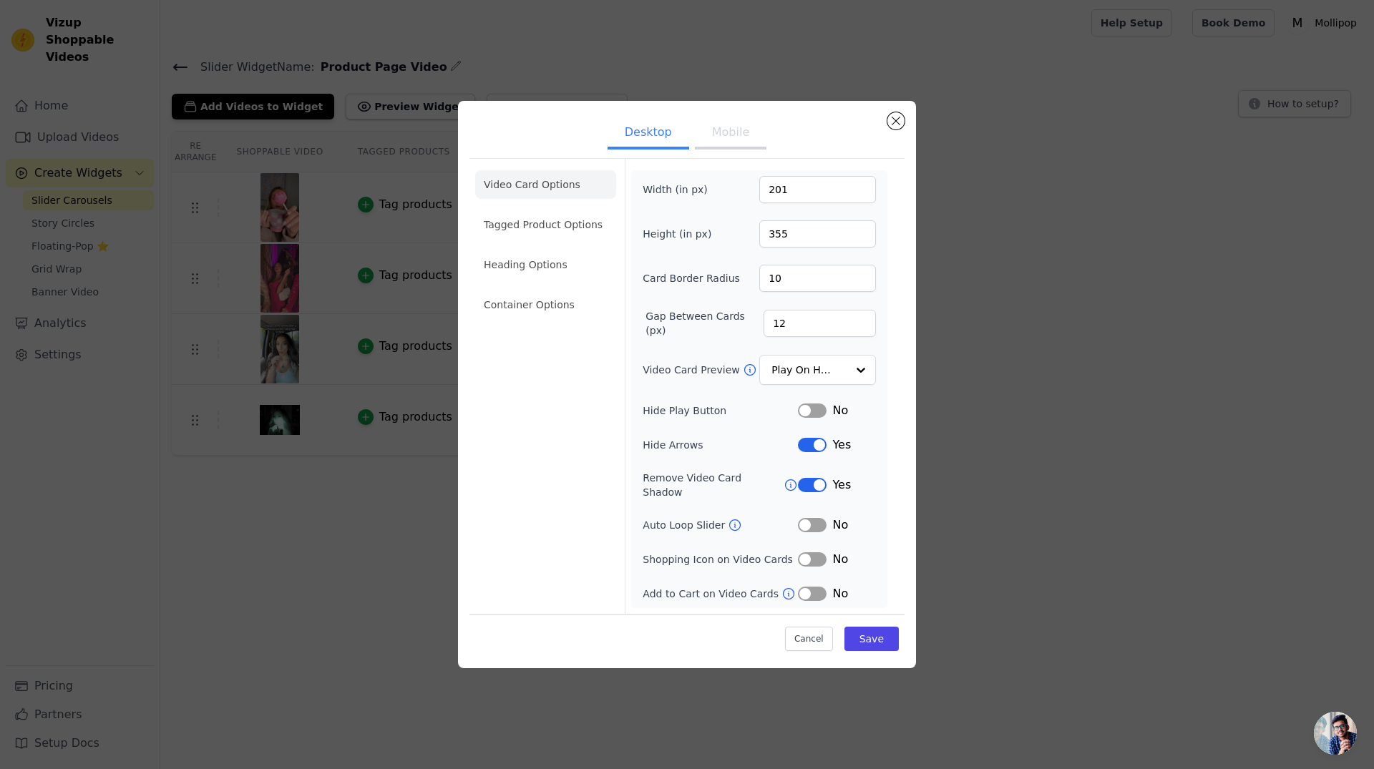
click at [862, 193] on input "201" at bounding box center [817, 189] width 117 height 27
click at [862, 193] on input "202" at bounding box center [817, 189] width 117 height 27
click at [862, 193] on input "203" at bounding box center [817, 189] width 117 height 27
click at [862, 193] on input "204" at bounding box center [817, 189] width 117 height 27
click at [862, 193] on input "205" at bounding box center [817, 189] width 117 height 27
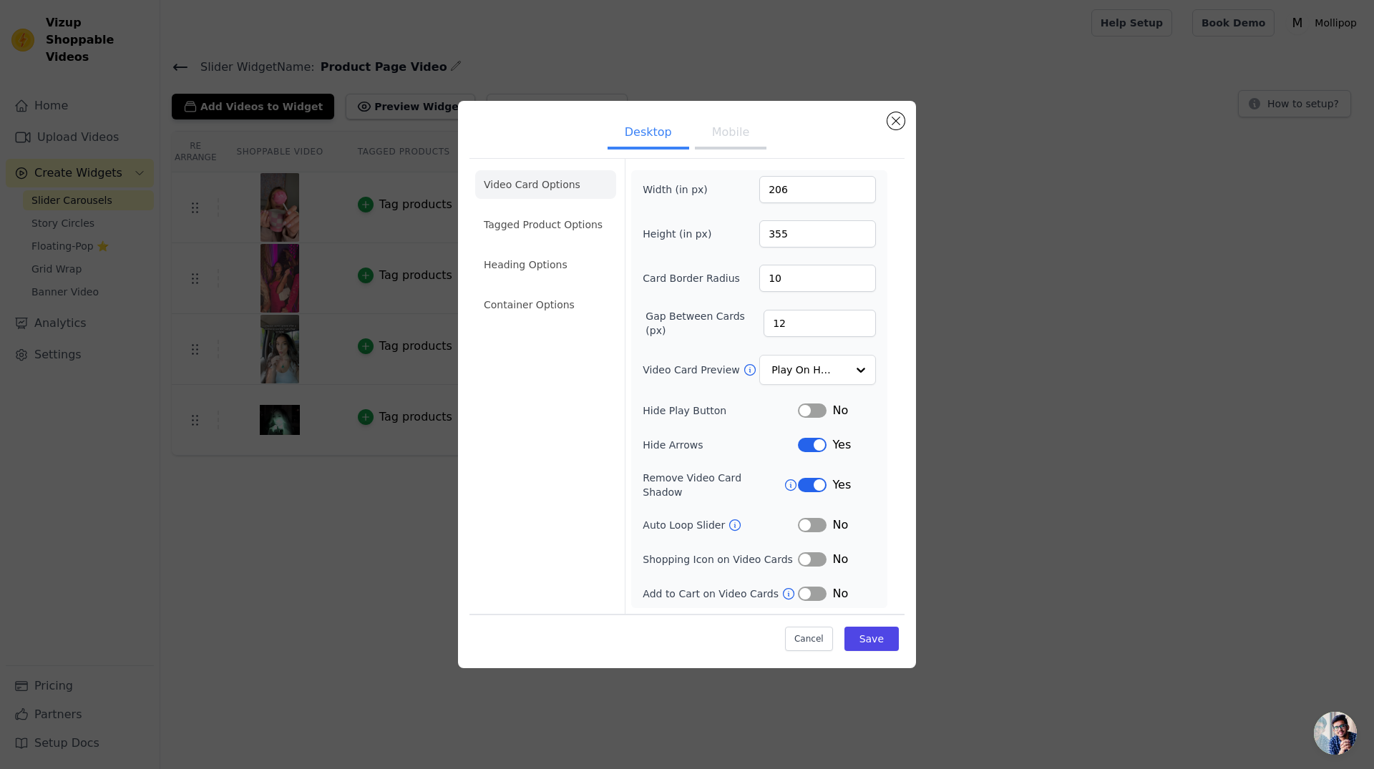
click at [862, 193] on input "206" at bounding box center [817, 189] width 117 height 27
click at [862, 193] on input "207" at bounding box center [817, 189] width 117 height 27
click at [862, 192] on input "208" at bounding box center [817, 189] width 117 height 27
click at [862, 192] on input "209" at bounding box center [817, 189] width 117 height 27
click at [862, 192] on input "210" at bounding box center [817, 189] width 117 height 27
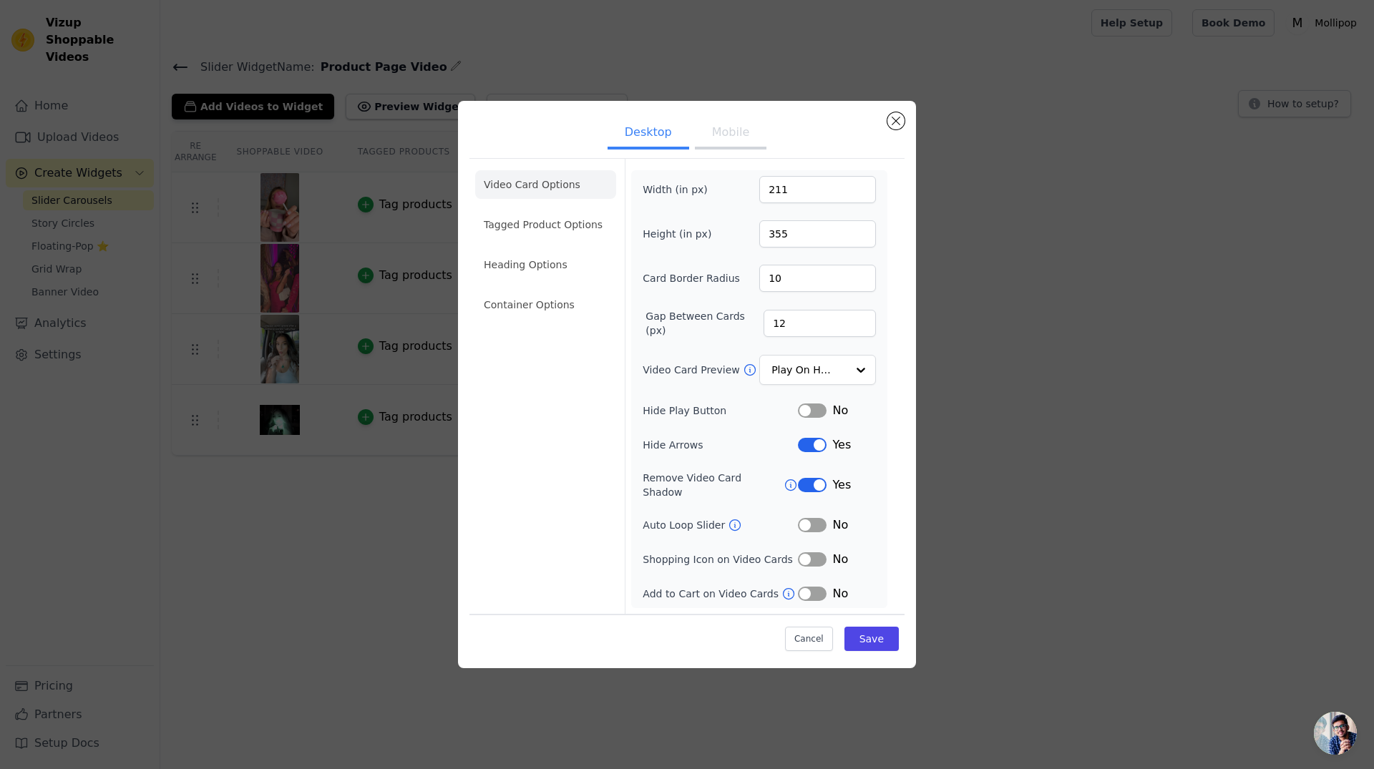
click at [862, 192] on input "211" at bounding box center [817, 189] width 117 height 27
click at [862, 192] on input "212" at bounding box center [817, 189] width 117 height 27
click at [862, 192] on input "213" at bounding box center [817, 189] width 117 height 27
click at [862, 192] on input "214" at bounding box center [817, 189] width 117 height 27
click at [862, 192] on input "215" at bounding box center [817, 189] width 117 height 27
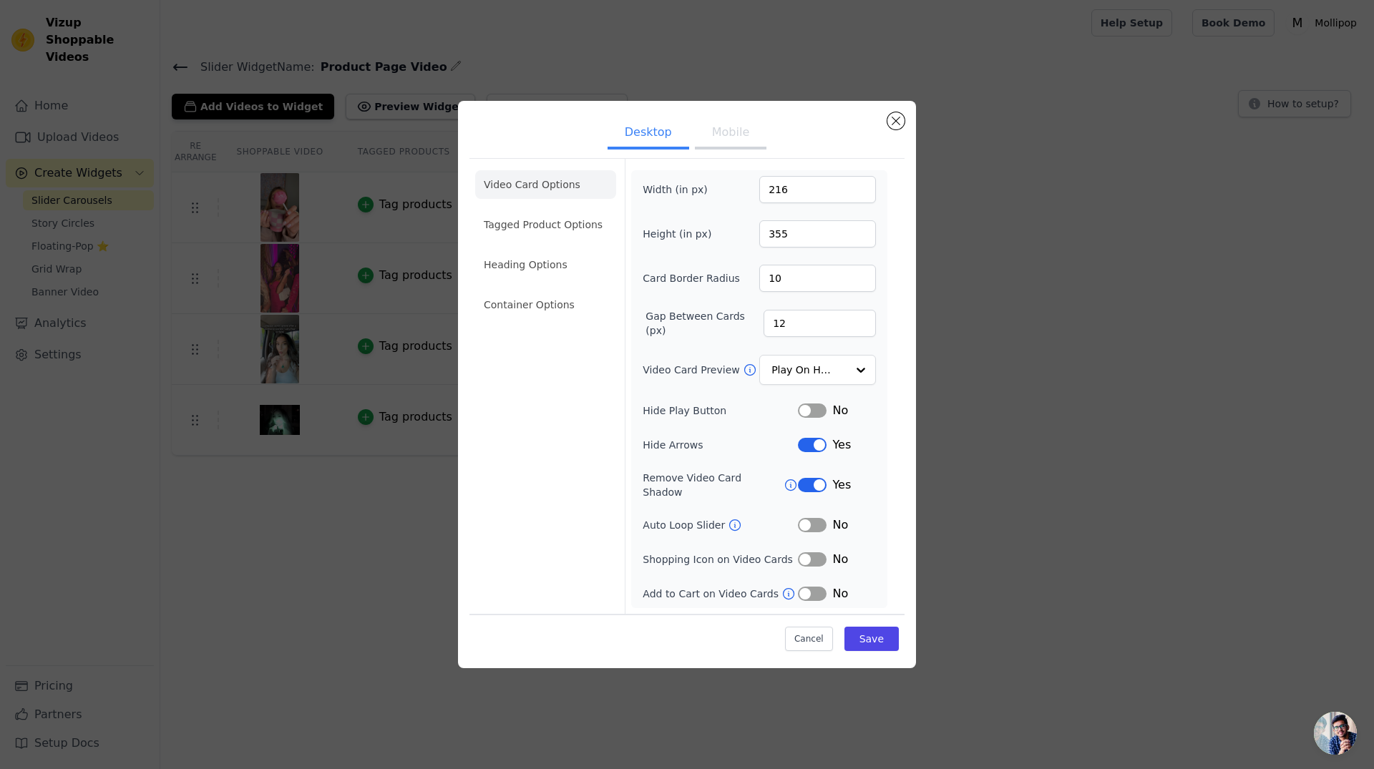
click at [862, 191] on input "216" at bounding box center [817, 189] width 117 height 27
click at [862, 191] on input "217" at bounding box center [817, 189] width 117 height 27
click at [862, 191] on input "218" at bounding box center [817, 189] width 117 height 27
click at [862, 191] on input "219" at bounding box center [817, 189] width 117 height 27
click at [862, 191] on input "220" at bounding box center [817, 189] width 117 height 27
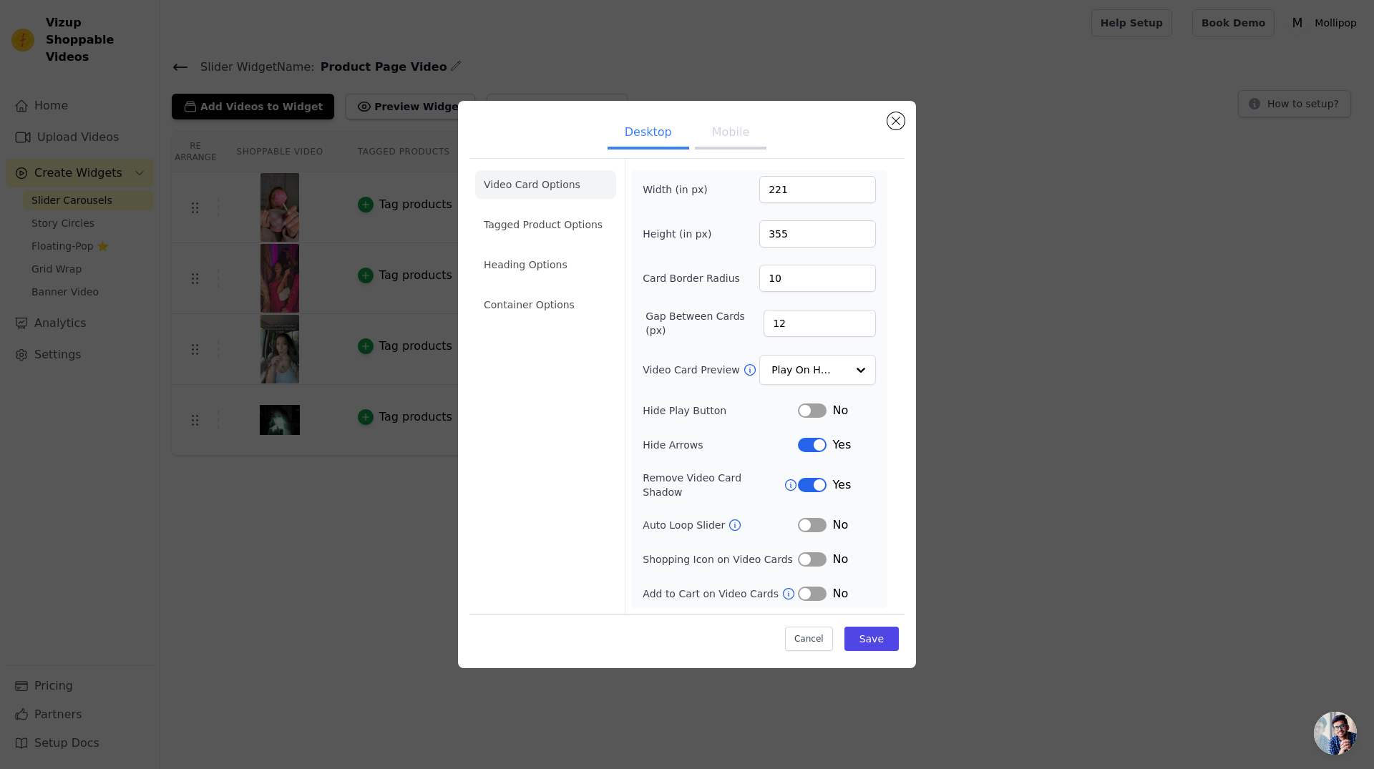
click at [863, 191] on input "221" at bounding box center [817, 189] width 117 height 27
click at [863, 191] on input "222" at bounding box center [817, 189] width 117 height 27
click at [863, 191] on input "223" at bounding box center [817, 189] width 117 height 27
click at [863, 191] on input "224" at bounding box center [817, 189] width 117 height 27
click at [863, 191] on input "225" at bounding box center [817, 189] width 117 height 27
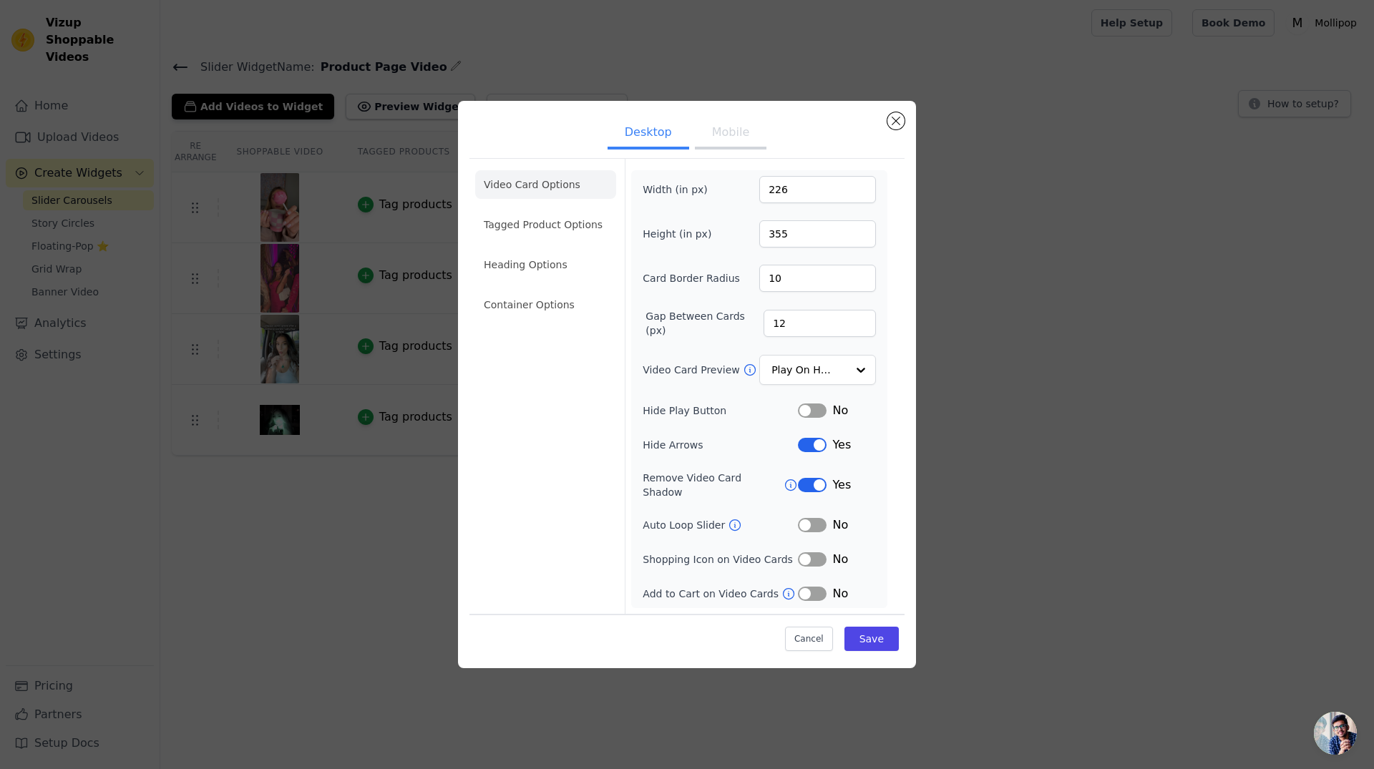
click at [863, 191] on input "226" at bounding box center [817, 189] width 117 height 27
click at [863, 191] on input "227" at bounding box center [817, 189] width 117 height 27
click at [863, 191] on input "228" at bounding box center [817, 189] width 117 height 27
click at [863, 191] on input "229" at bounding box center [817, 189] width 117 height 27
click at [863, 191] on input "230" at bounding box center [817, 189] width 117 height 27
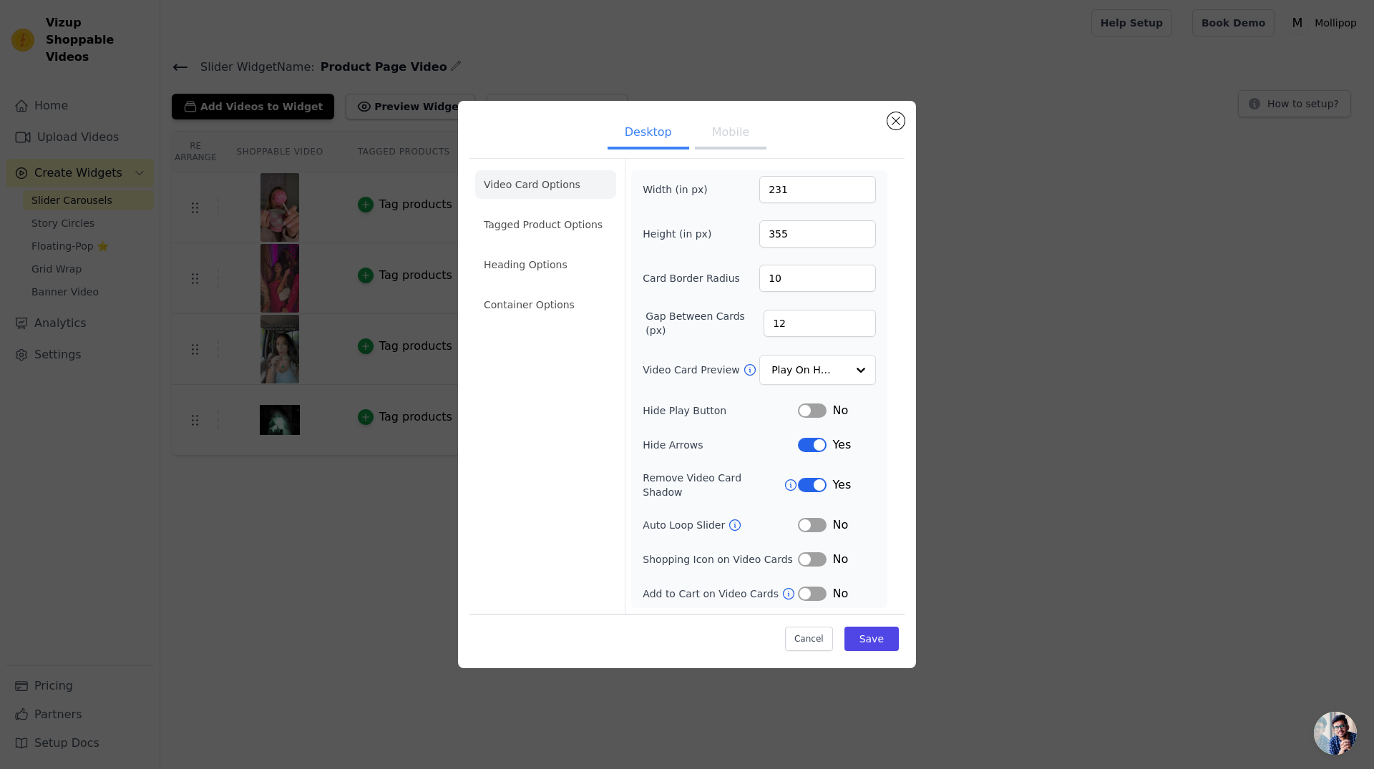
click at [863, 191] on input "231" at bounding box center [817, 189] width 117 height 27
click at [863, 191] on input "232" at bounding box center [817, 189] width 117 height 27
click at [863, 191] on input "233" at bounding box center [817, 189] width 117 height 27
click at [863, 191] on input "234" at bounding box center [817, 189] width 117 height 27
click at [863, 191] on input "235" at bounding box center [817, 189] width 117 height 27
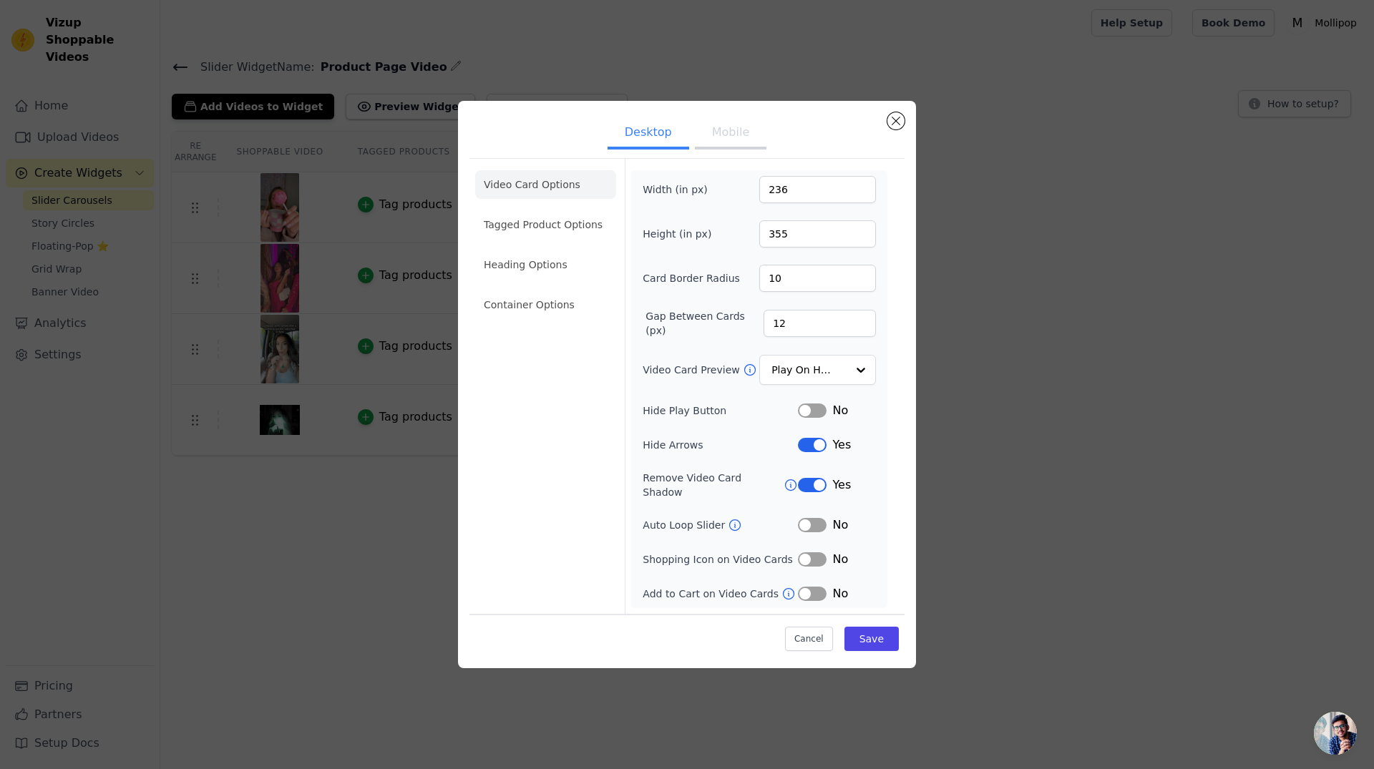
click at [863, 191] on input "236" at bounding box center [817, 189] width 117 height 27
click at [863, 191] on input "237" at bounding box center [817, 189] width 117 height 27
click at [863, 191] on input "238" at bounding box center [817, 189] width 117 height 27
click at [863, 191] on input "239" at bounding box center [817, 189] width 117 height 27
click at [863, 191] on input "240" at bounding box center [817, 189] width 117 height 27
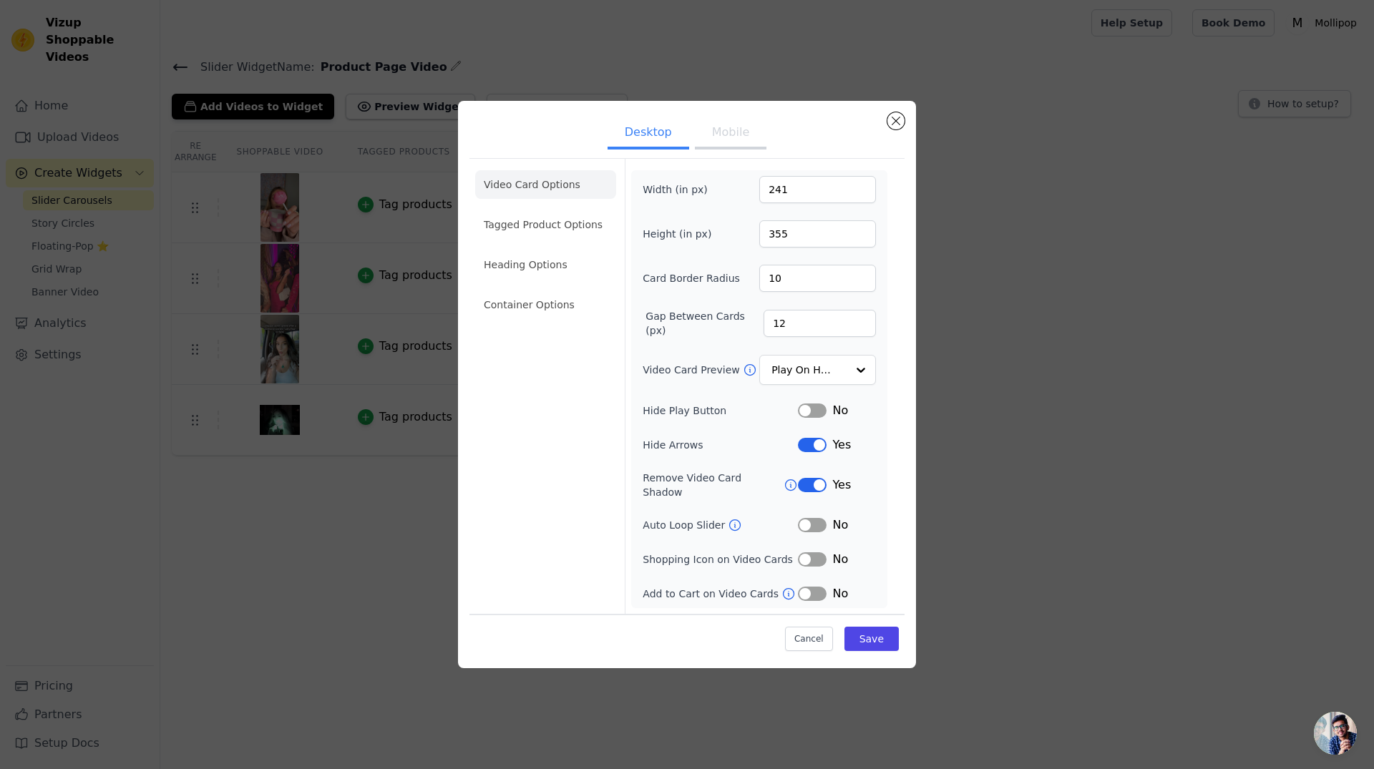
click at [863, 191] on input "241" at bounding box center [817, 189] width 117 height 27
click at [864, 191] on input "242" at bounding box center [817, 189] width 117 height 27
click at [865, 192] on input "243" at bounding box center [817, 189] width 117 height 27
click at [865, 192] on input "244" at bounding box center [817, 189] width 117 height 27
click at [865, 192] on input "245" at bounding box center [817, 189] width 117 height 27
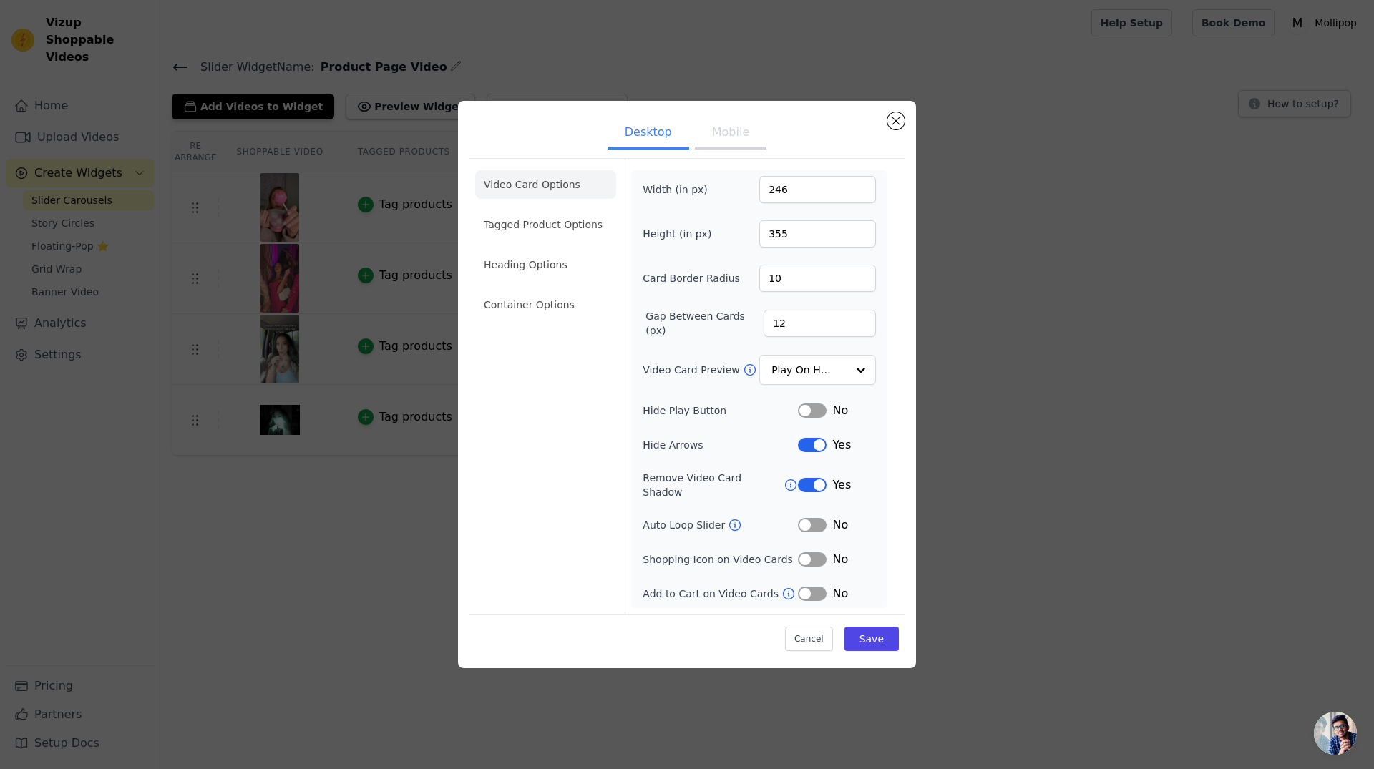
click at [865, 192] on input "246" at bounding box center [817, 189] width 117 height 27
click at [865, 192] on input "247" at bounding box center [817, 189] width 117 height 27
click at [865, 192] on input "248" at bounding box center [817, 189] width 117 height 27
click at [865, 192] on input "249" at bounding box center [817, 189] width 117 height 27
type input "250"
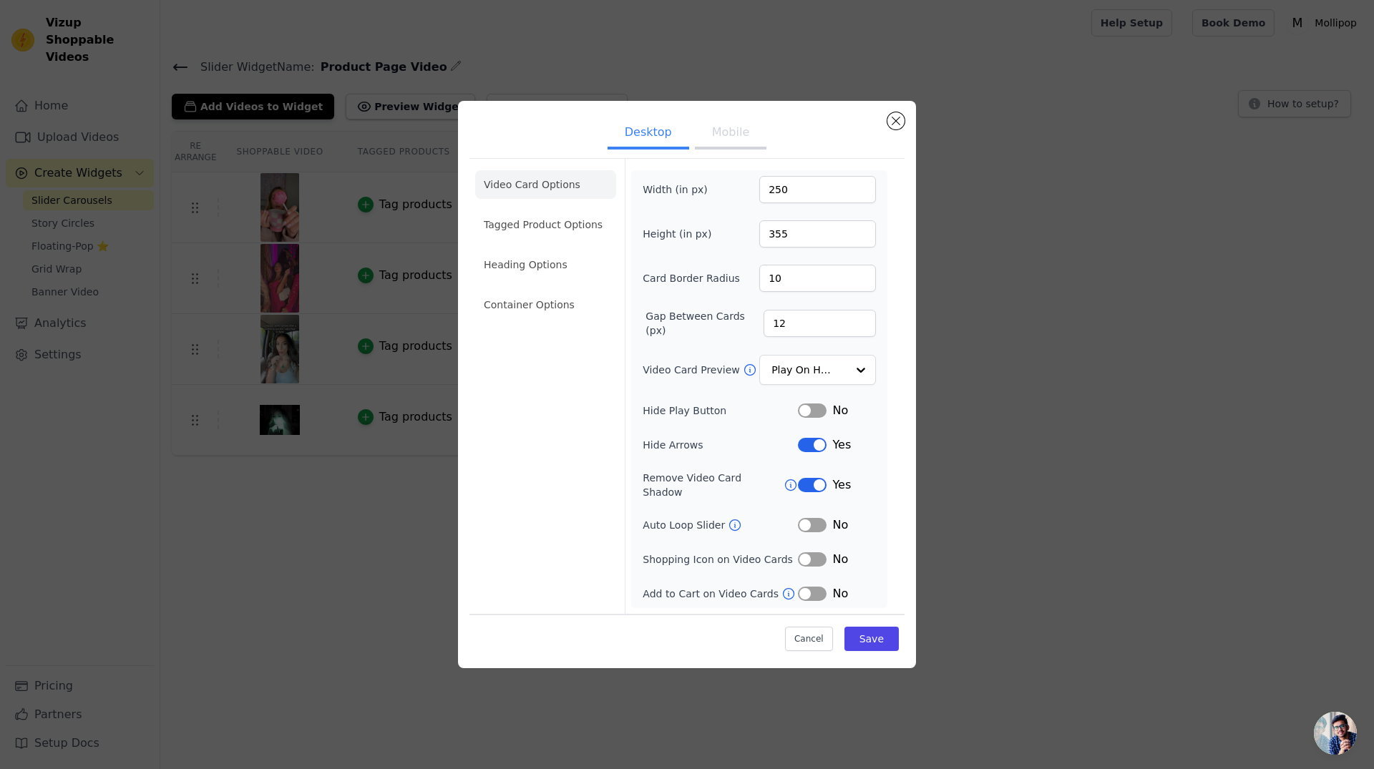
click at [865, 192] on input "250" at bounding box center [817, 189] width 117 height 27
click at [860, 235] on input "356" at bounding box center [817, 233] width 117 height 27
click at [860, 235] on input "357" at bounding box center [817, 233] width 117 height 27
click at [860, 235] on input "358" at bounding box center [817, 233] width 117 height 27
click at [860, 235] on input "359" at bounding box center [817, 233] width 117 height 27
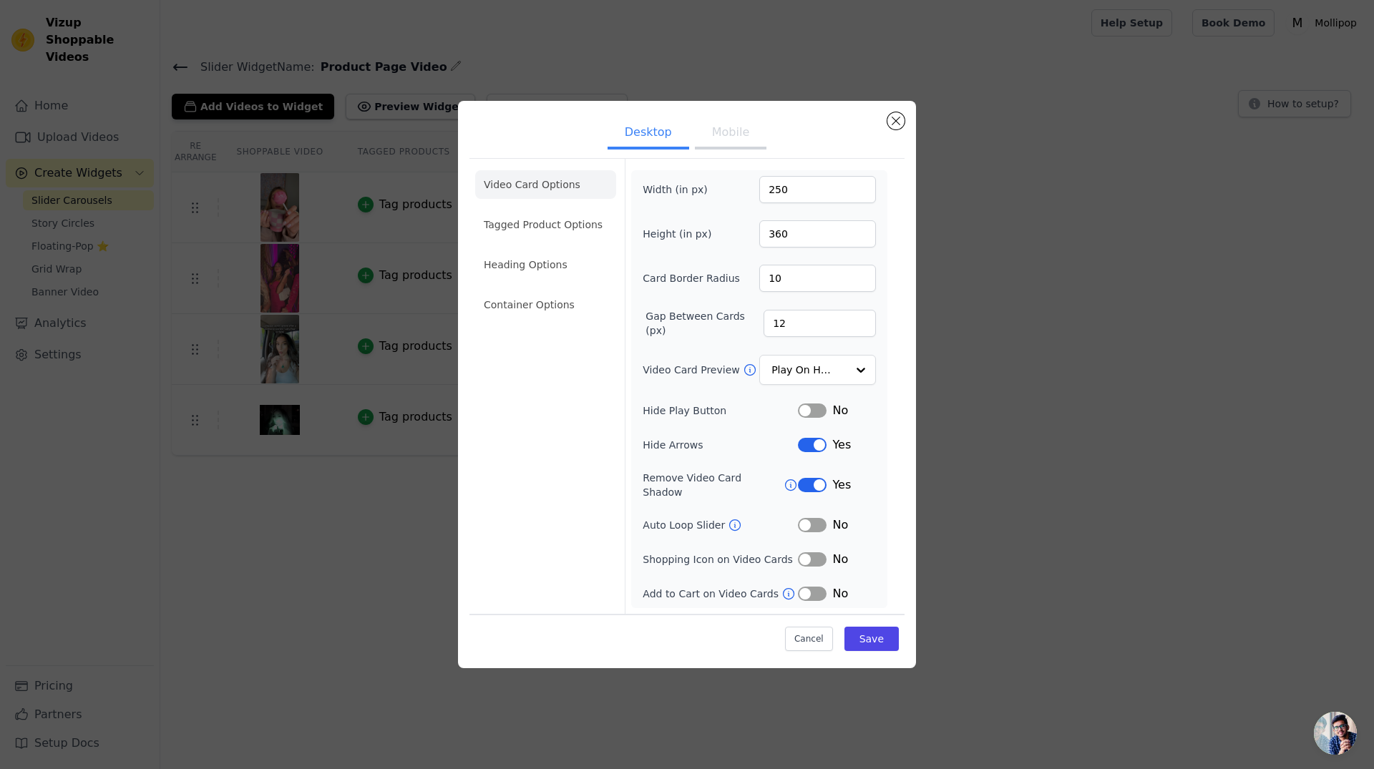
click at [860, 235] on input "360" at bounding box center [817, 233] width 117 height 27
click at [860, 235] on input "361" at bounding box center [817, 233] width 117 height 27
click at [860, 235] on input "362" at bounding box center [817, 233] width 117 height 27
click at [860, 235] on input "363" at bounding box center [817, 233] width 117 height 27
click at [860, 235] on input "364" at bounding box center [817, 233] width 117 height 27
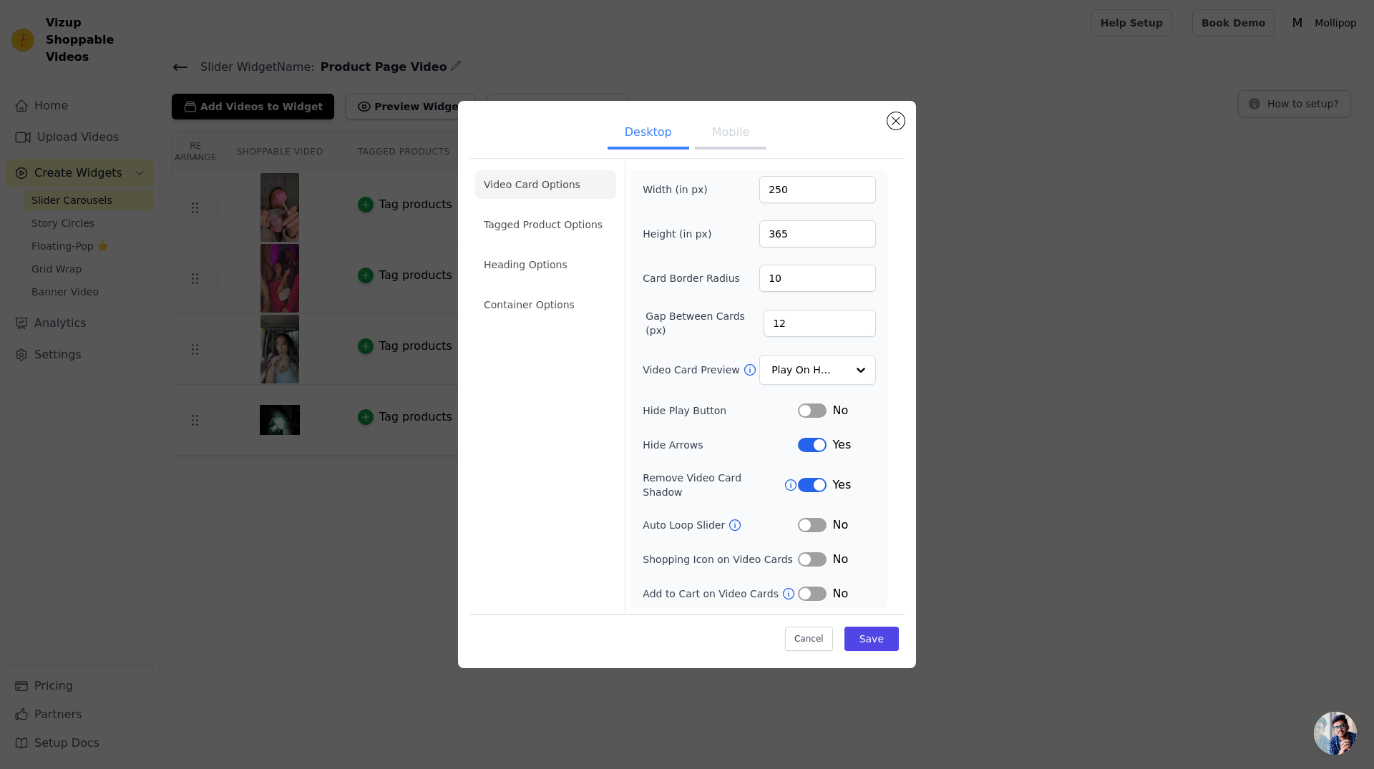
click at [860, 235] on input "365" at bounding box center [817, 233] width 117 height 27
click at [860, 235] on input "366" at bounding box center [817, 233] width 117 height 27
click at [860, 235] on input "367" at bounding box center [817, 233] width 117 height 27
click at [860, 235] on input "368" at bounding box center [817, 233] width 117 height 27
click at [860, 235] on input "369" at bounding box center [817, 233] width 117 height 27
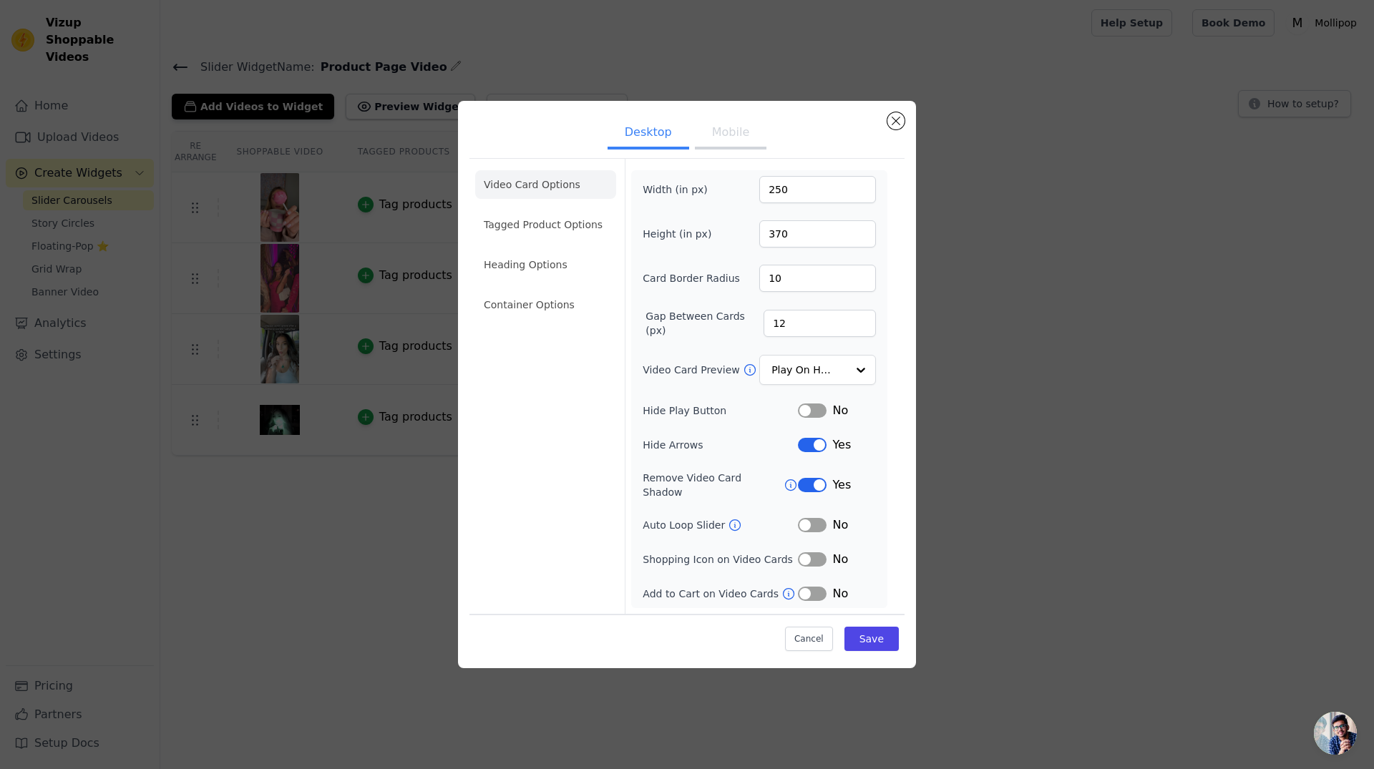
click at [860, 235] on input "370" at bounding box center [817, 233] width 117 height 27
click at [860, 235] on input "371" at bounding box center [817, 233] width 117 height 27
click at [860, 235] on input "372" at bounding box center [817, 233] width 117 height 27
click at [860, 235] on input "373" at bounding box center [817, 233] width 117 height 27
click at [860, 235] on input "374" at bounding box center [817, 233] width 117 height 27
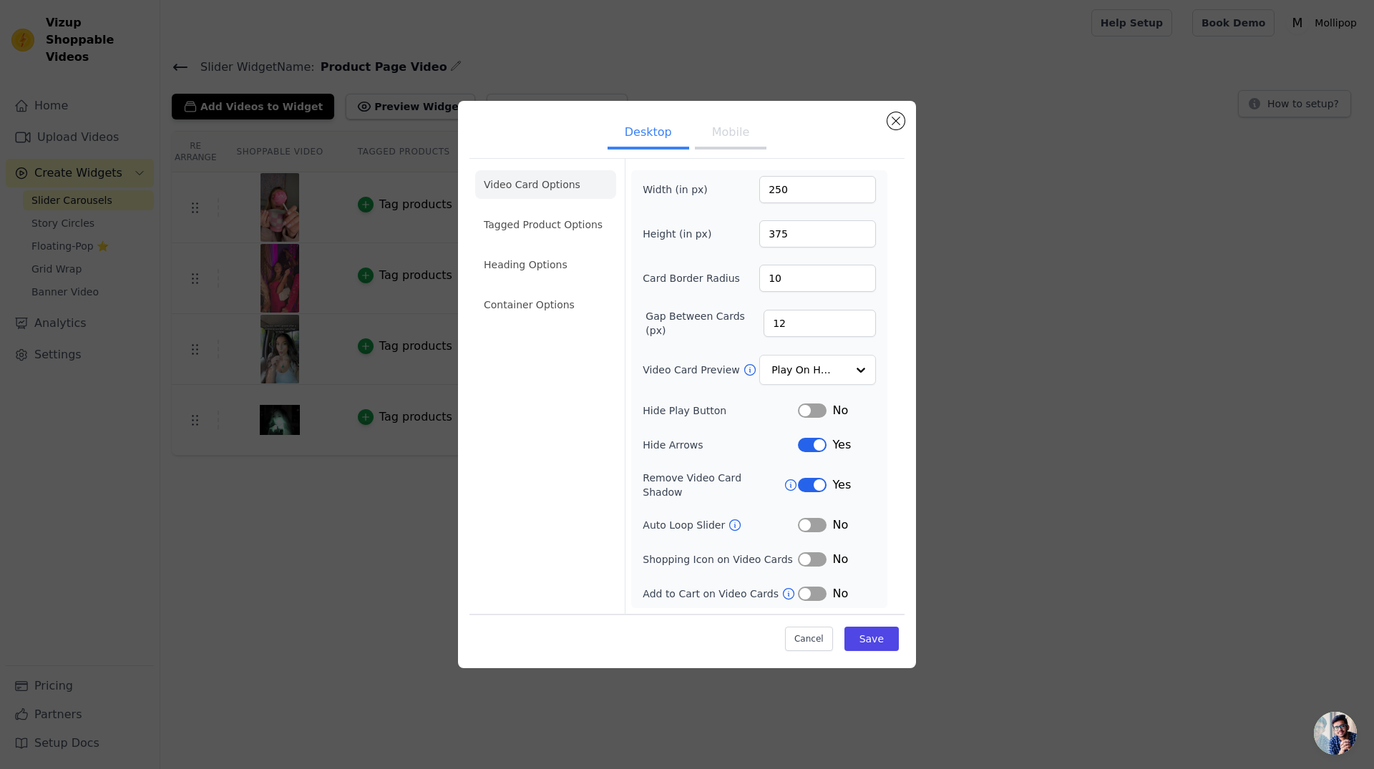
click at [860, 235] on input "375" at bounding box center [817, 233] width 117 height 27
click at [860, 235] on input "376" at bounding box center [817, 233] width 117 height 27
click at [860, 235] on input "377" at bounding box center [817, 233] width 117 height 27
click at [860, 235] on input "378" at bounding box center [817, 233] width 117 height 27
click at [860, 235] on input "379" at bounding box center [817, 233] width 117 height 27
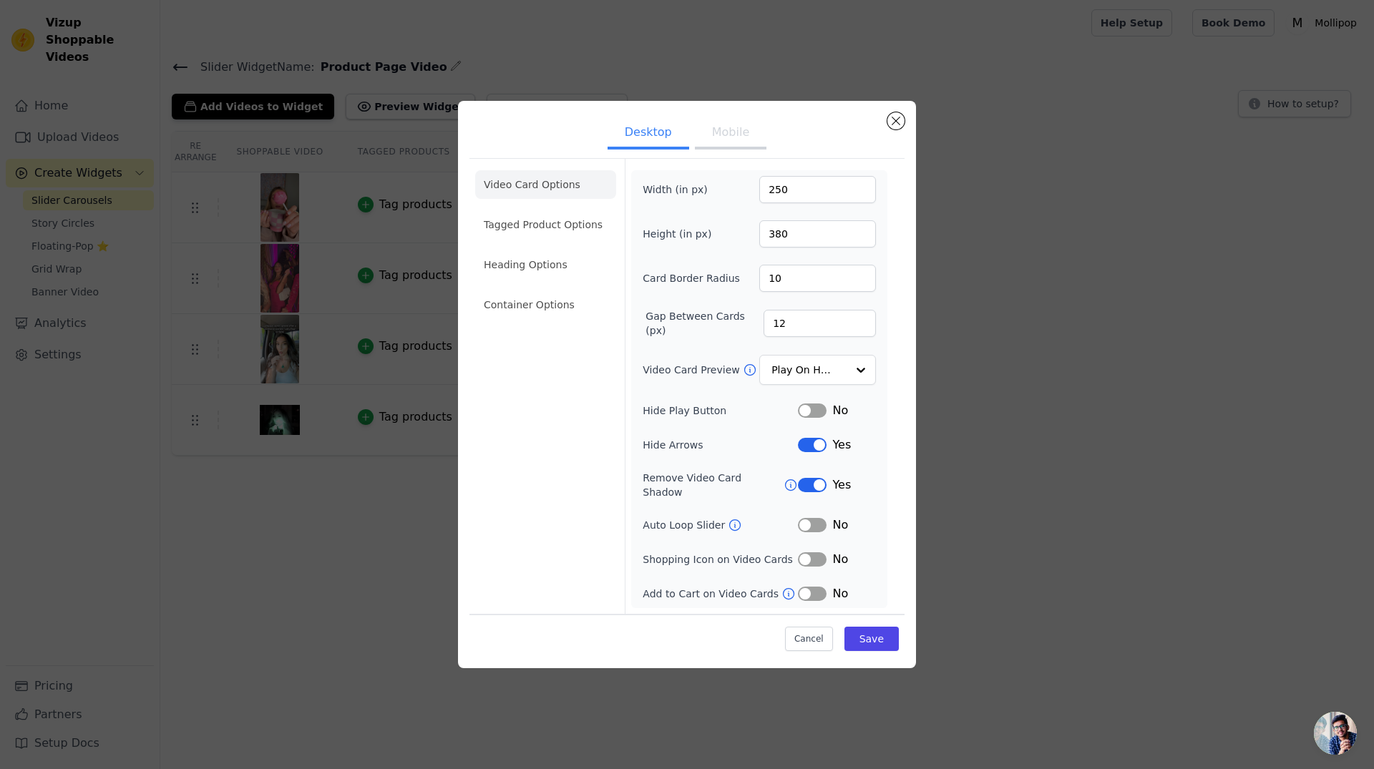
click at [860, 235] on input "380" at bounding box center [817, 233] width 117 height 27
click at [860, 235] on input "381" at bounding box center [817, 233] width 117 height 27
click at [860, 235] on input "382" at bounding box center [817, 233] width 117 height 27
click at [860, 235] on input "383" at bounding box center [817, 233] width 117 height 27
click at [860, 235] on input "384" at bounding box center [817, 233] width 117 height 27
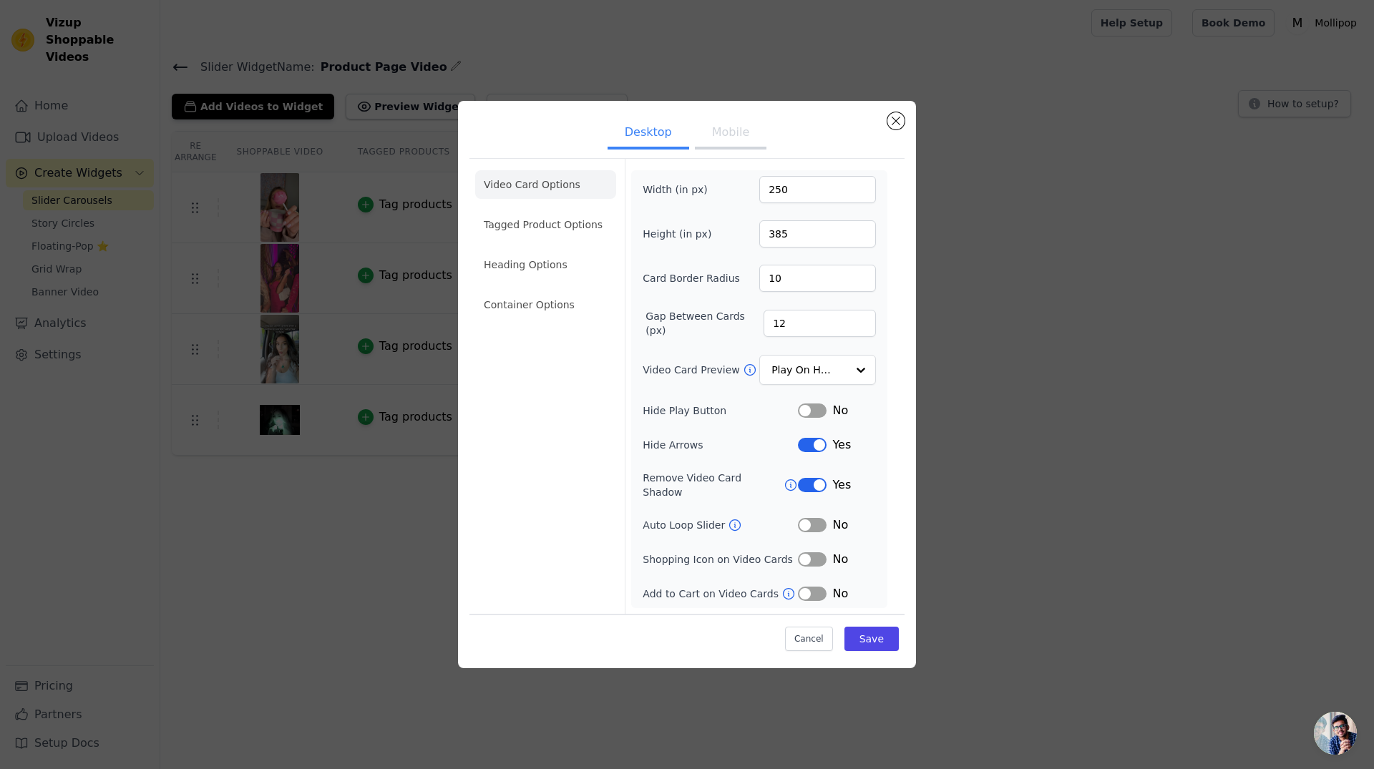
click at [860, 235] on input "385" at bounding box center [817, 233] width 117 height 27
click at [860, 235] on input "386" at bounding box center [817, 233] width 117 height 27
click at [860, 235] on input "387" at bounding box center [817, 233] width 117 height 27
click at [860, 235] on input "388" at bounding box center [817, 233] width 117 height 27
click at [860, 235] on input "389" at bounding box center [817, 233] width 117 height 27
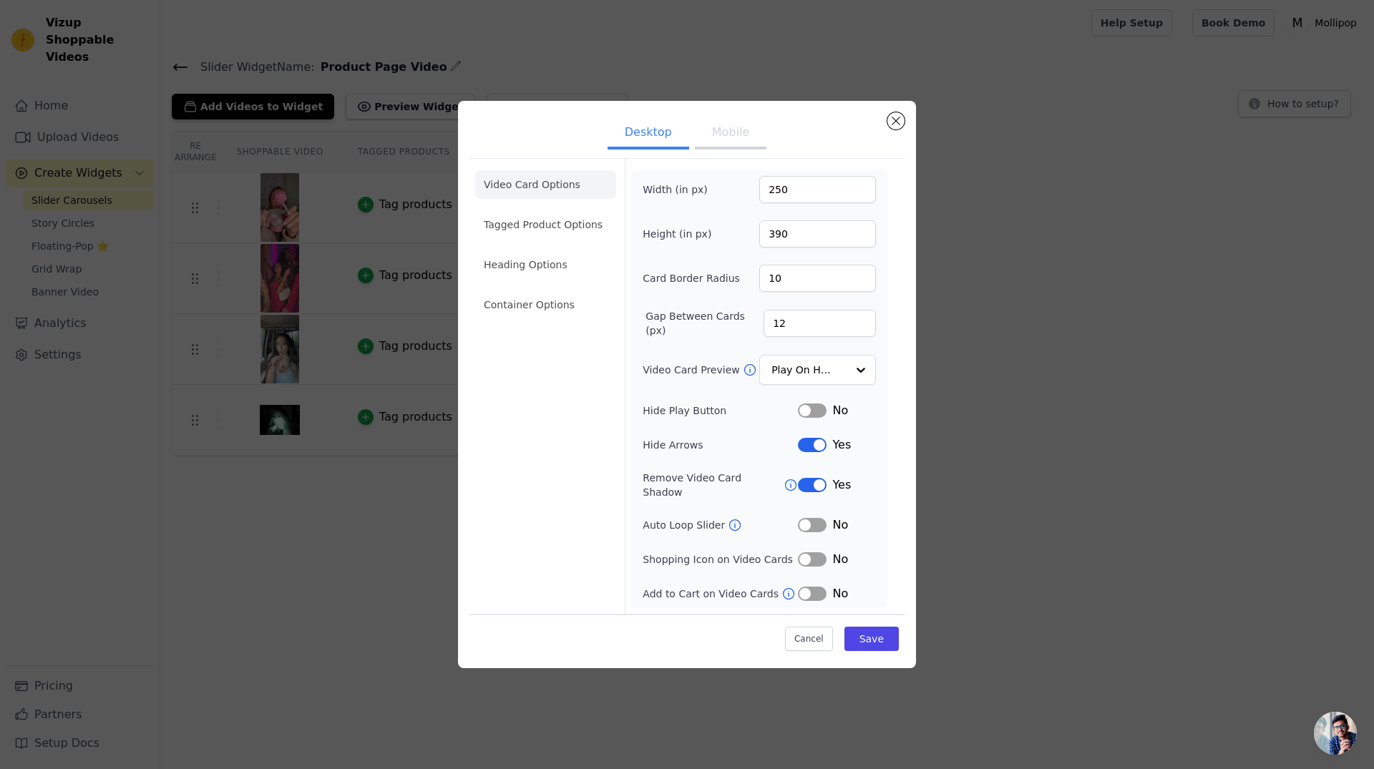
click at [860, 235] on input "390" at bounding box center [817, 233] width 117 height 27
click at [860, 235] on input "391" at bounding box center [817, 233] width 117 height 27
click at [860, 235] on input "392" at bounding box center [817, 233] width 117 height 27
click at [860, 235] on input "393" at bounding box center [817, 233] width 117 height 27
click at [860, 235] on input "394" at bounding box center [817, 233] width 117 height 27
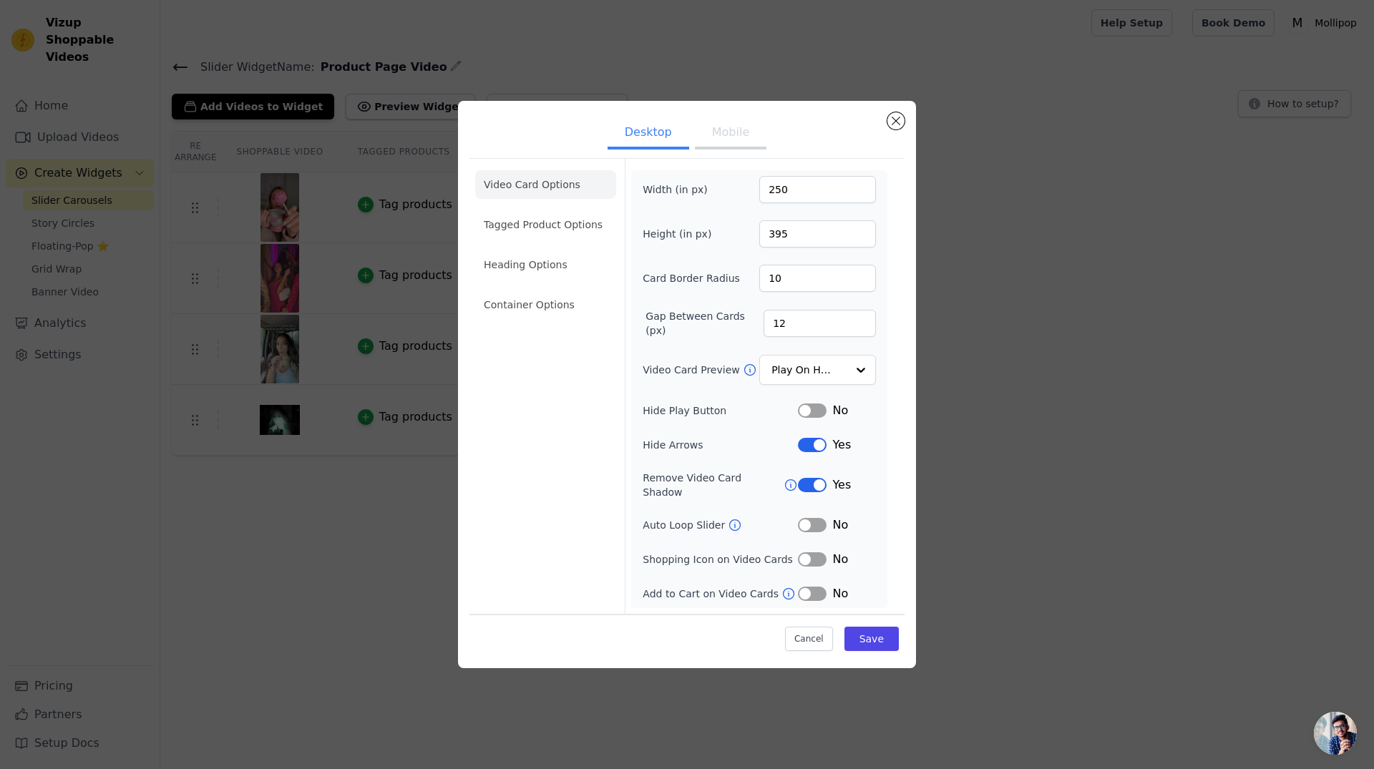
click at [860, 235] on input "395" at bounding box center [817, 233] width 117 height 27
click at [860, 235] on input "396" at bounding box center [817, 233] width 117 height 27
click at [860, 235] on input "397" at bounding box center [817, 233] width 117 height 27
click at [860, 235] on input "398" at bounding box center [817, 233] width 117 height 27
click at [860, 235] on input "399" at bounding box center [817, 233] width 117 height 27
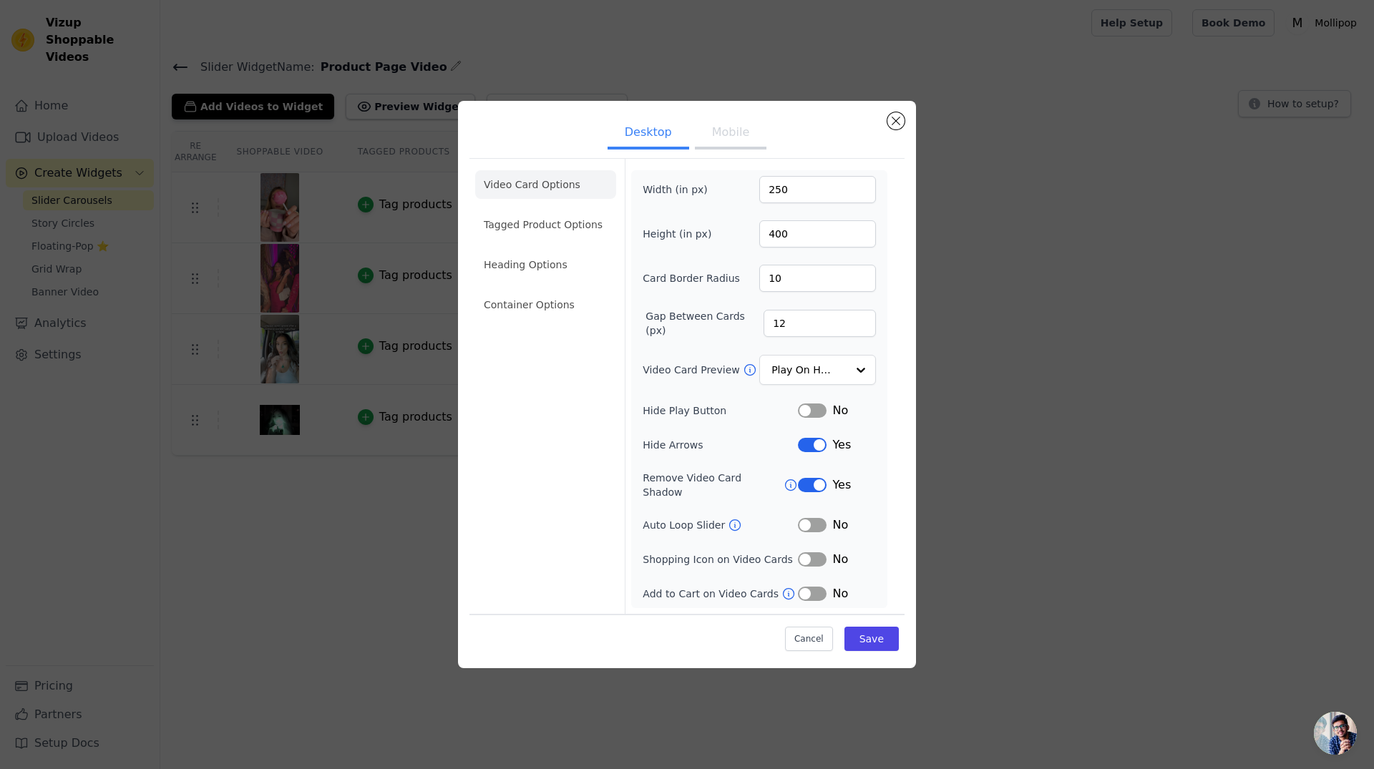
type input "400"
click at [860, 235] on input "400" at bounding box center [817, 233] width 117 height 27
drag, startPoint x: 781, startPoint y: 325, endPoint x: 770, endPoint y: 326, distance: 10.8
click at [770, 326] on input "12" at bounding box center [820, 323] width 112 height 27
click at [860, 328] on input "13" at bounding box center [820, 323] width 112 height 27
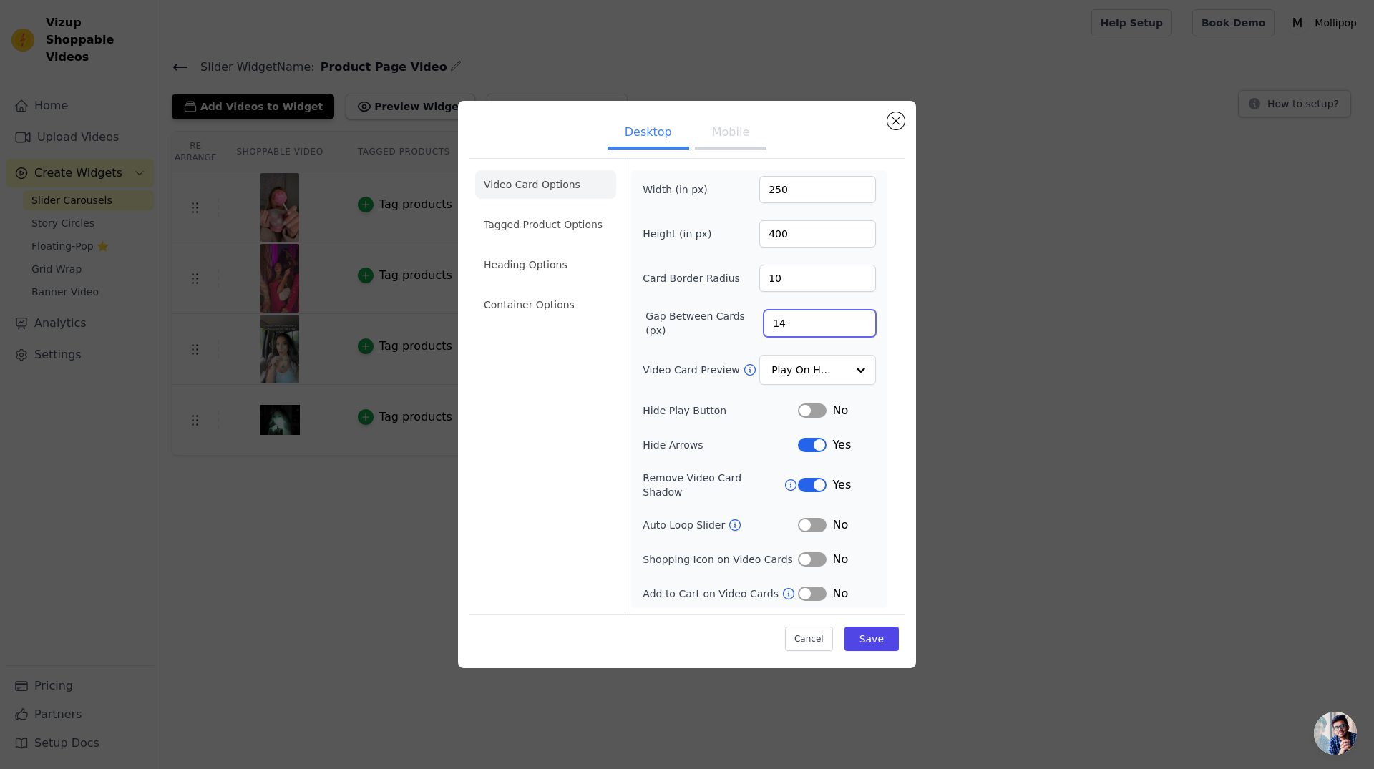
click at [860, 328] on input "14" at bounding box center [820, 323] width 112 height 27
click at [860, 328] on input "15" at bounding box center [820, 323] width 112 height 27
click at [860, 328] on input "16" at bounding box center [820, 323] width 112 height 27
click at [860, 327] on input "17" at bounding box center [820, 323] width 112 height 27
click at [860, 327] on input "18" at bounding box center [820, 323] width 112 height 27
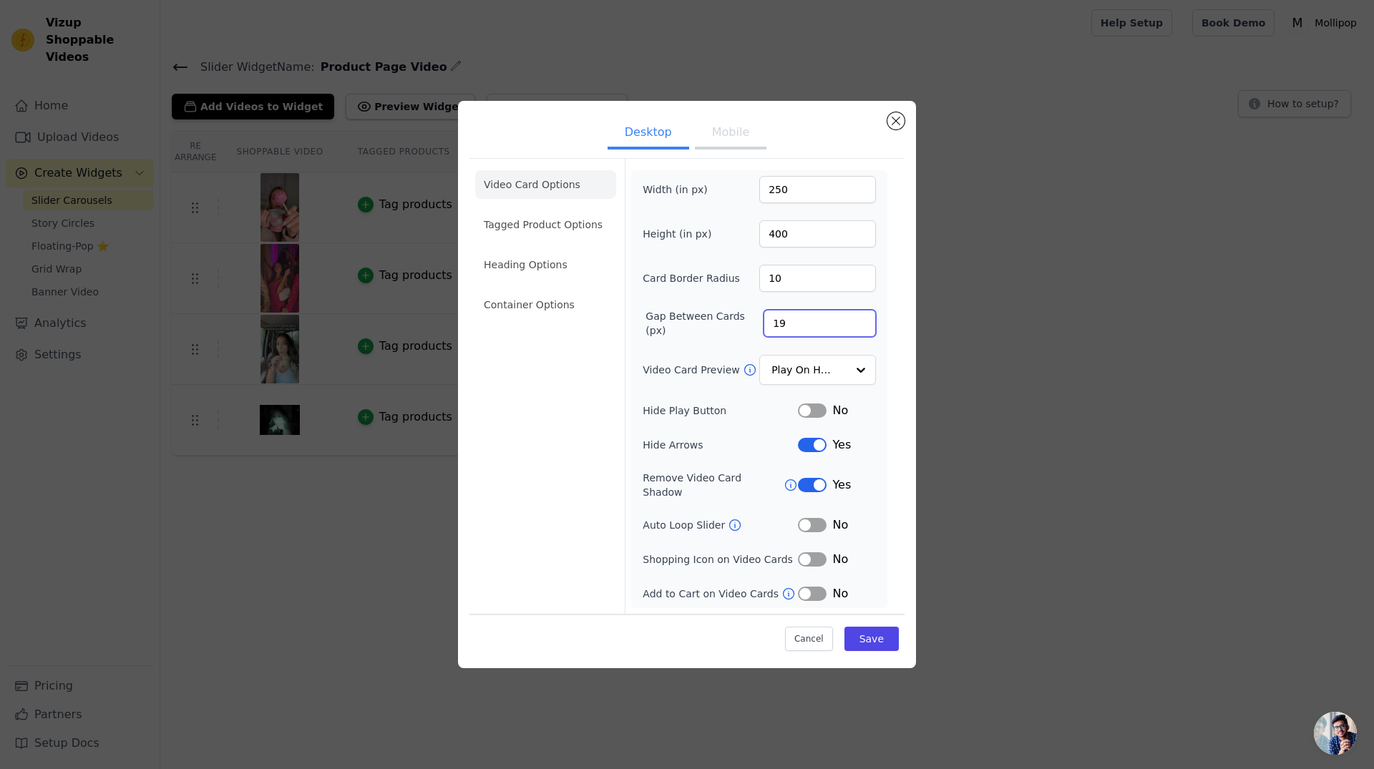
click at [860, 327] on input "19" at bounding box center [820, 323] width 112 height 27
type input "20"
click at [860, 327] on input "20" at bounding box center [820, 323] width 112 height 27
click at [878, 636] on button "Save" at bounding box center [872, 639] width 54 height 24
